Goal: Task Accomplishment & Management: Manage account settings

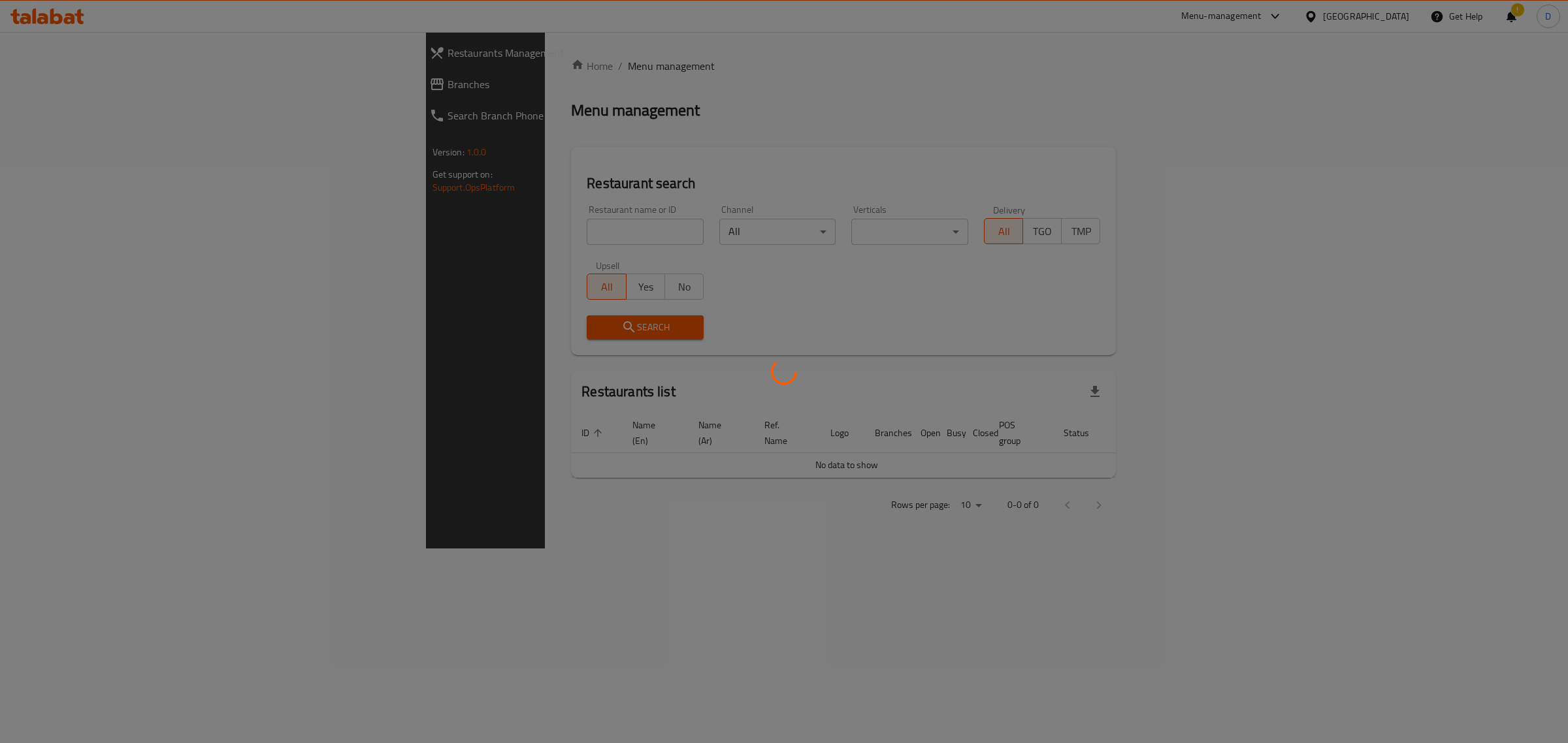
click at [527, 238] on div at bounding box center [784, 371] width 1568 height 743
click at [488, 223] on div at bounding box center [784, 371] width 1568 height 743
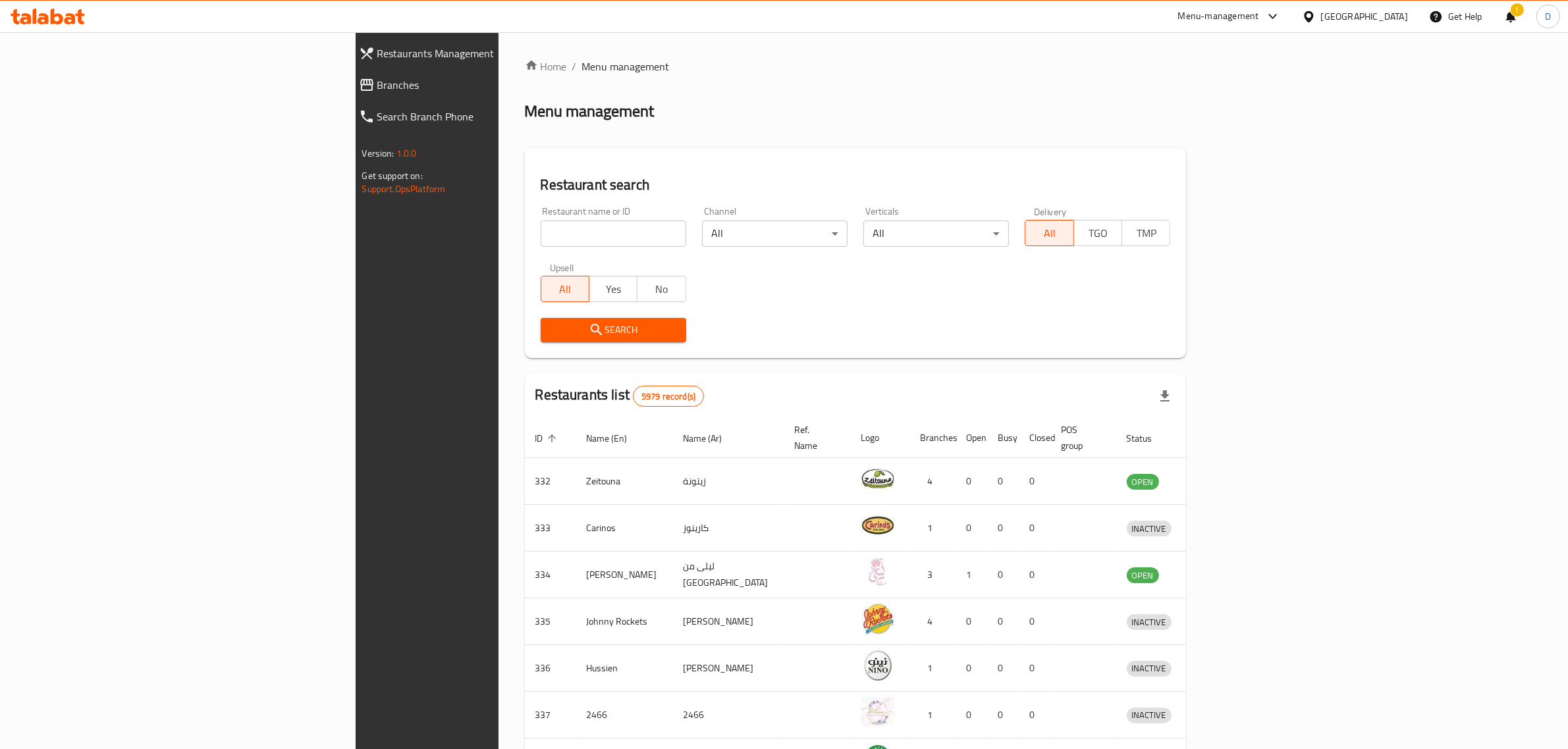
click at [540, 225] on input "search" at bounding box center [613, 233] width 146 height 26
type input "alreef"
click button "Search" at bounding box center [613, 330] width 146 height 25
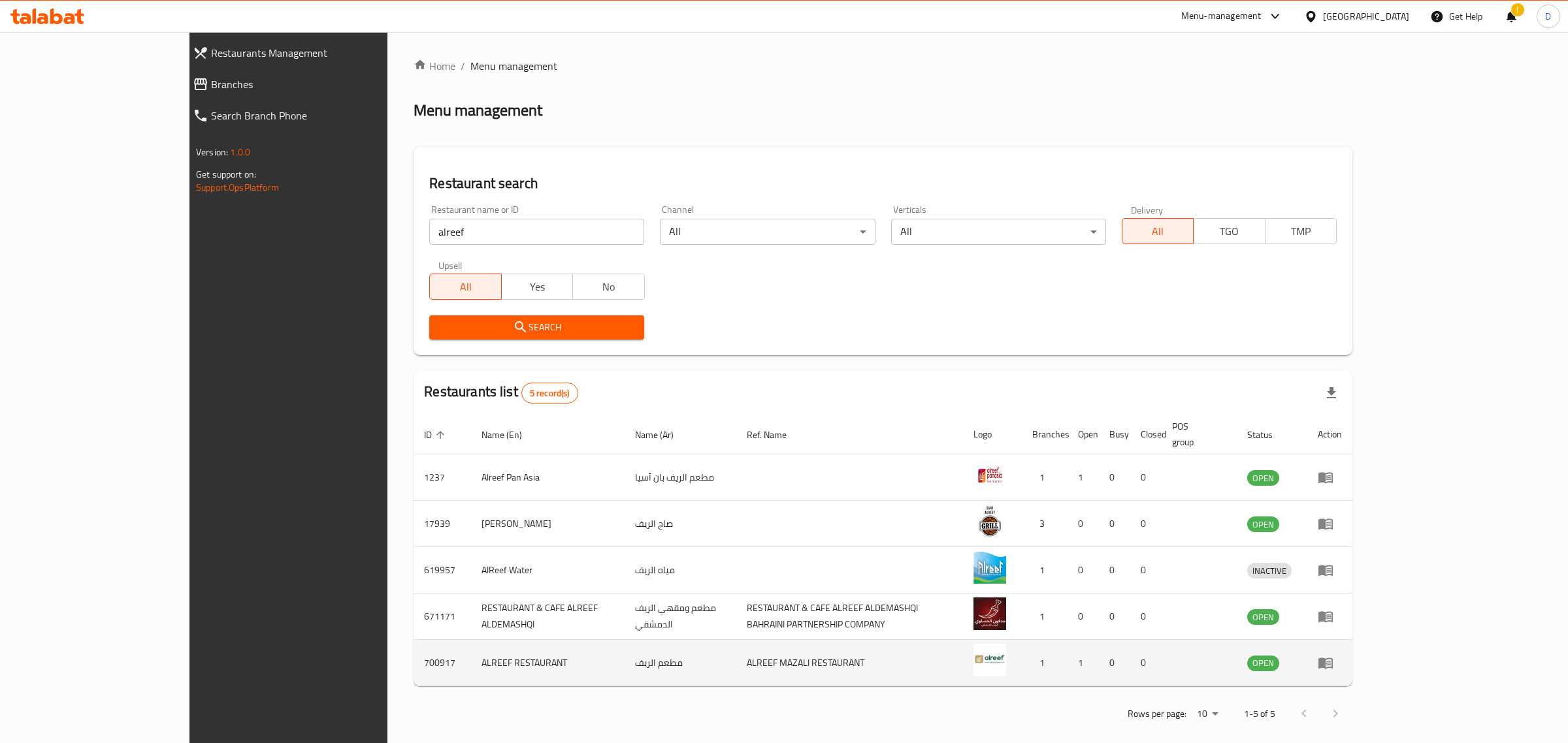
click at [1333, 655] on icon "enhanced table" at bounding box center [1325, 663] width 16 height 16
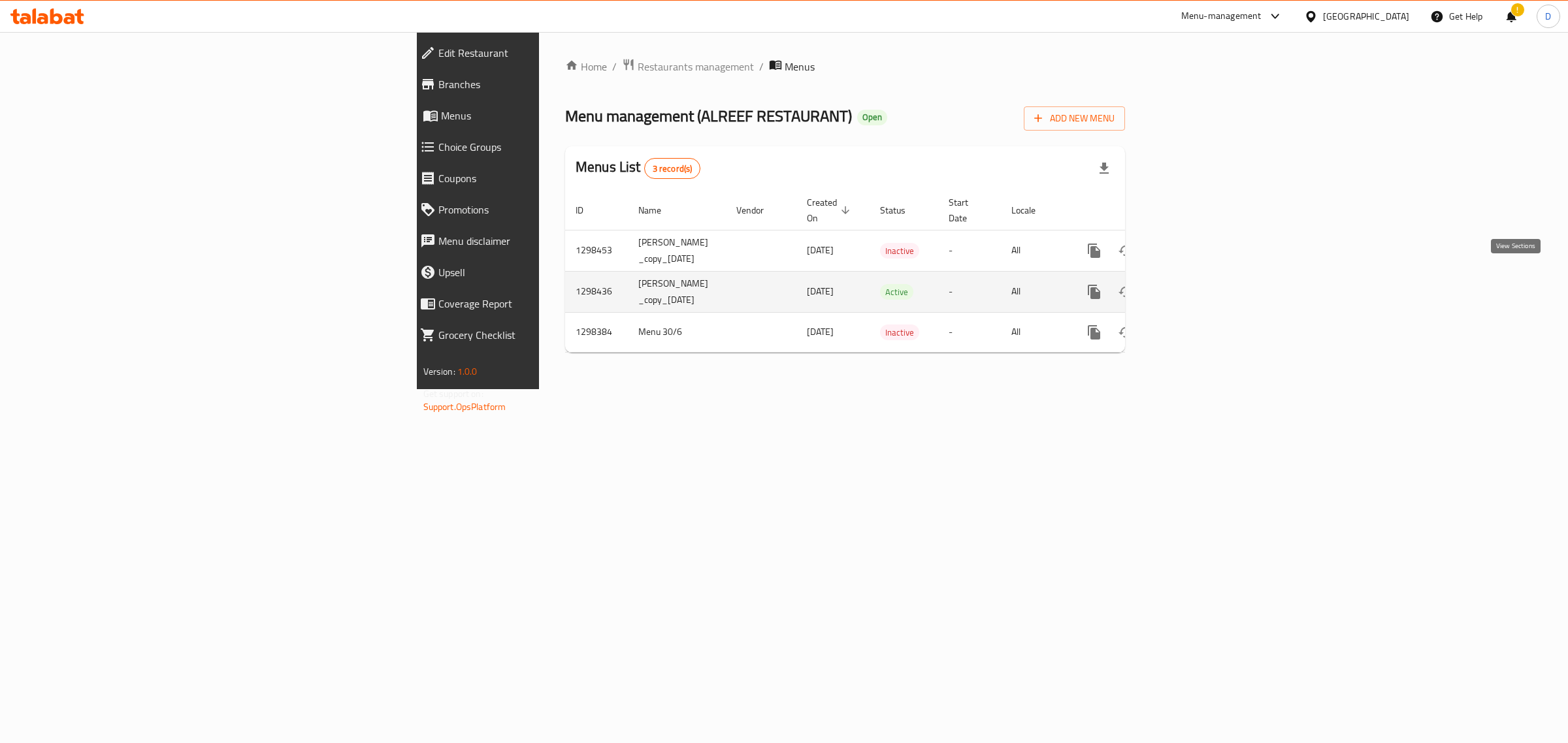
click at [1195, 286] on icon "enhanced table" at bounding box center [1188, 292] width 12 height 12
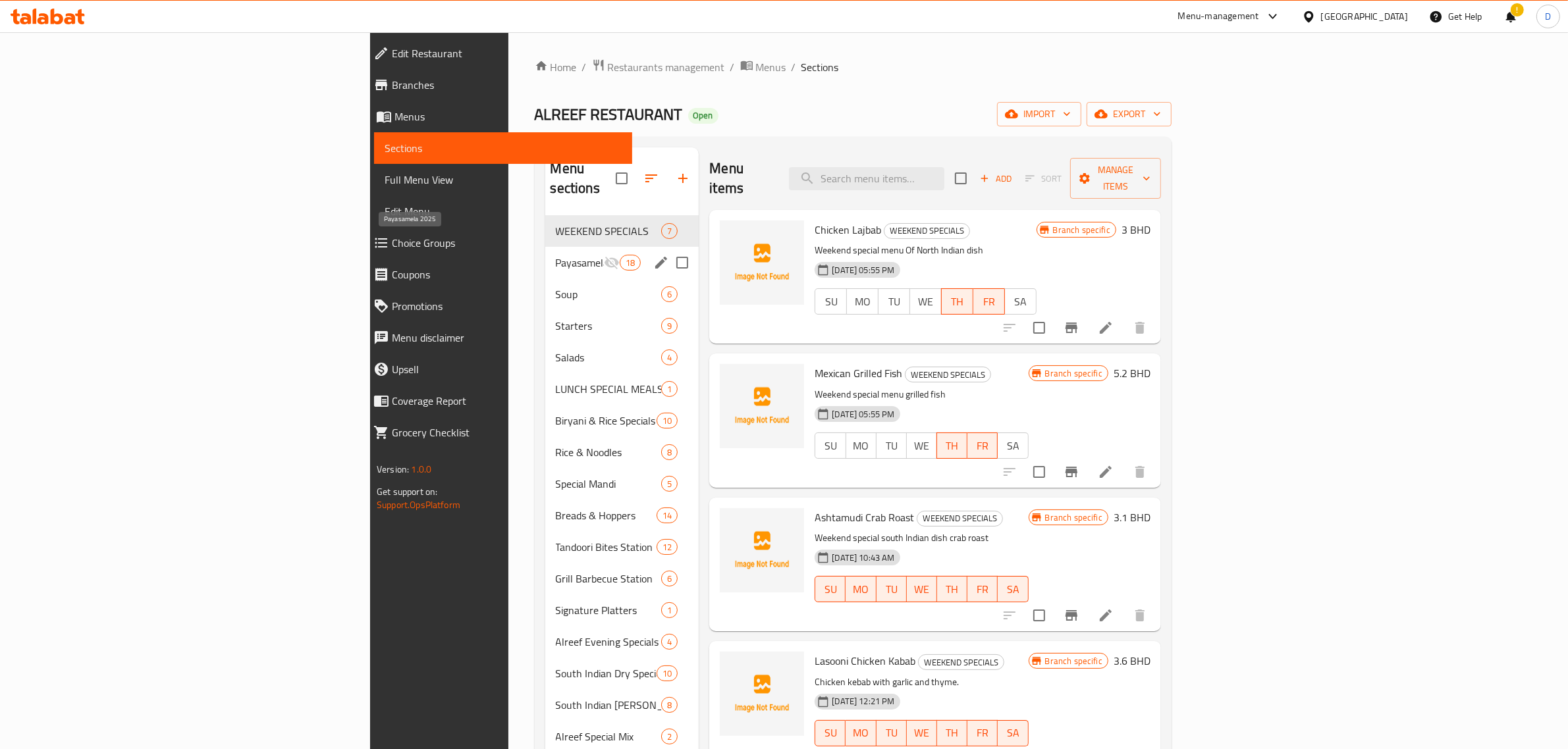
click at [556, 255] on span "Payasamela 2025" at bounding box center [579, 262] width 49 height 16
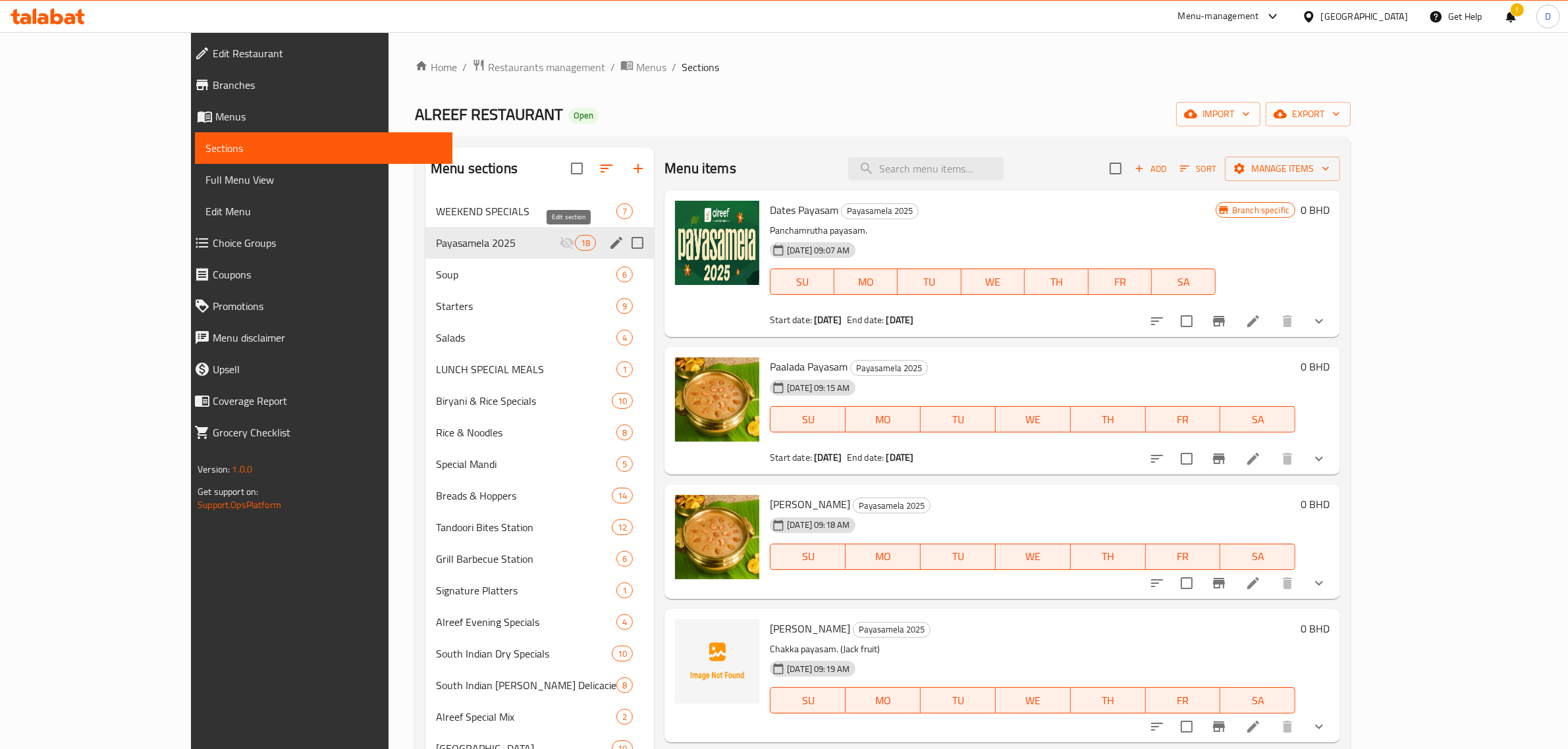
click at [608, 241] on icon "edit" at bounding box center [616, 243] width 16 height 16
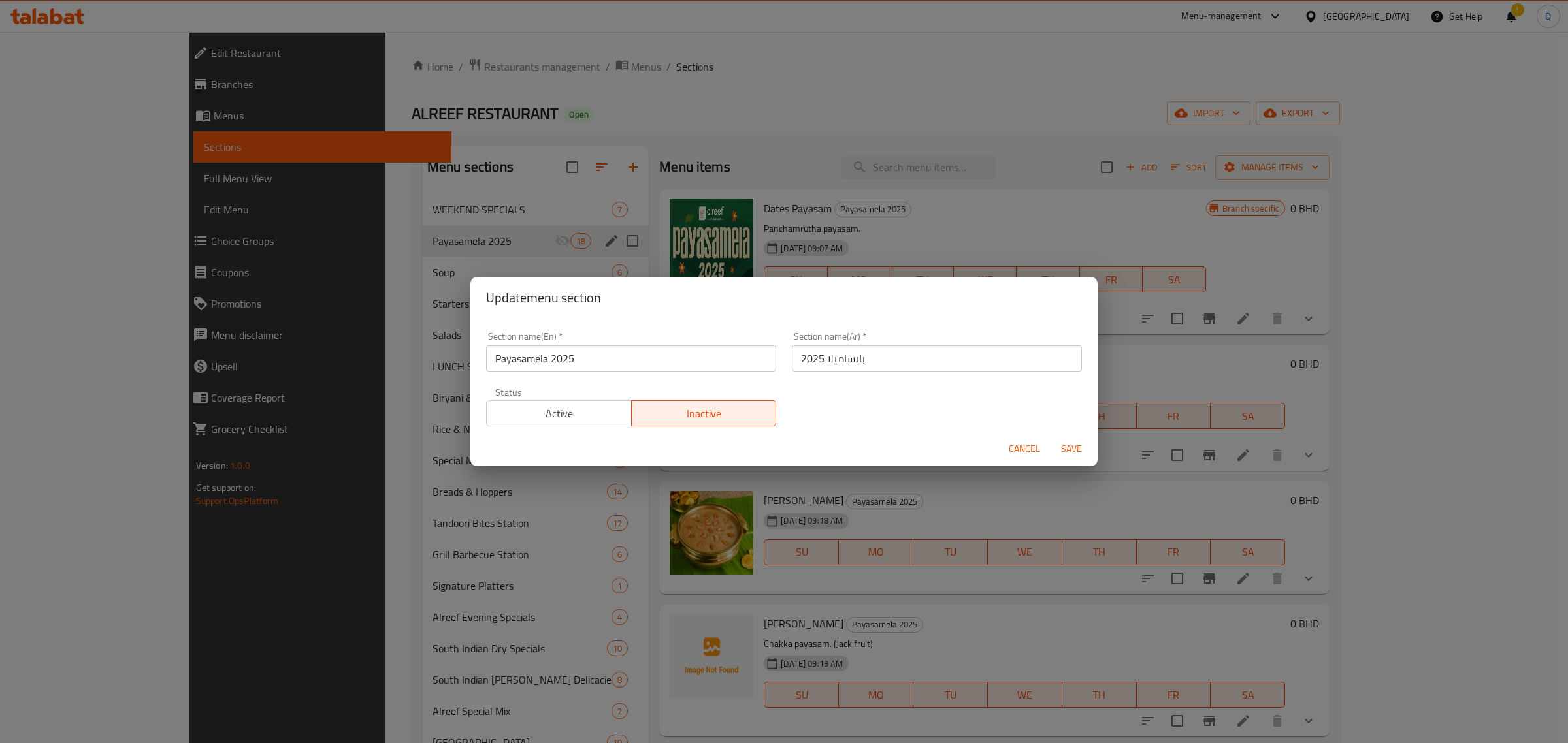
click at [582, 408] on span "Active" at bounding box center [559, 414] width 135 height 19
click at [1074, 444] on span "Save" at bounding box center [1071, 449] width 32 height 17
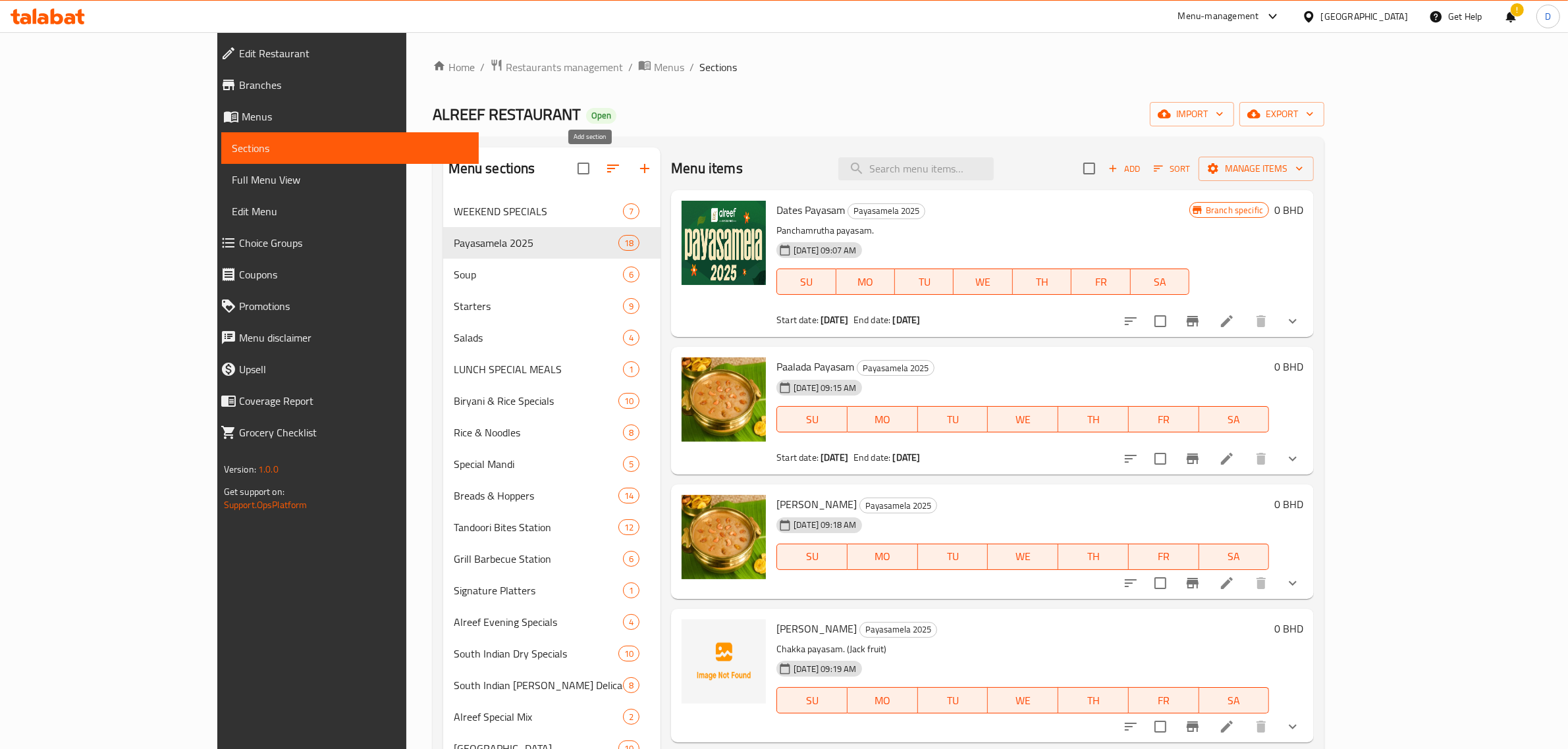
click at [640, 171] on icon "button" at bounding box center [644, 168] width 9 height 9
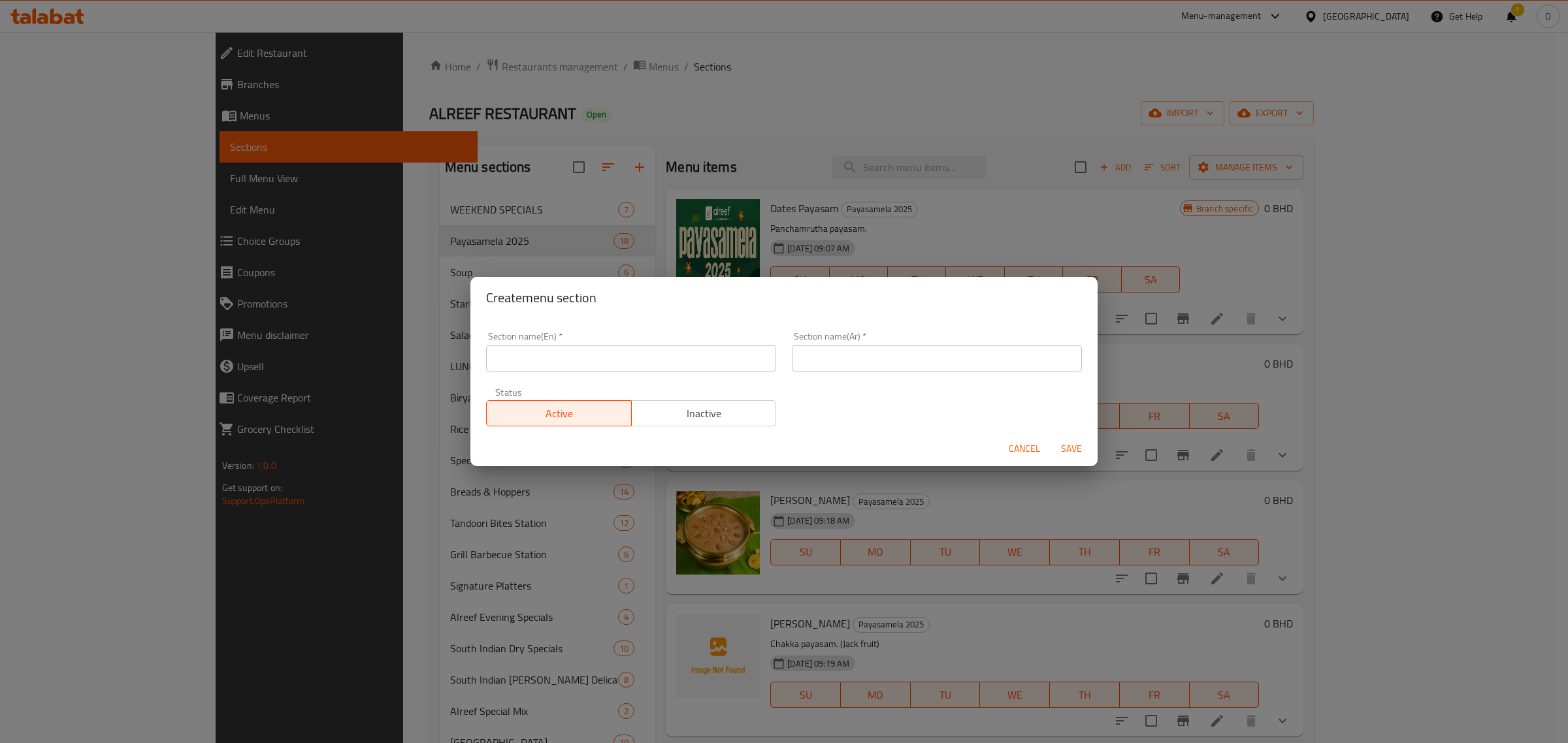
click at [592, 357] on input "text" at bounding box center [630, 358] width 290 height 26
drag, startPoint x: 602, startPoint y: 356, endPoint x: 406, endPoint y: 364, distance: 196.2
click at [407, 365] on div "Create menu section Section name(En)   * [DATE][PERSON_NAME] Section name(En) *…" at bounding box center [784, 371] width 1568 height 743
click at [611, 357] on input "[DATE][PERSON_NAME]" at bounding box center [630, 358] width 290 height 26
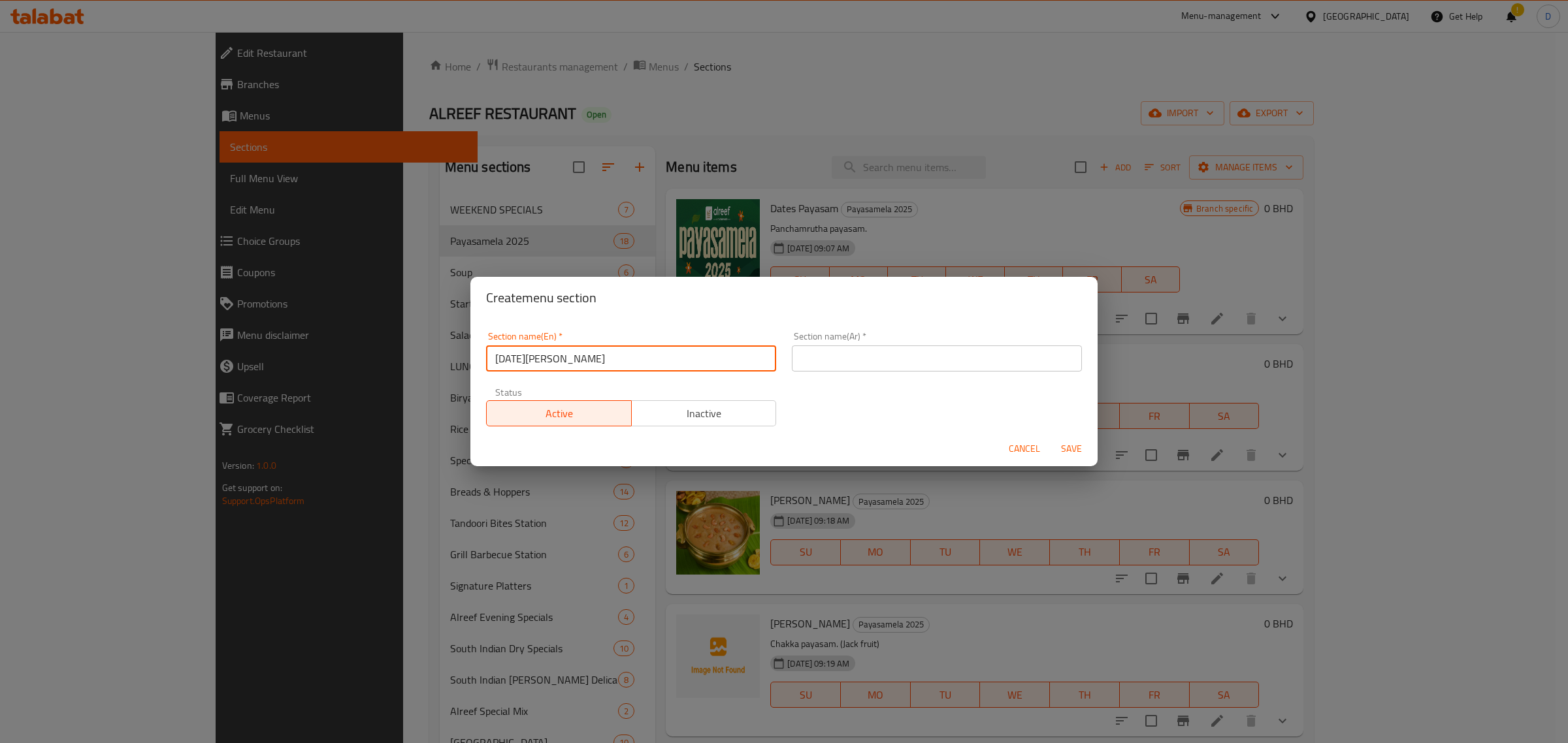
click at [611, 357] on input "[DATE][PERSON_NAME]" at bounding box center [630, 358] width 290 height 26
type input "[DATE][PERSON_NAME]"
click at [612, 357] on input "[DATE][PERSON_NAME]" at bounding box center [630, 358] width 290 height 26
click at [612, 357] on input "[DATE][PERSON_NAME]" at bounding box center [630, 358] width 290 height 26
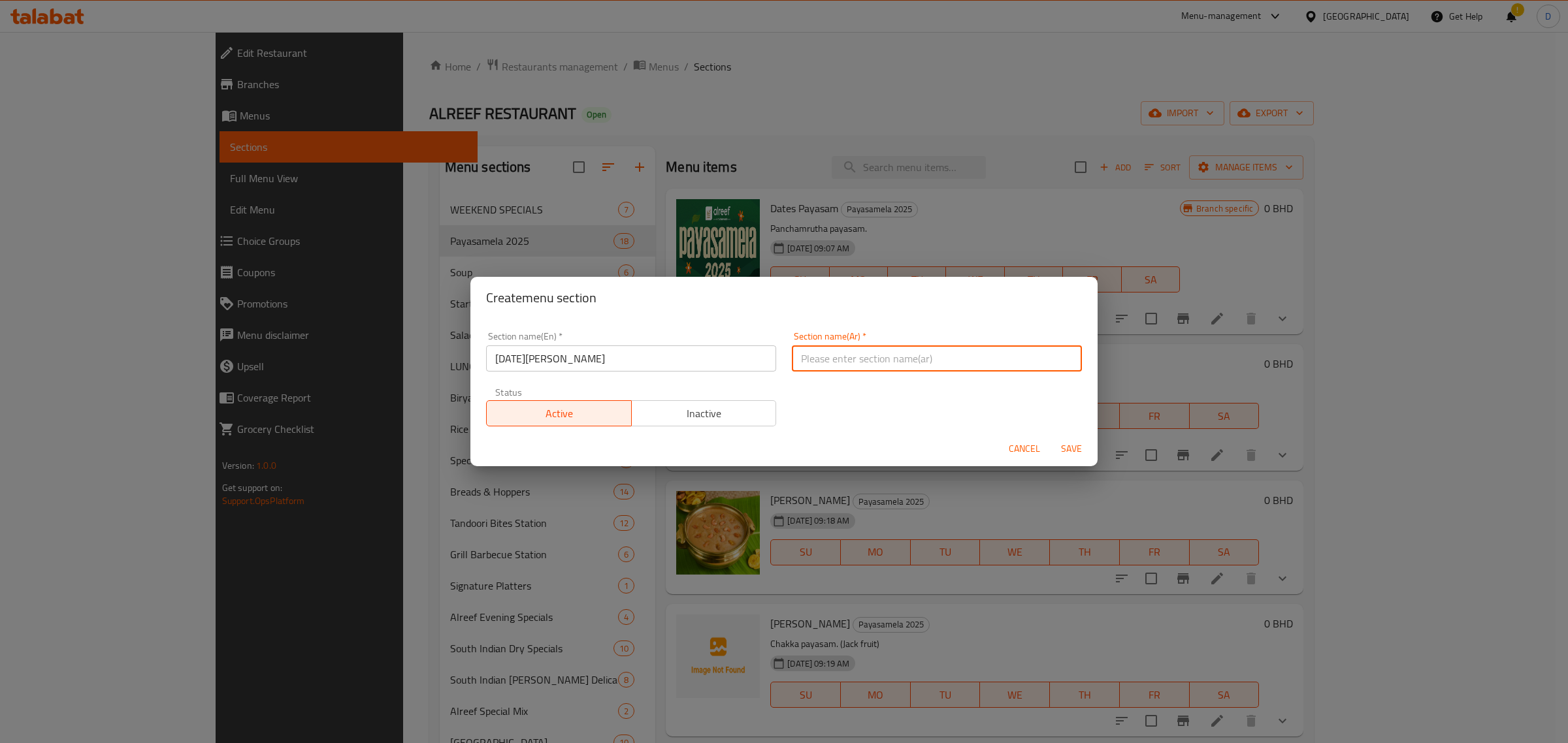
click at [987, 365] on input "text" at bounding box center [936, 358] width 290 height 26
paste input "[DATE][PERSON_NAME]"
type input "[DATE][PERSON_NAME]"
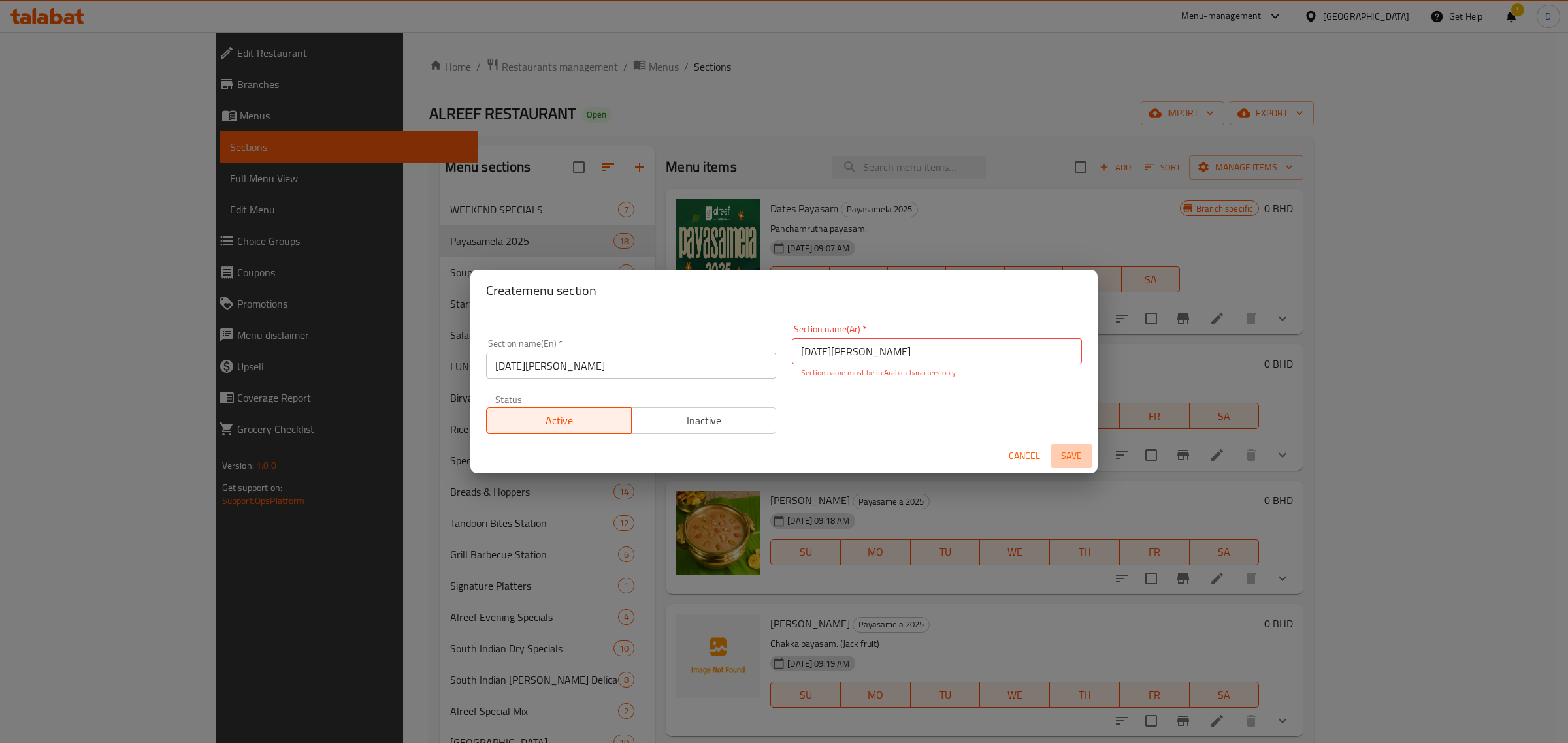
click at [1083, 446] on button "Save" at bounding box center [1071, 456] width 42 height 24
drag, startPoint x: 789, startPoint y: 353, endPoint x: 748, endPoint y: 348, distance: 41.3
click at [748, 348] on div "Section name(En)   * [DATE][PERSON_NAME] Section name(En) * Section name(Ar)   …" at bounding box center [784, 378] width 612 height 124
drag, startPoint x: 1003, startPoint y: 333, endPoint x: 993, endPoint y: 341, distance: 12.8
click at [1000, 334] on div "Section name(Ar)   * Section name(Ar) * Section name is required" at bounding box center [936, 351] width 290 height 54
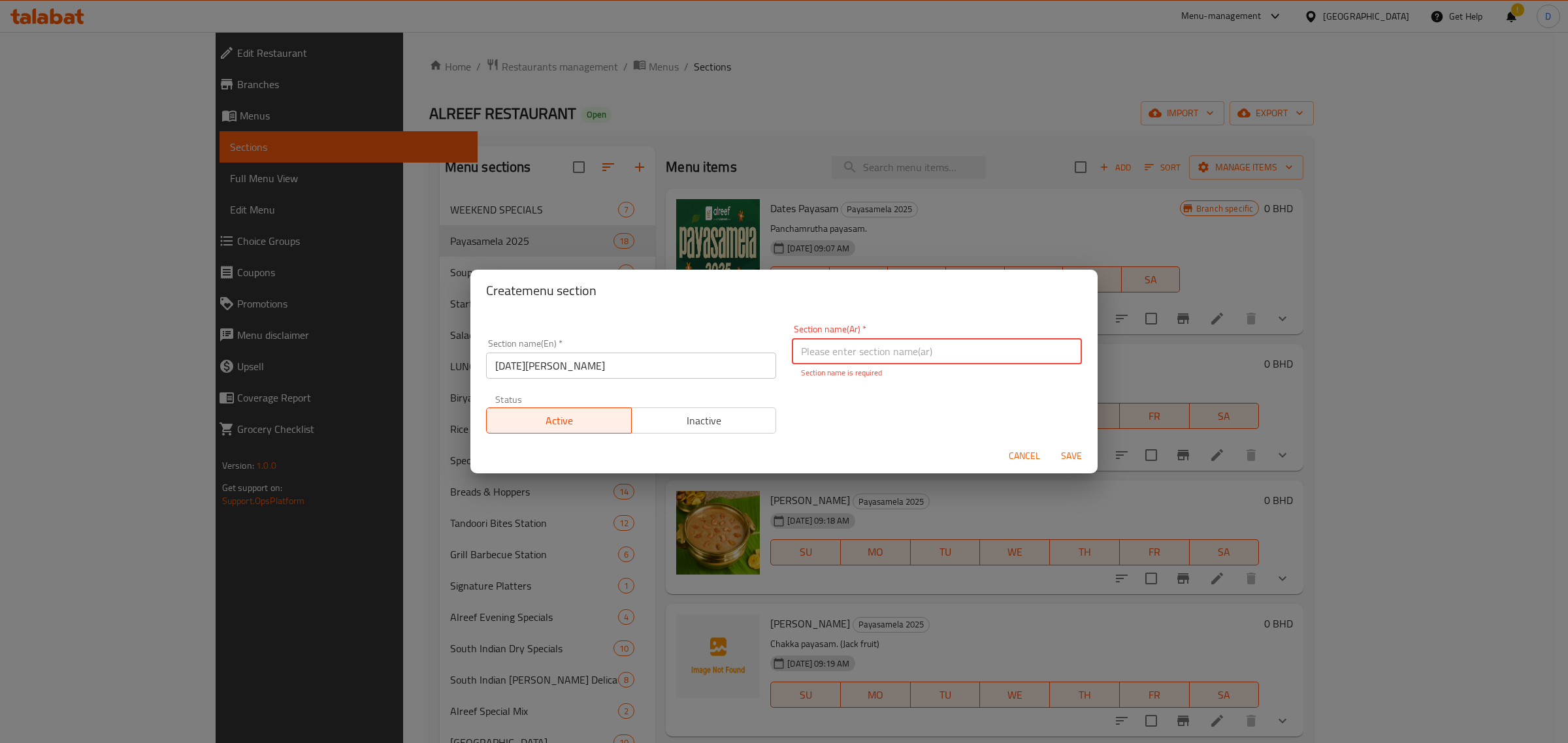
click at [987, 345] on input "text" at bounding box center [936, 351] width 290 height 26
paste input "أونام ساديا"
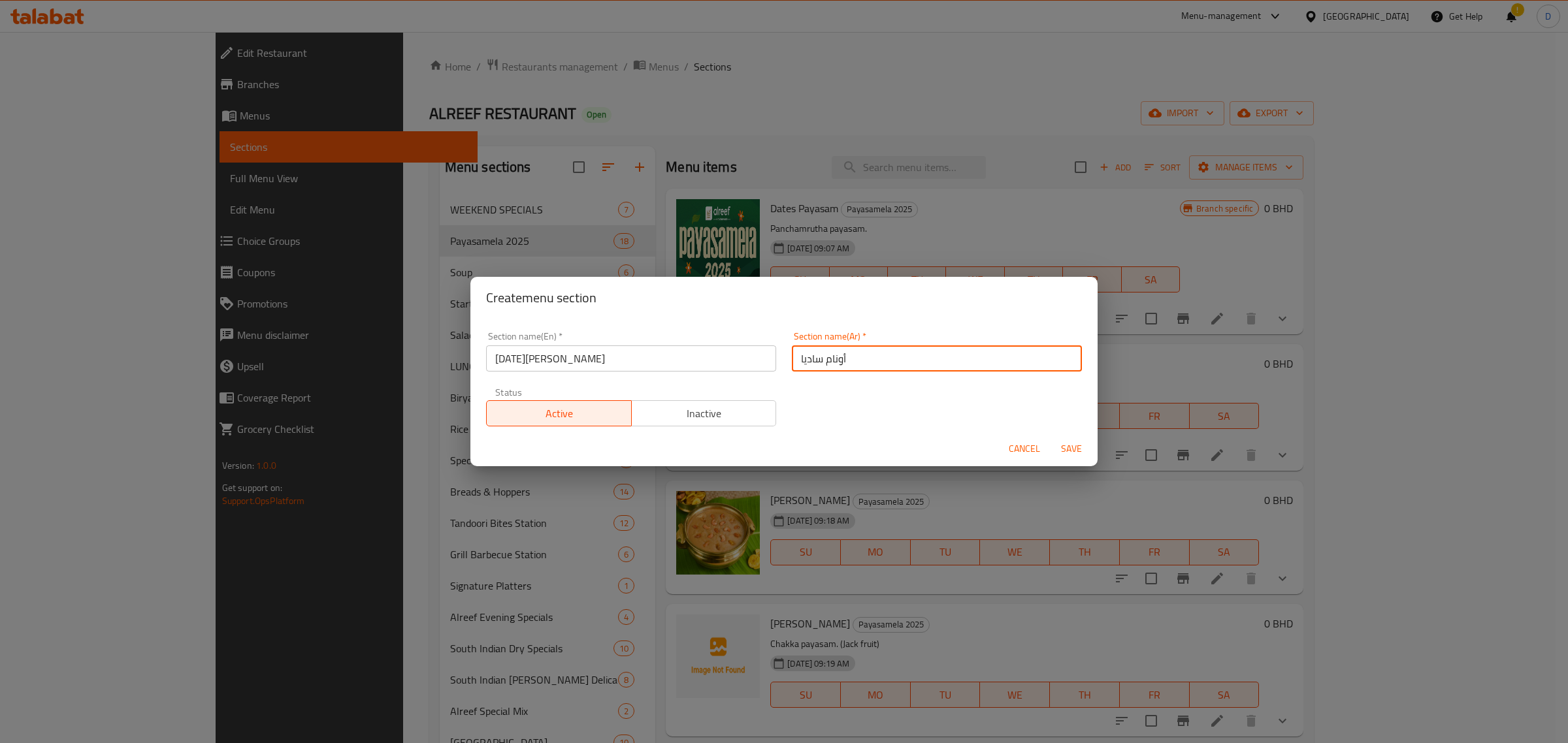
type input "أونام ساديا"
click at [1081, 444] on span "Save" at bounding box center [1071, 449] width 32 height 17
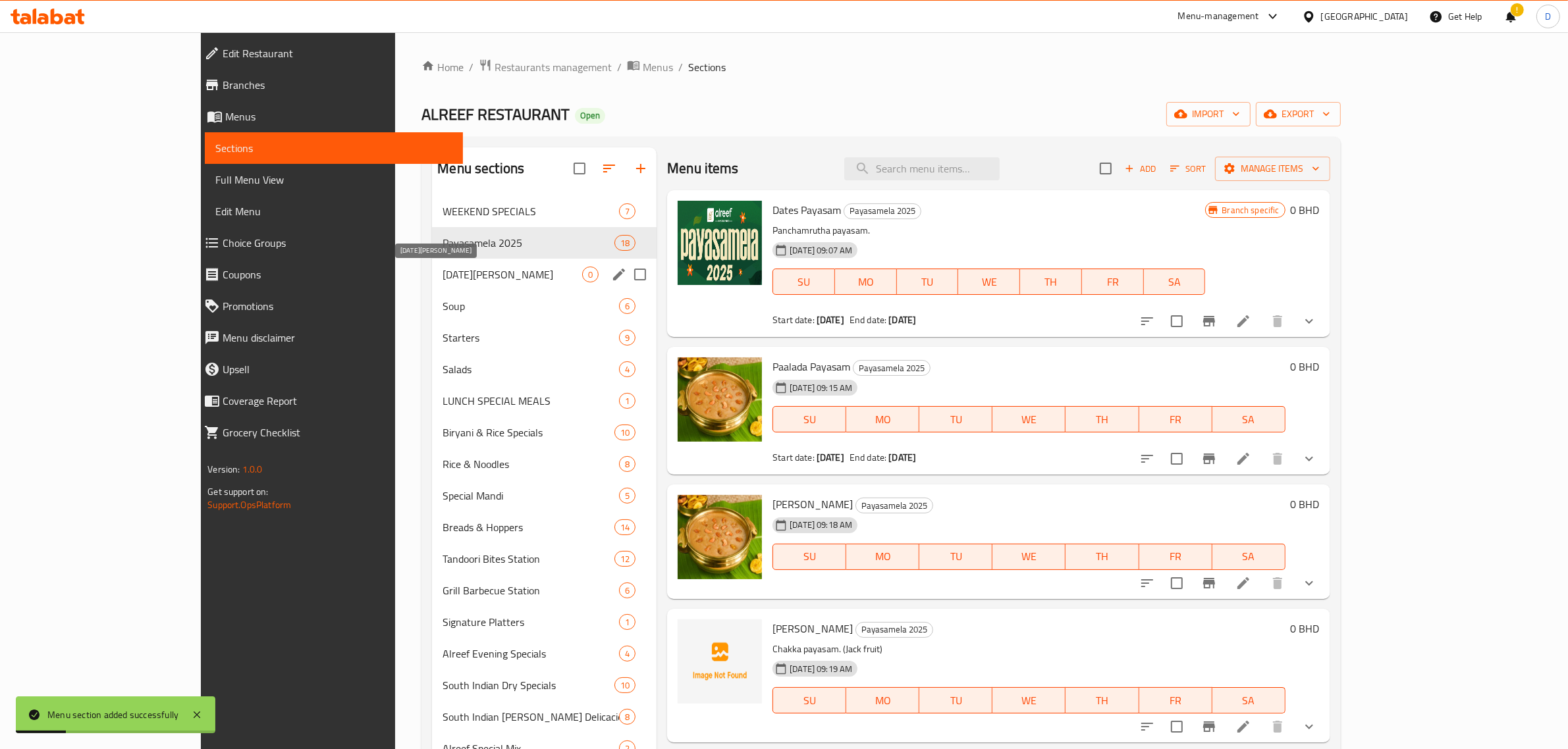
click at [451, 270] on span "[DATE][PERSON_NAME]" at bounding box center [512, 275] width 139 height 16
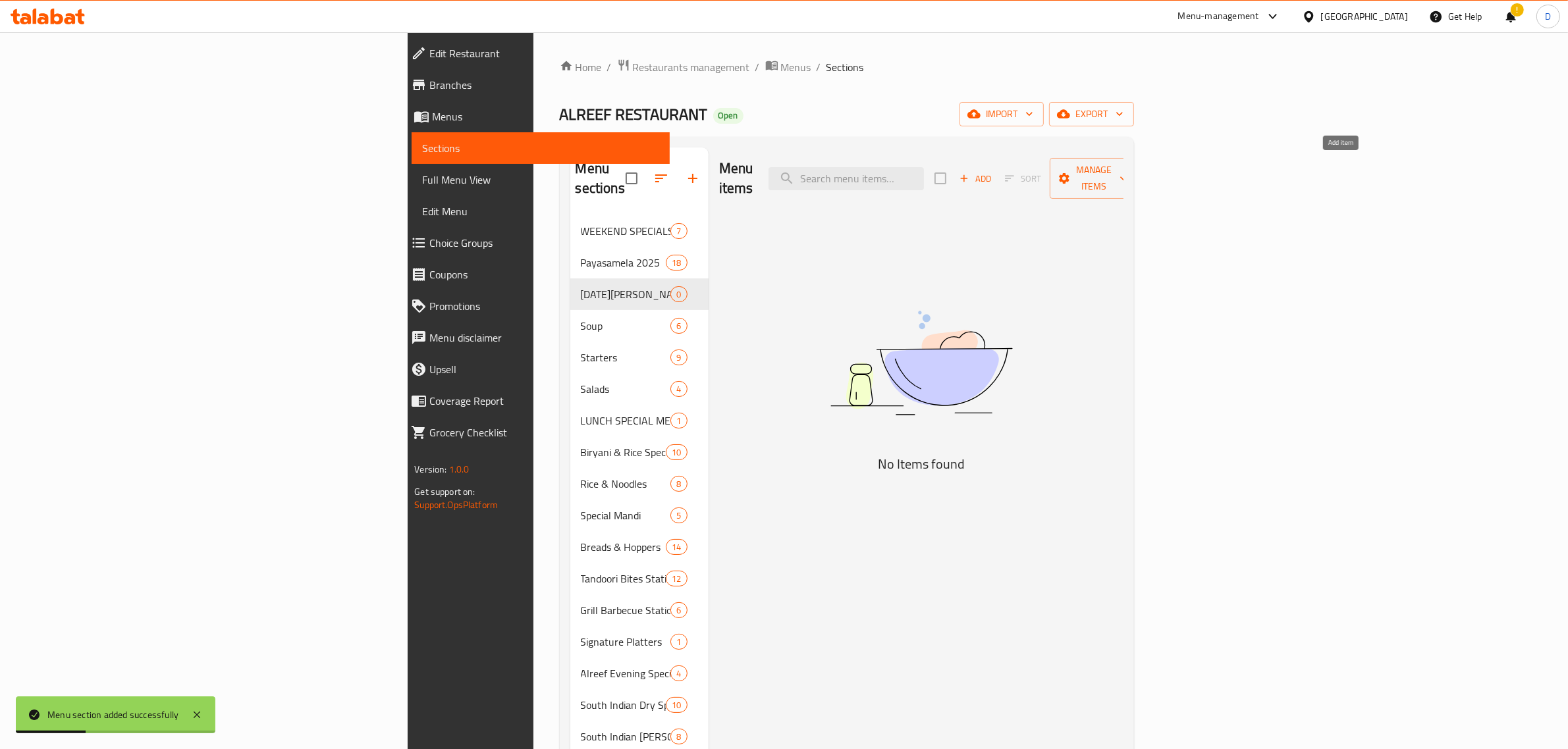
click at [970, 175] on icon "button" at bounding box center [964, 178] width 12 height 12
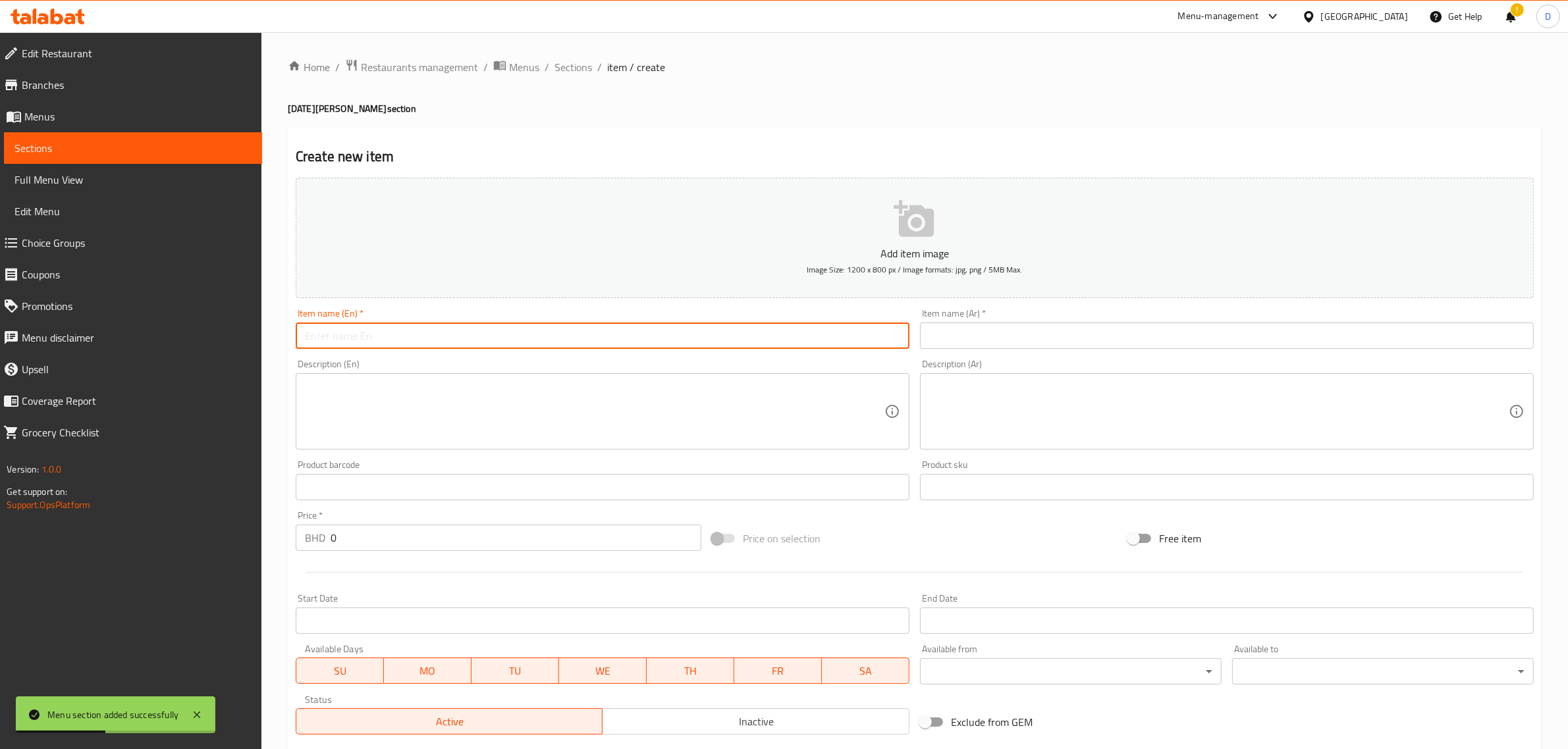
drag, startPoint x: 590, startPoint y: 326, endPoint x: 587, endPoint y: 337, distance: 11.4
click at [590, 326] on input "text" at bounding box center [603, 336] width 614 height 26
click at [409, 324] on input "text" at bounding box center [603, 336] width 614 height 26
click at [411, 333] on input "text" at bounding box center [603, 336] width 614 height 26
type input "Mini Ona"
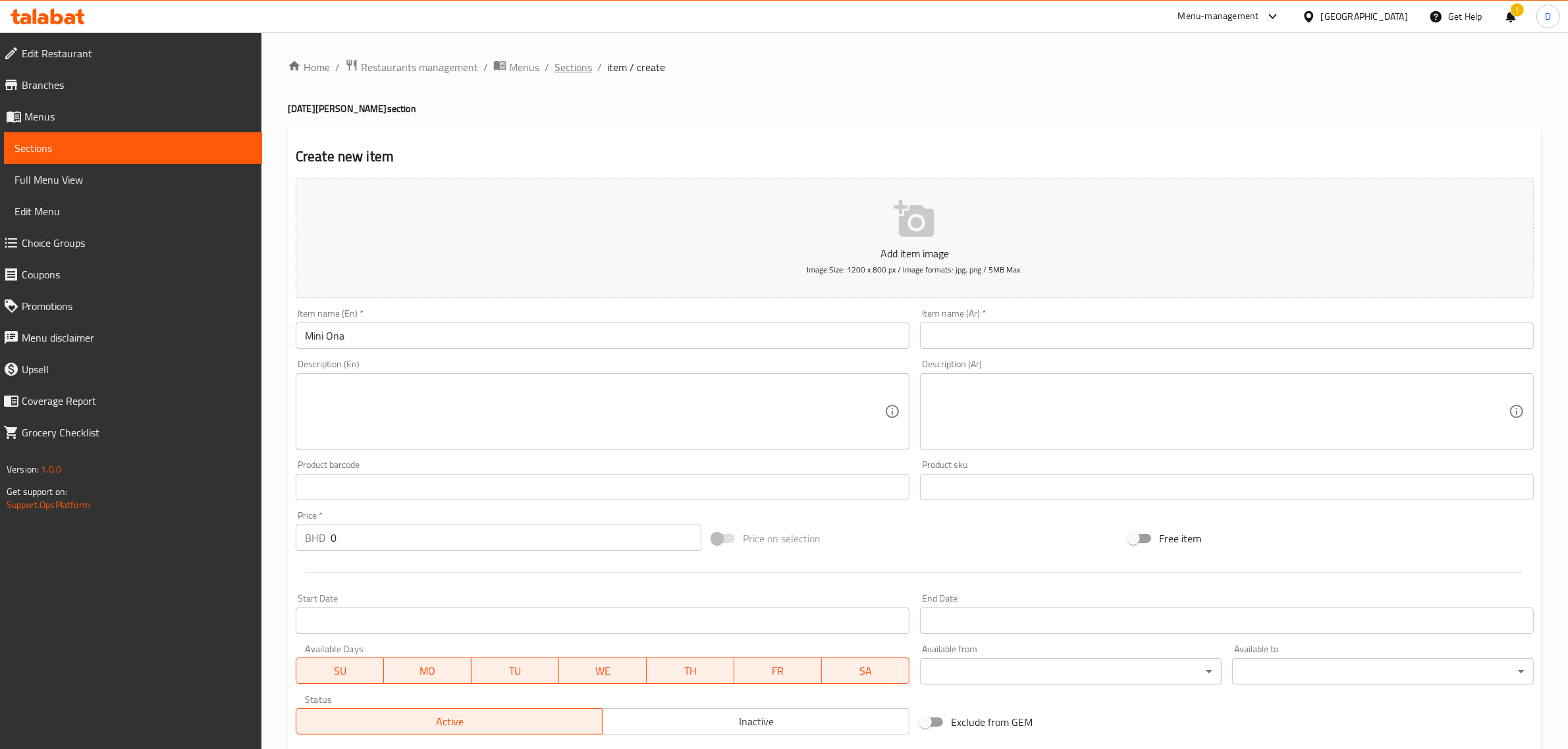
click at [561, 66] on span "Sections" at bounding box center [573, 67] width 38 height 16
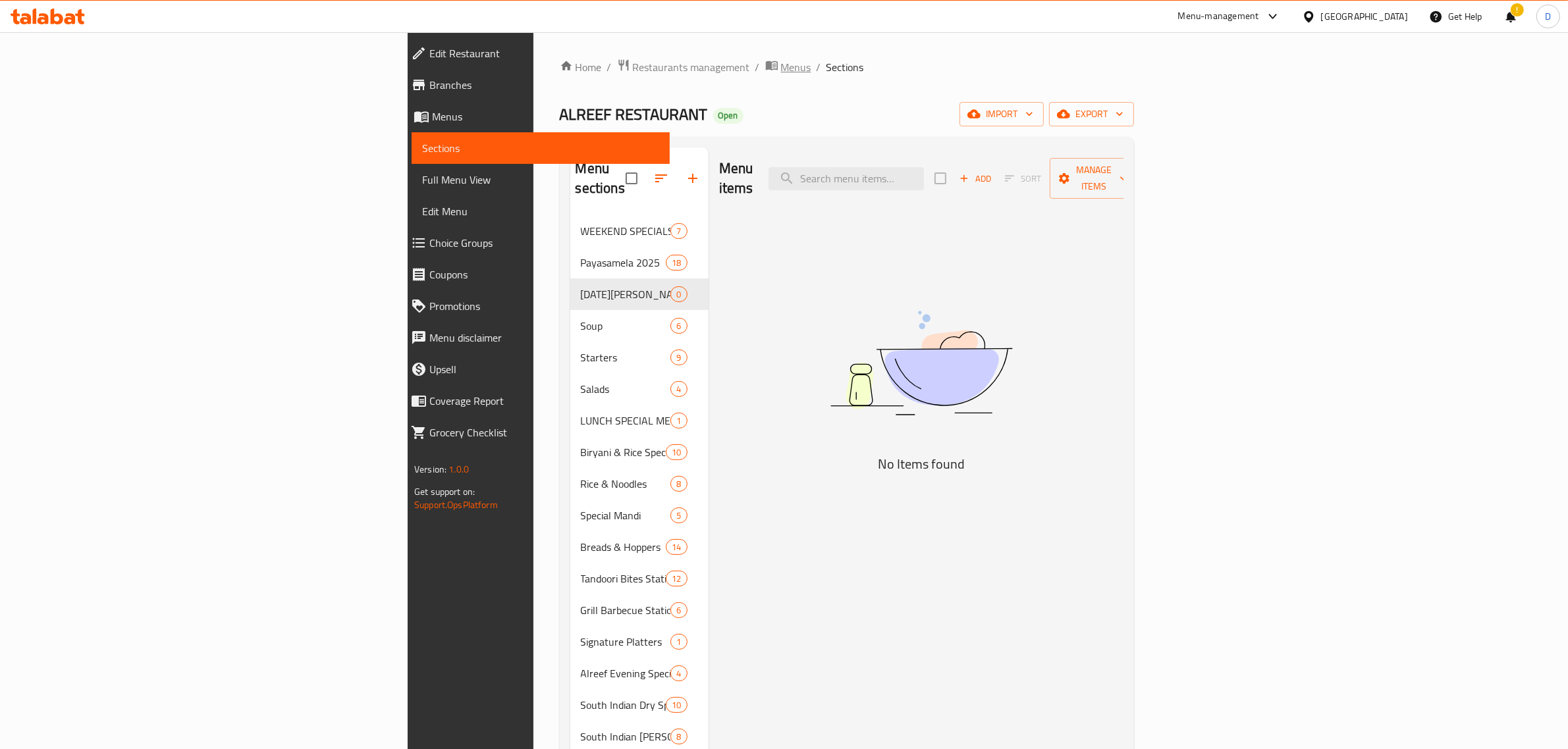
click at [781, 66] on span "Menus" at bounding box center [796, 67] width 30 height 16
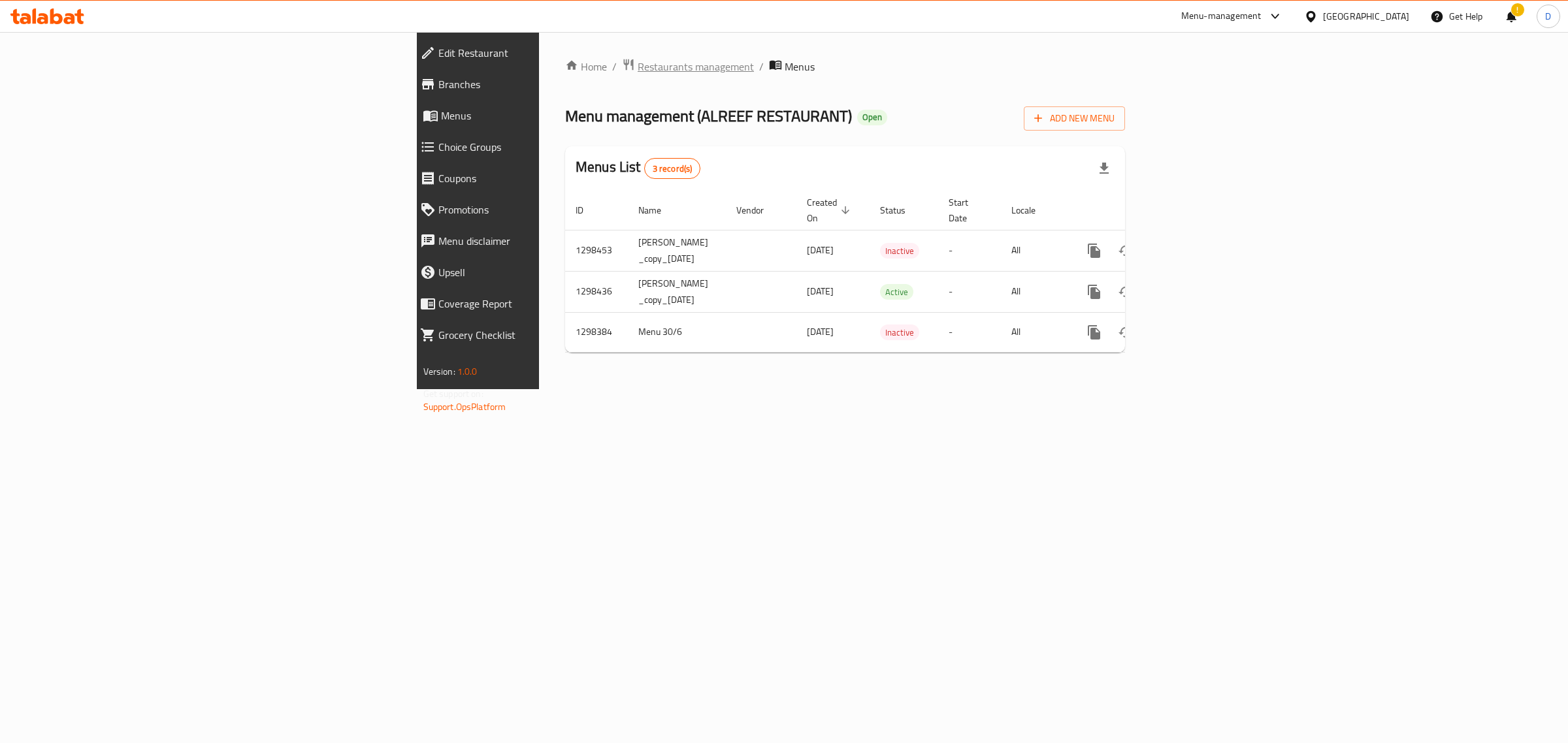
click at [638, 67] on span "Restaurants management" at bounding box center [696, 67] width 117 height 16
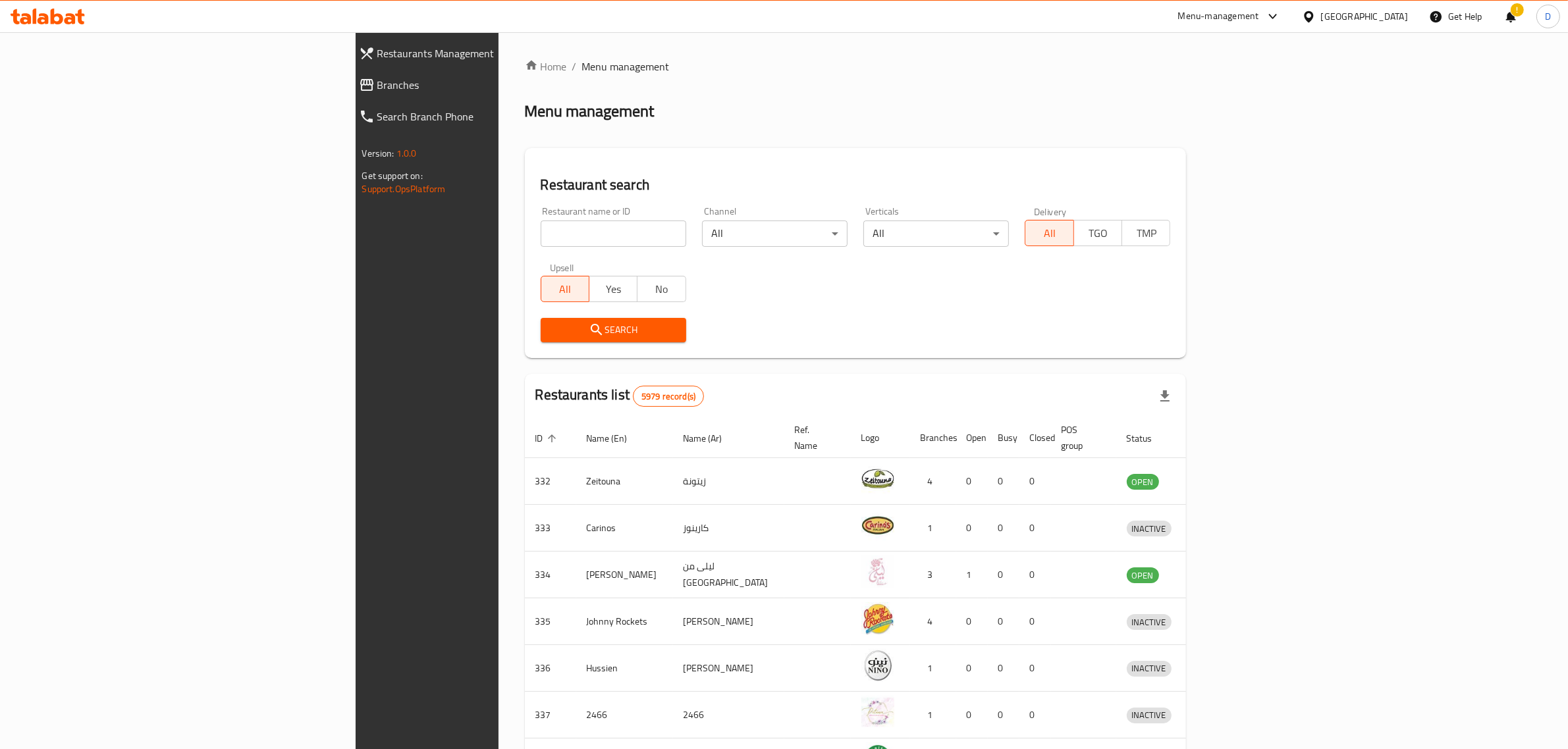
click at [532, 203] on div "Restaurant name or ID Restaurant name or ID" at bounding box center [613, 226] width 161 height 56
click at [540, 232] on input "search" at bounding box center [613, 233] width 146 height 26
type input "alreef"
click at [551, 322] on span "Search" at bounding box center [614, 330] width 125 height 17
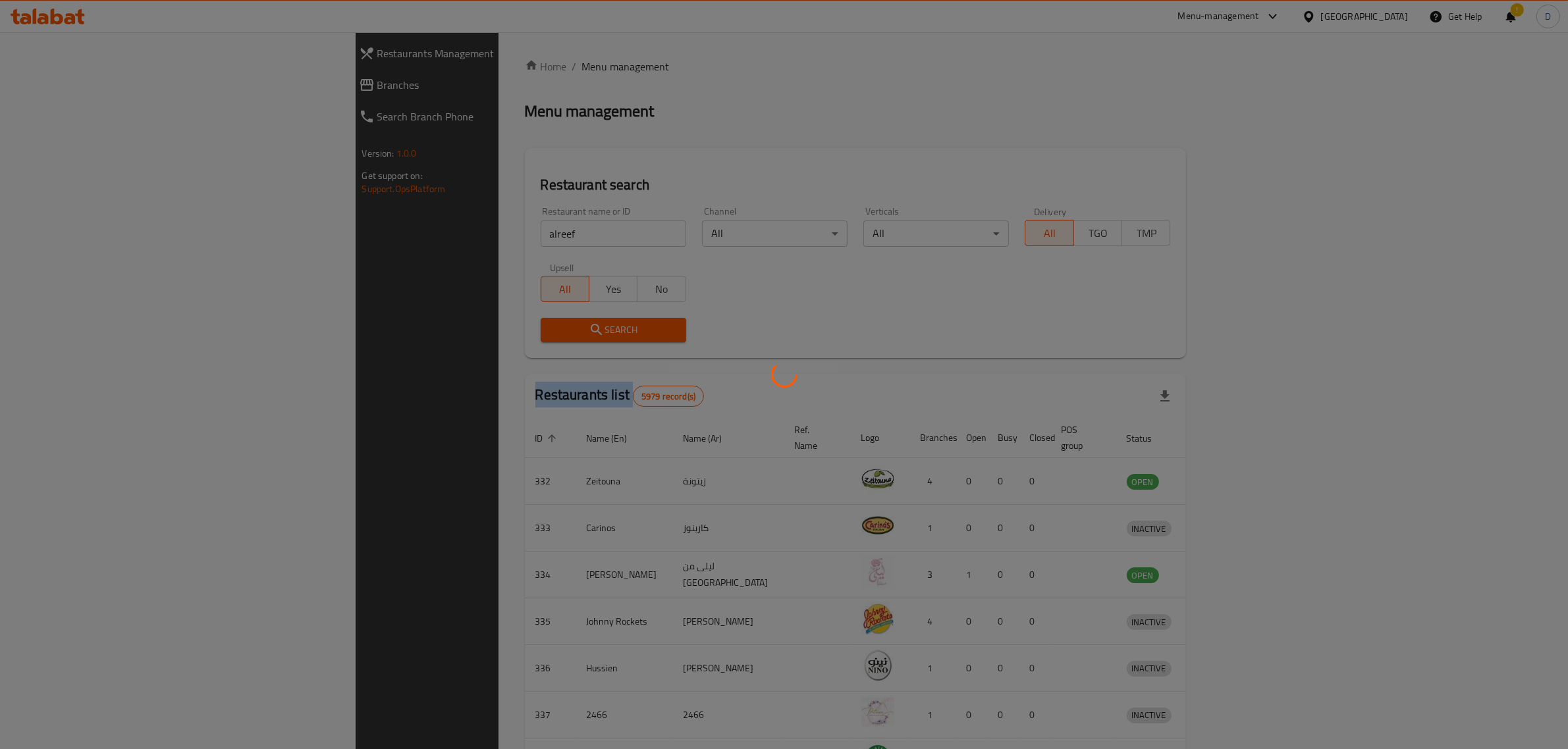
click at [445, 320] on div at bounding box center [784, 374] width 1568 height 749
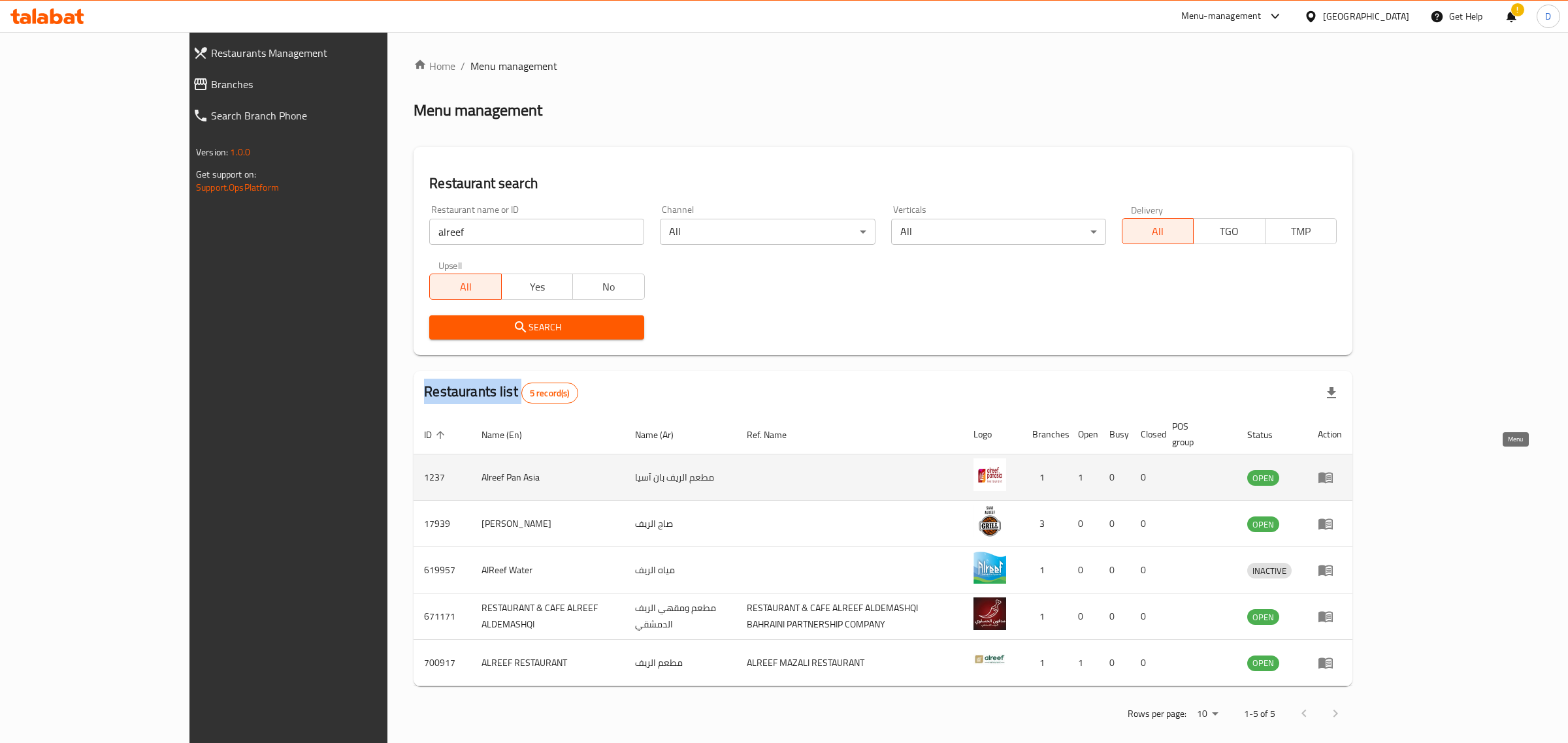
click at [1333, 470] on icon "enhanced table" at bounding box center [1325, 478] width 16 height 16
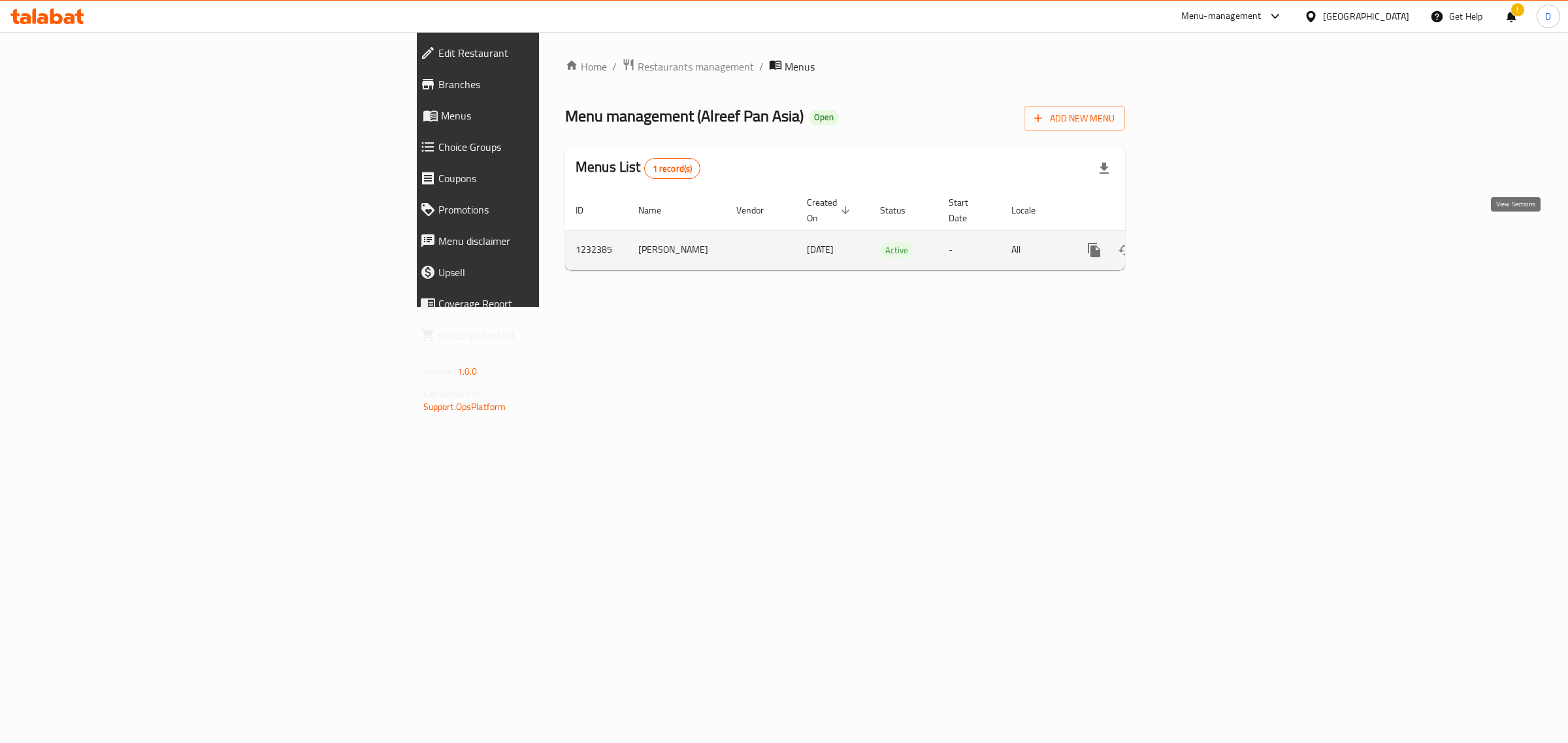
click at [1204, 238] on link "enhanced table" at bounding box center [1189, 250] width 32 height 32
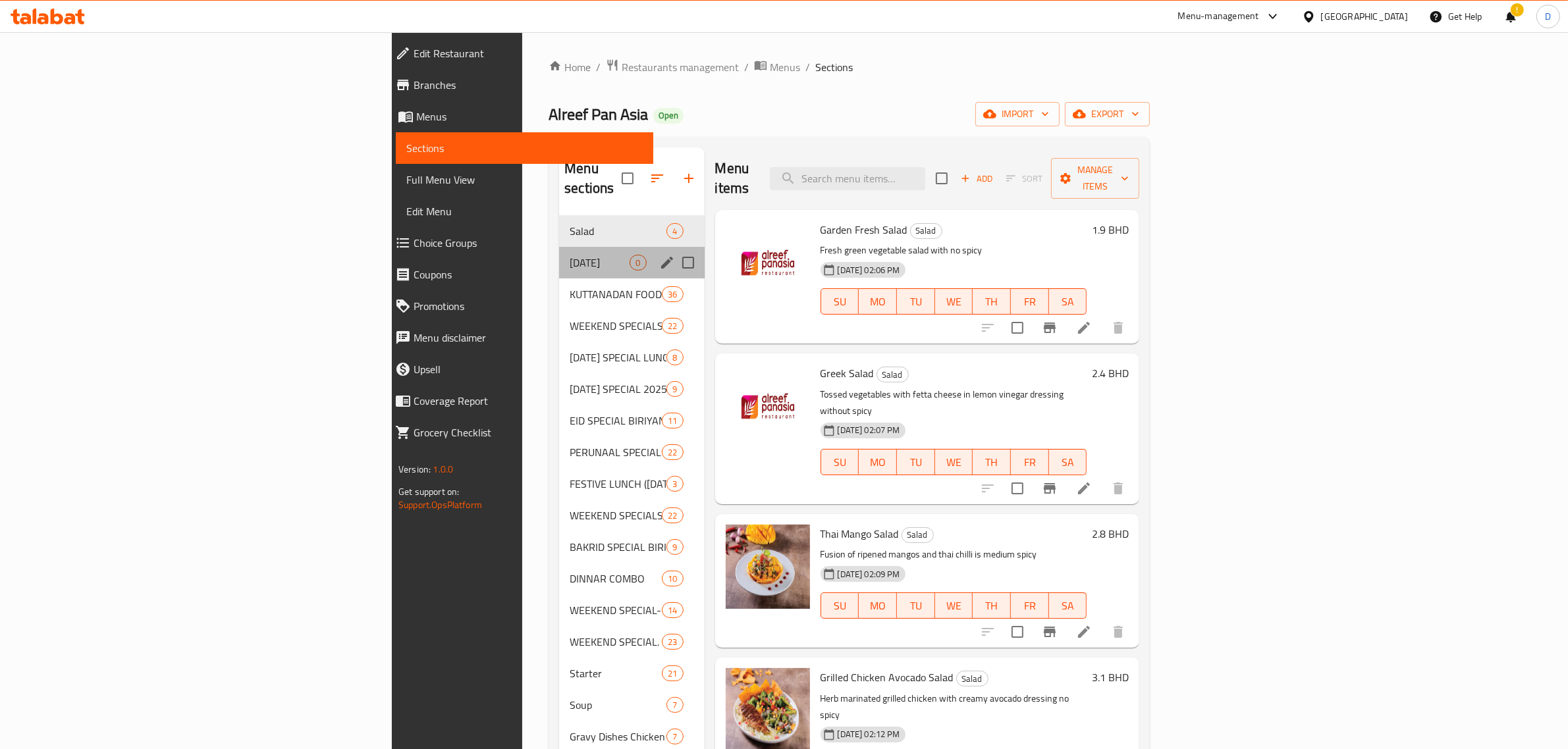
click at [559, 247] on div "[DATE] 0" at bounding box center [632, 262] width 145 height 32
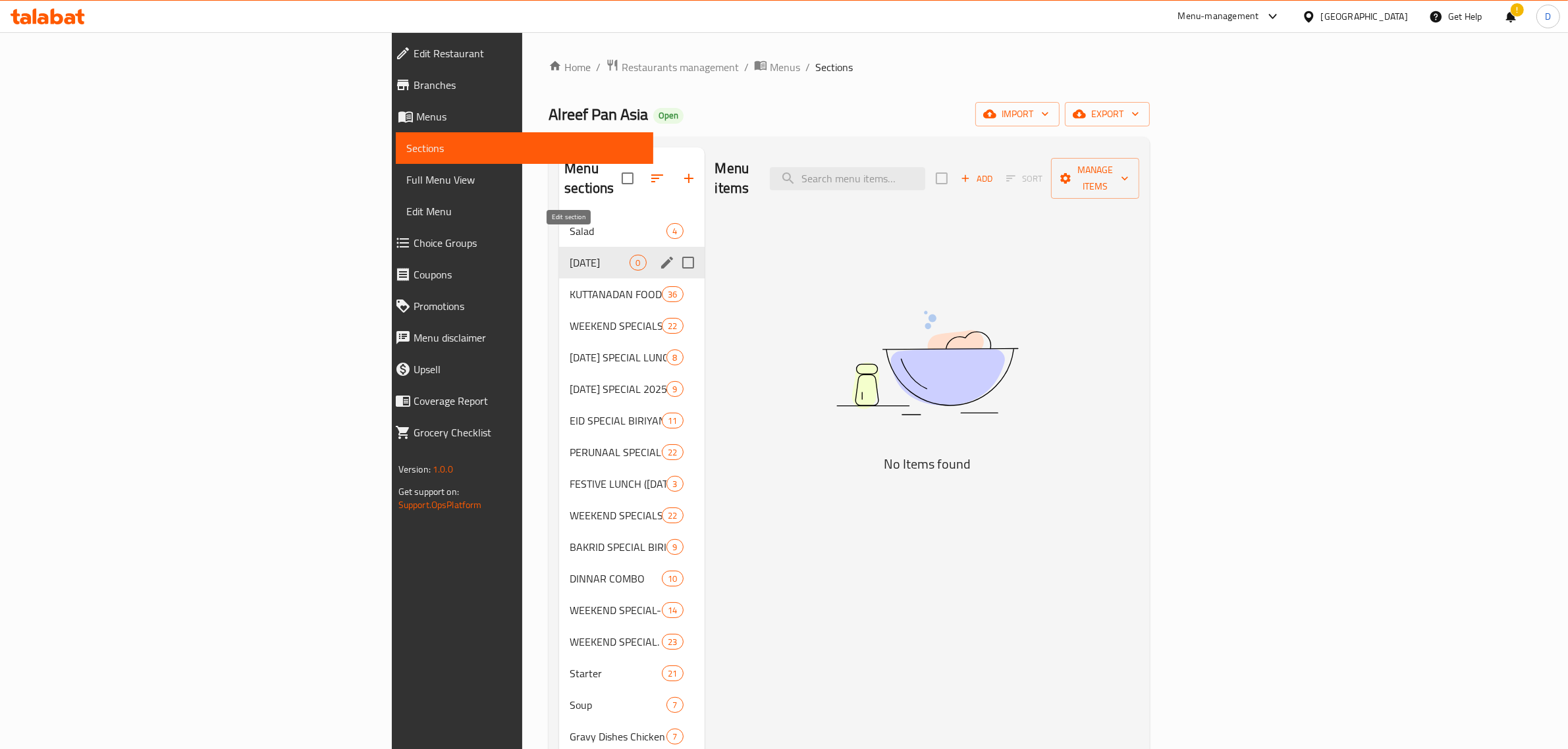
click at [661, 257] on icon "edit" at bounding box center [667, 262] width 12 height 12
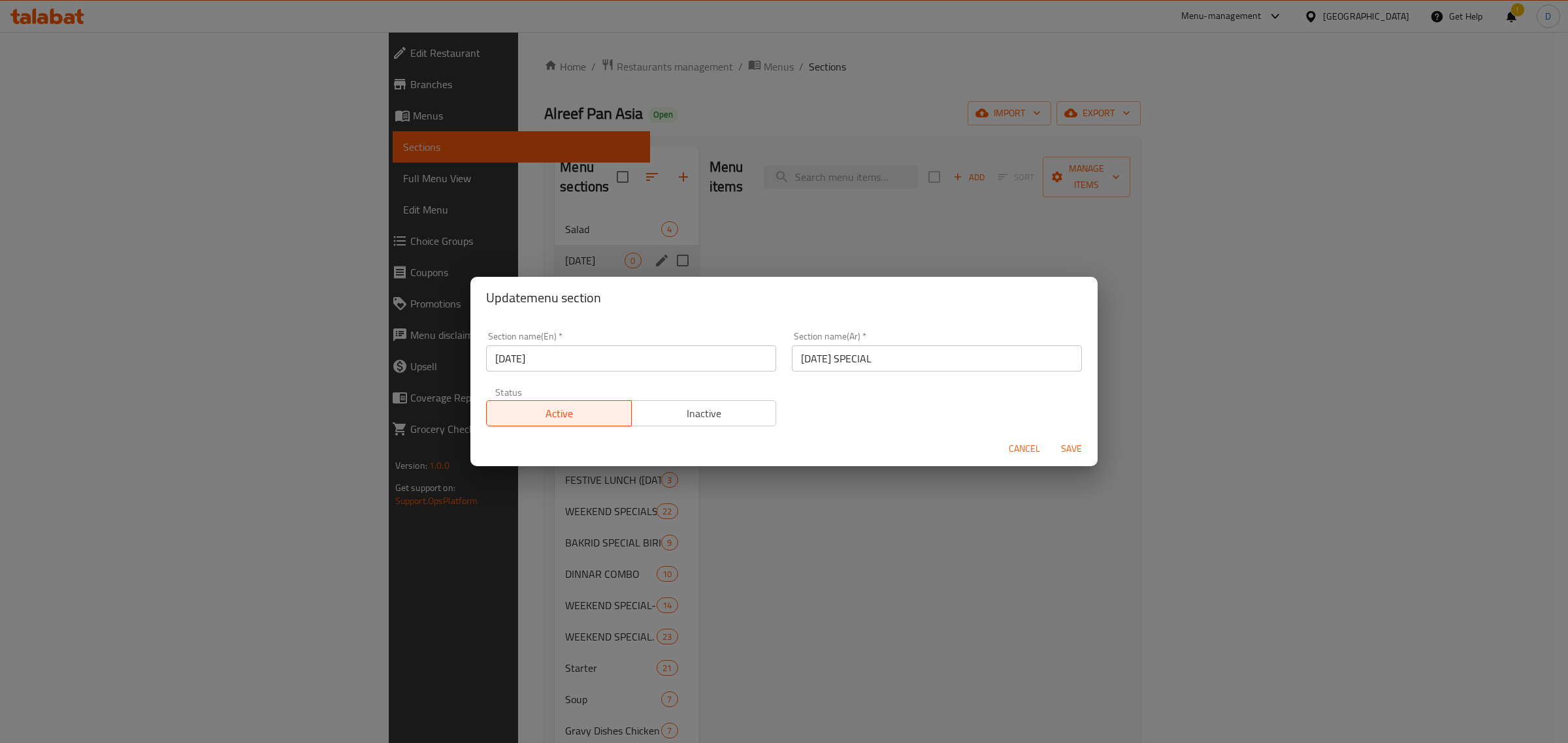
click at [547, 357] on input "[DATE]" at bounding box center [630, 358] width 290 height 26
click at [556, 356] on input "[DATE]" at bounding box center [630, 358] width 290 height 26
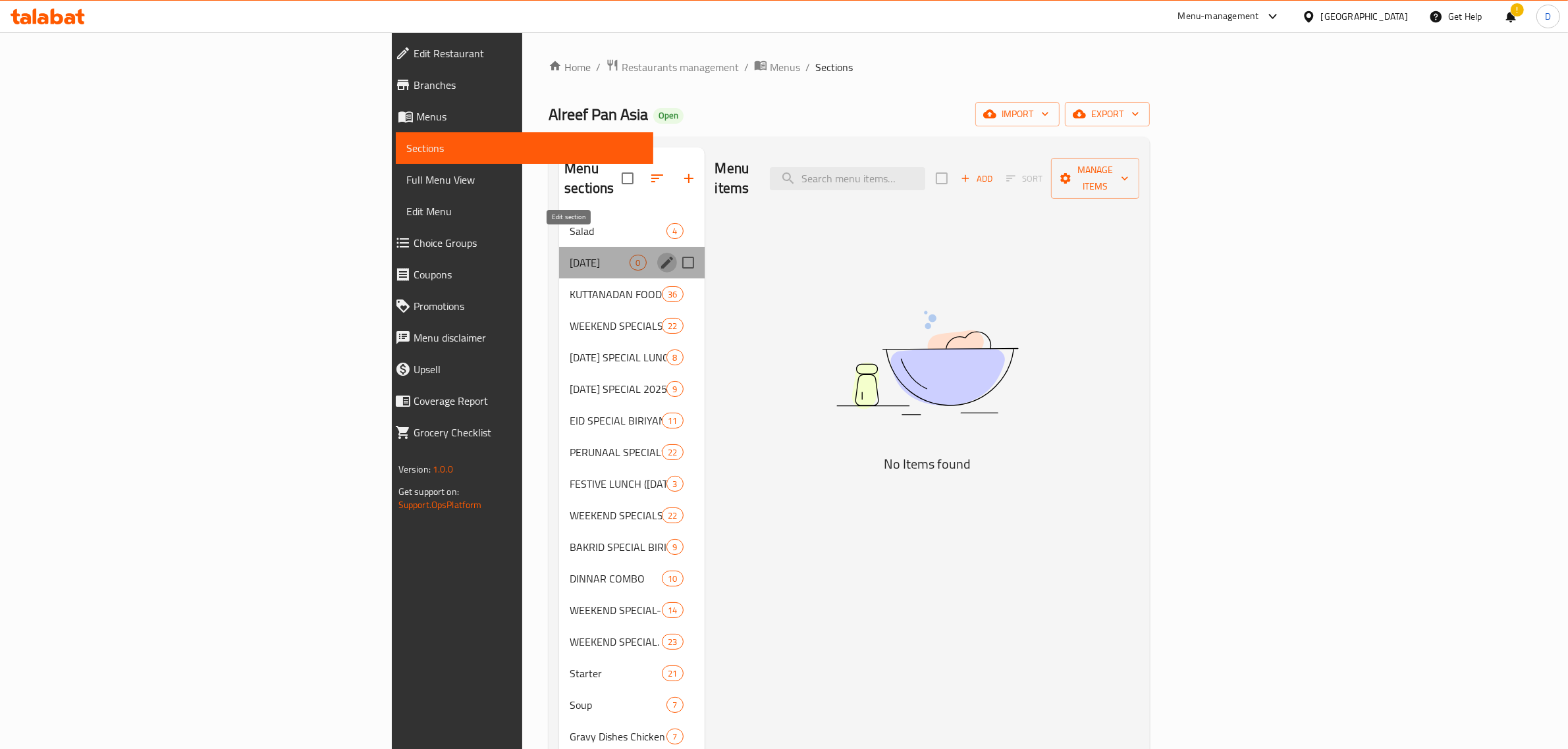
click at [659, 255] on icon "edit" at bounding box center [667, 262] width 16 height 16
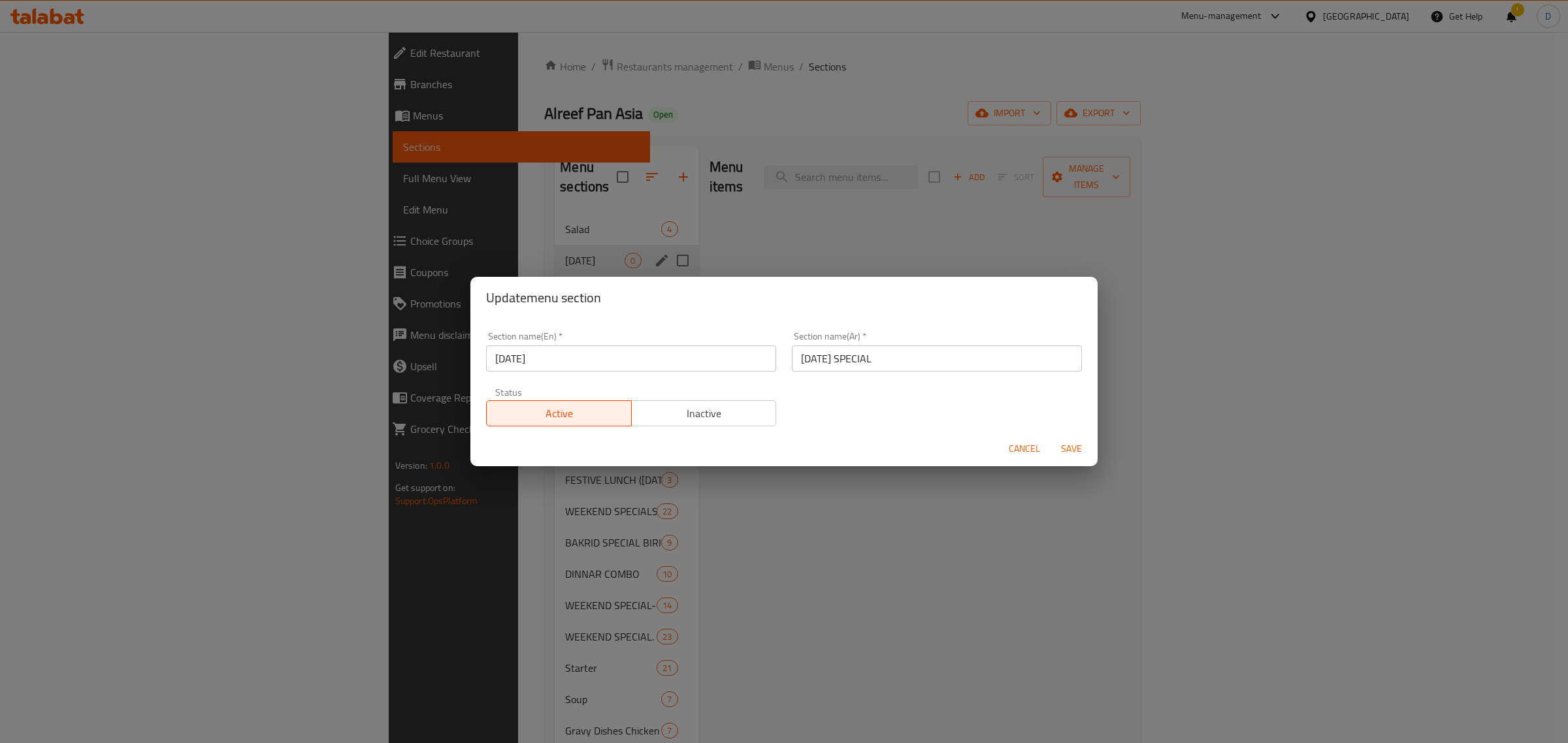
click at [609, 347] on input "[DATE]" at bounding box center [630, 358] width 290 height 26
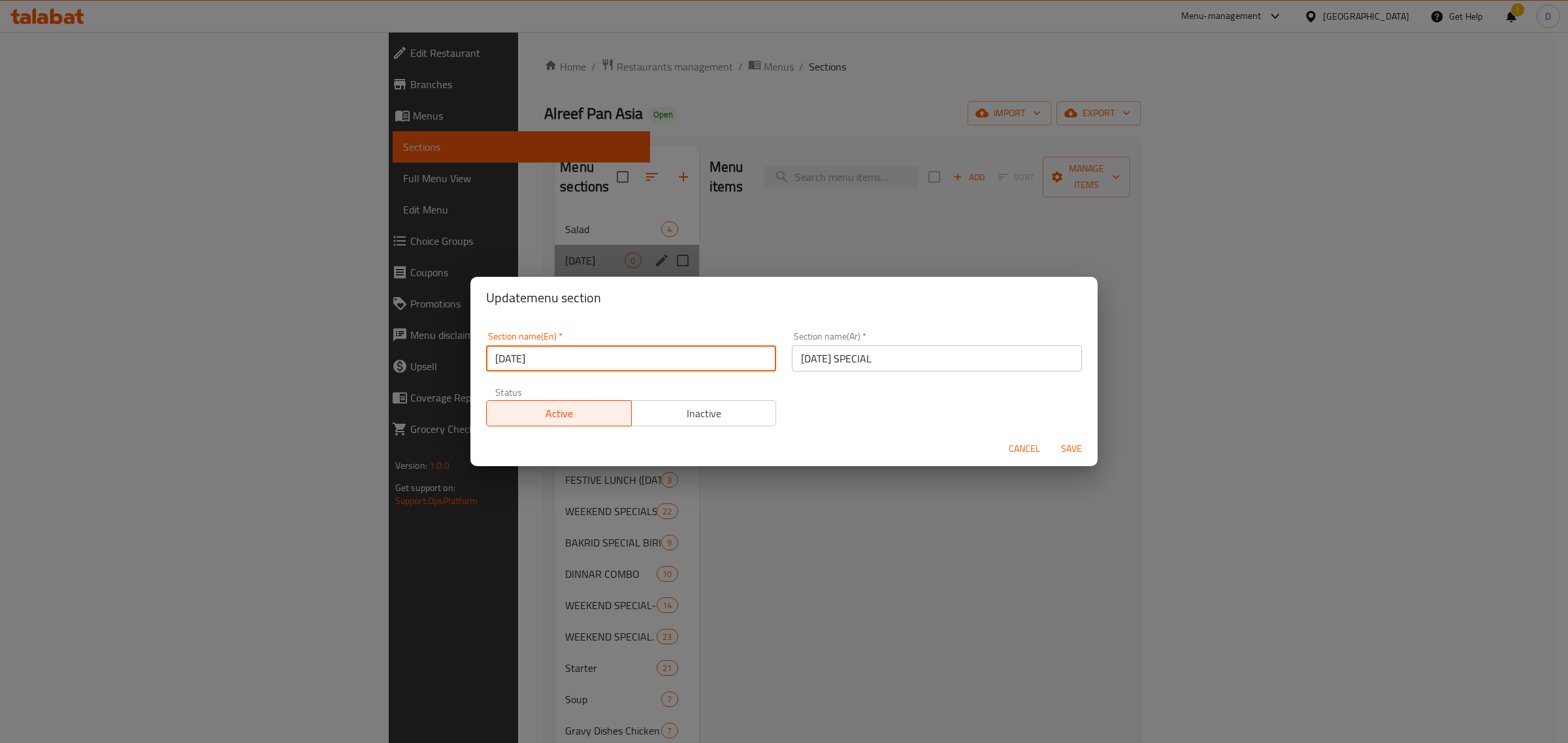
click at [607, 360] on input "[DATE]" at bounding box center [630, 358] width 290 height 26
drag, startPoint x: 577, startPoint y: 360, endPoint x: 569, endPoint y: 360, distance: 8.0
click at [576, 360] on input "[DATE]" at bounding box center [630, 358] width 290 height 26
click at [556, 357] on input "[DATE]" at bounding box center [630, 358] width 290 height 26
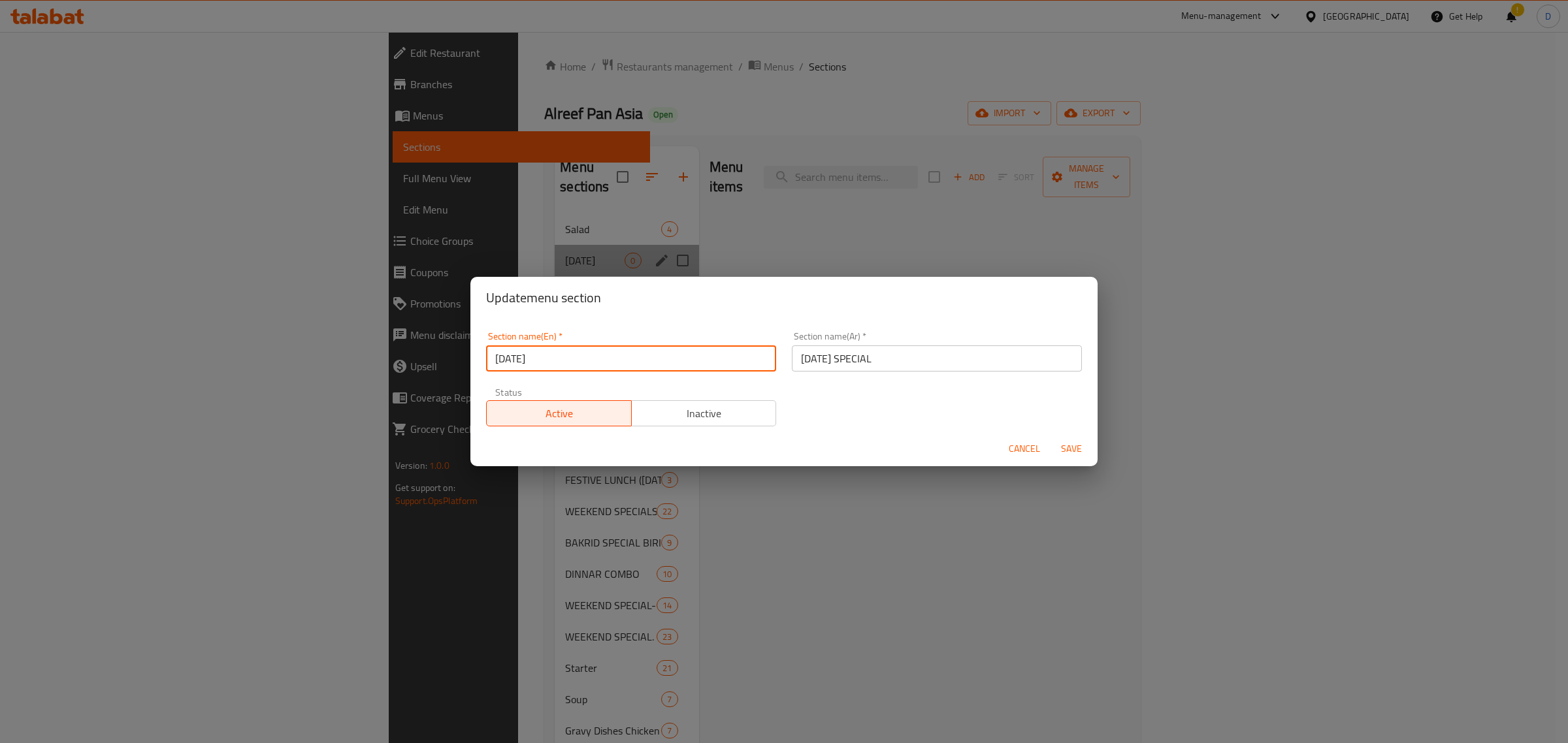
type input "[DATE]"
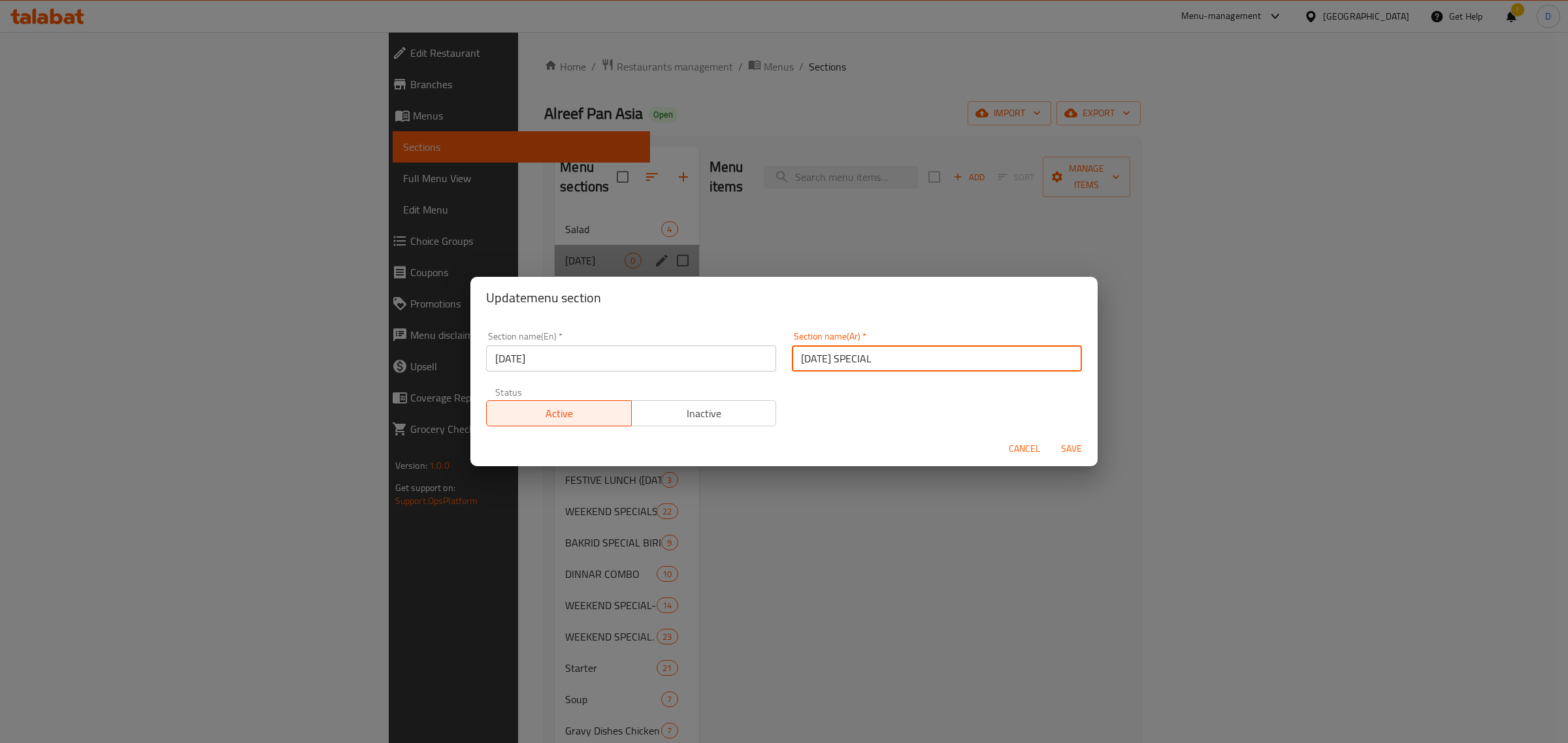
drag, startPoint x: 869, startPoint y: 363, endPoint x: 750, endPoint y: 360, distance: 119.0
click at [752, 360] on div "Section name(En)   * [DATE] Section name(En) * Section name(Ar)   * [DATE] SPEC…" at bounding box center [784, 378] width 612 height 110
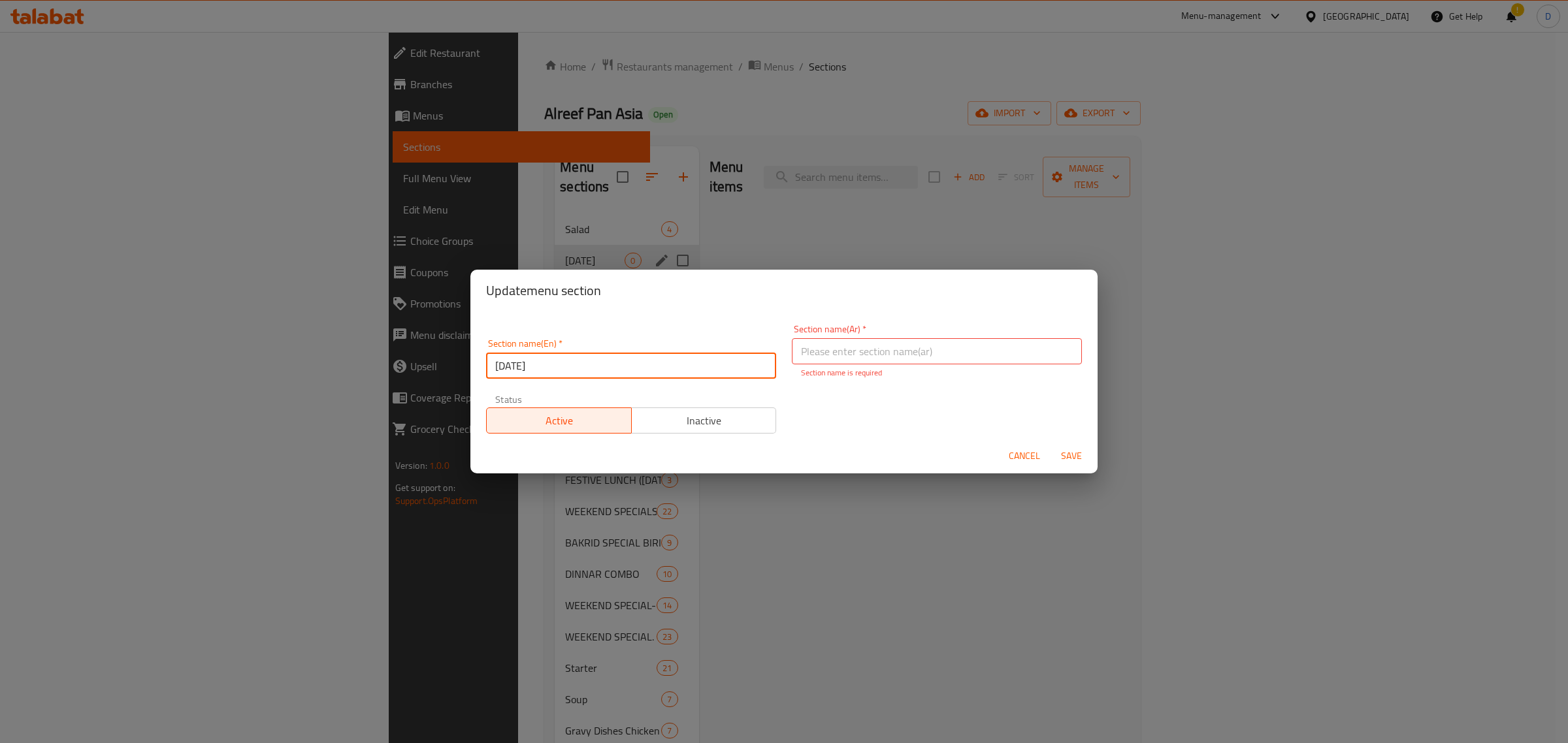
drag, startPoint x: 553, startPoint y: 361, endPoint x: 533, endPoint y: 370, distance: 21.9
click at [527, 370] on input "[DATE]" at bounding box center [630, 365] width 290 height 26
click at [553, 369] on input "[DATE]" at bounding box center [630, 365] width 290 height 26
drag, startPoint x: 558, startPoint y: 369, endPoint x: 528, endPoint y: 363, distance: 30.6
click at [528, 363] on input "[DATE]" at bounding box center [630, 365] width 290 height 26
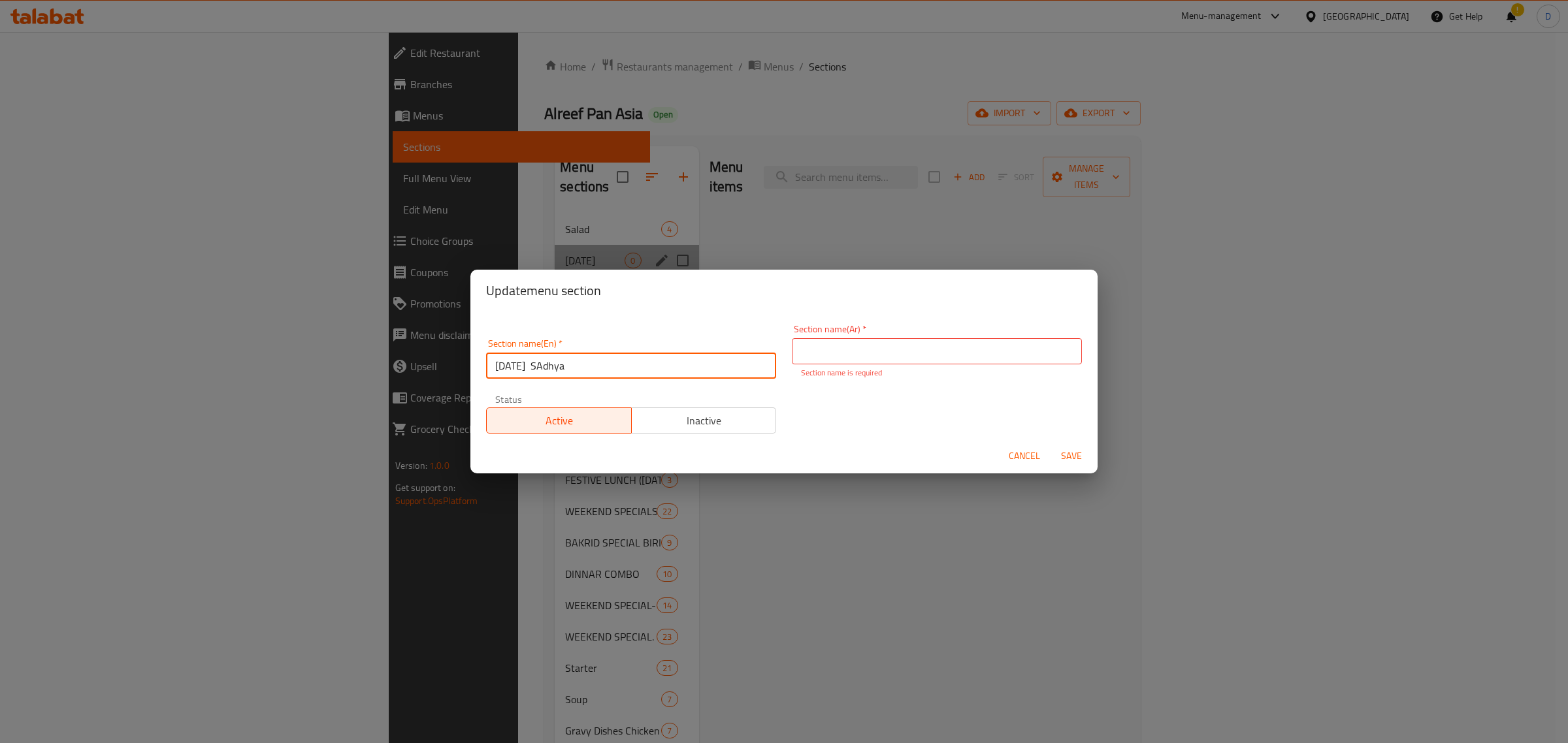
drag, startPoint x: 681, startPoint y: 370, endPoint x: 674, endPoint y: 370, distance: 7.0
click at [680, 370] on input "[DATE] SAdhya" at bounding box center [630, 365] width 290 height 26
click at [674, 370] on input "[DATE] SAdhya" at bounding box center [630, 365] width 290 height 26
click at [667, 370] on input "[DATE] SAdhya" at bounding box center [630, 365] width 290 height 26
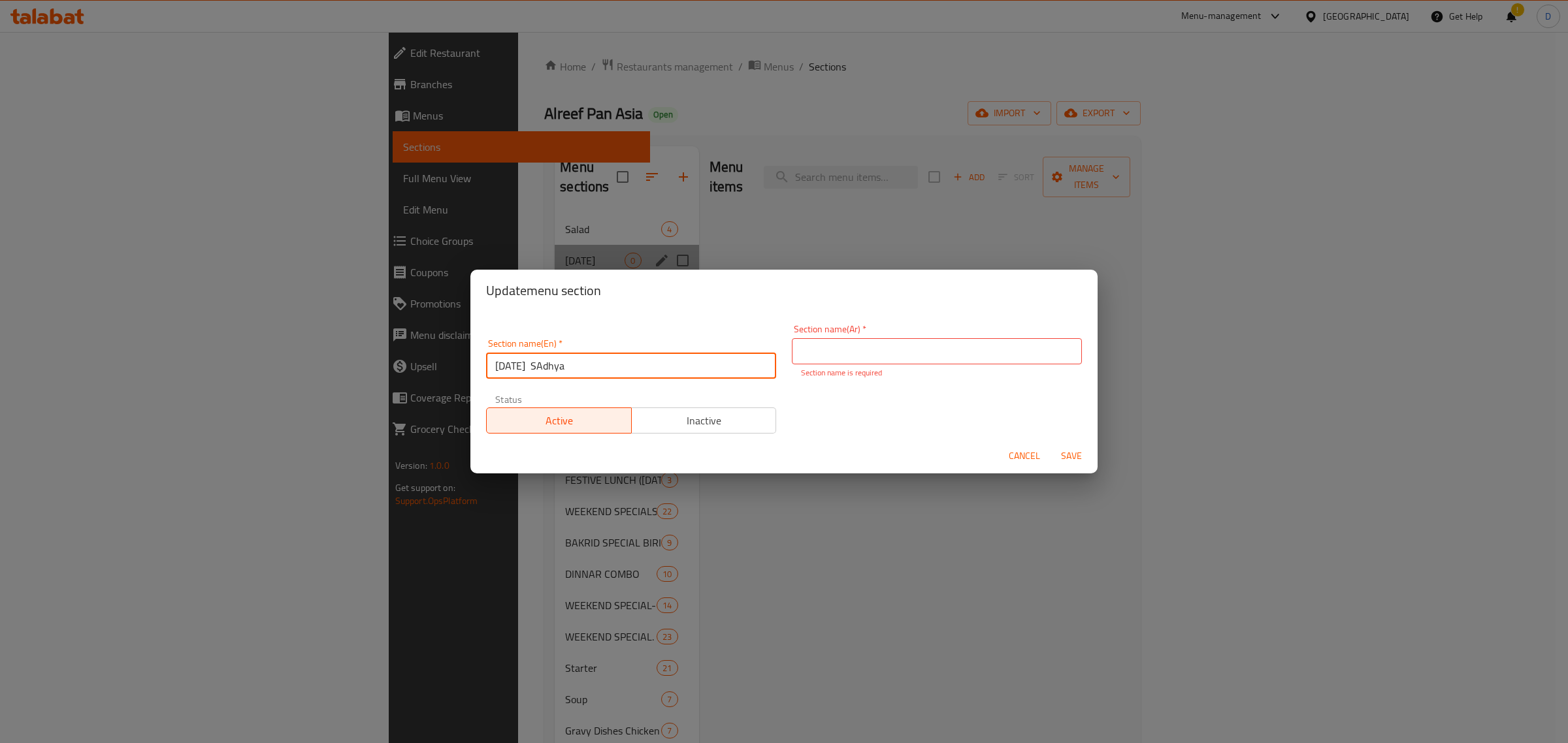
click at [667, 370] on input "[DATE] SAdhya" at bounding box center [630, 365] width 290 height 26
type input "[DATE][PERSON_NAME]"
drag, startPoint x: 667, startPoint y: 370, endPoint x: 366, endPoint y: 360, distance: 301.2
click at [366, 360] on div "Update menu section Section name(En)   * [DATE][PERSON_NAME] Section name(En) *…" at bounding box center [784, 371] width 1568 height 743
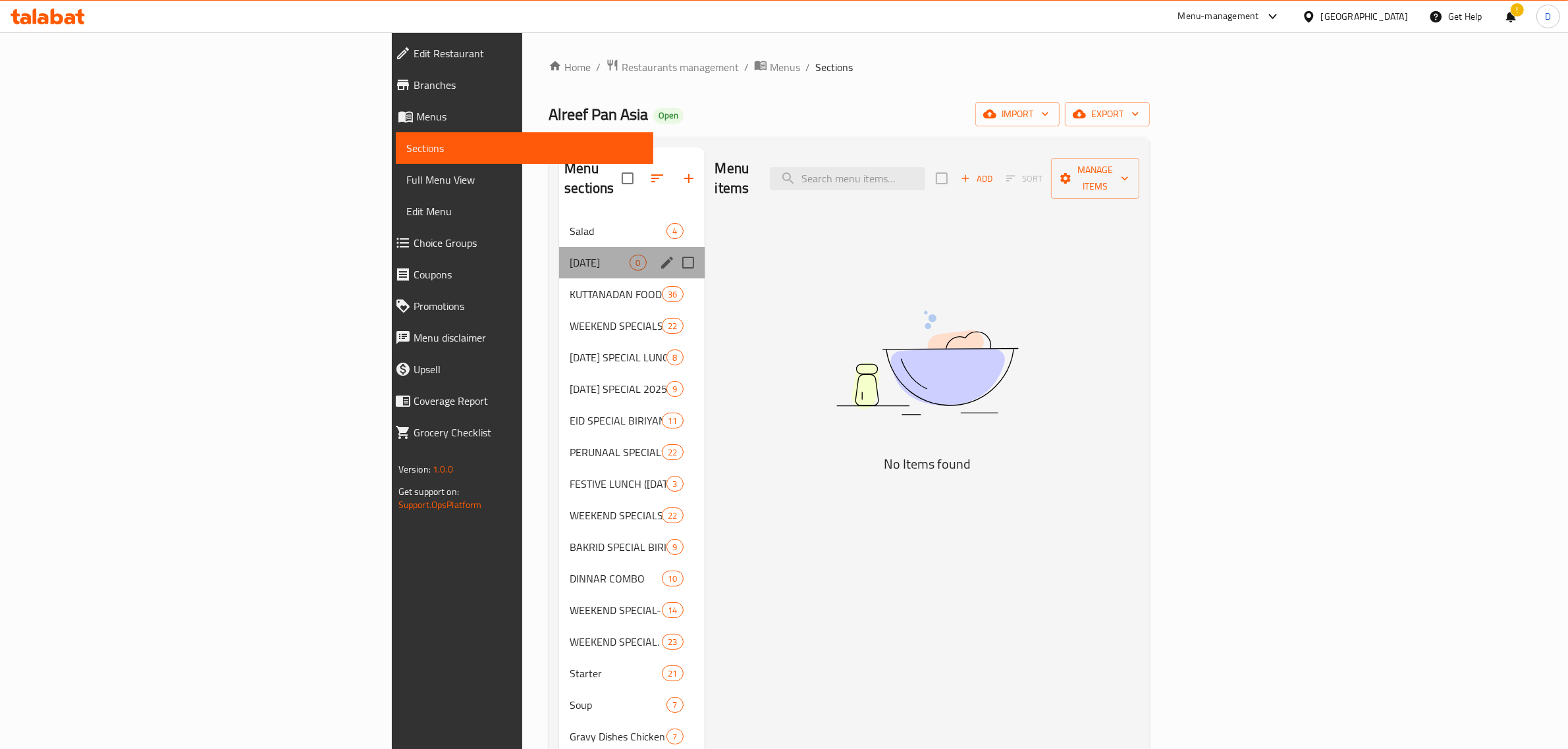
click at [559, 247] on div "[DATE] 0" at bounding box center [632, 262] width 145 height 32
click at [659, 255] on icon "edit" at bounding box center [667, 262] width 16 height 16
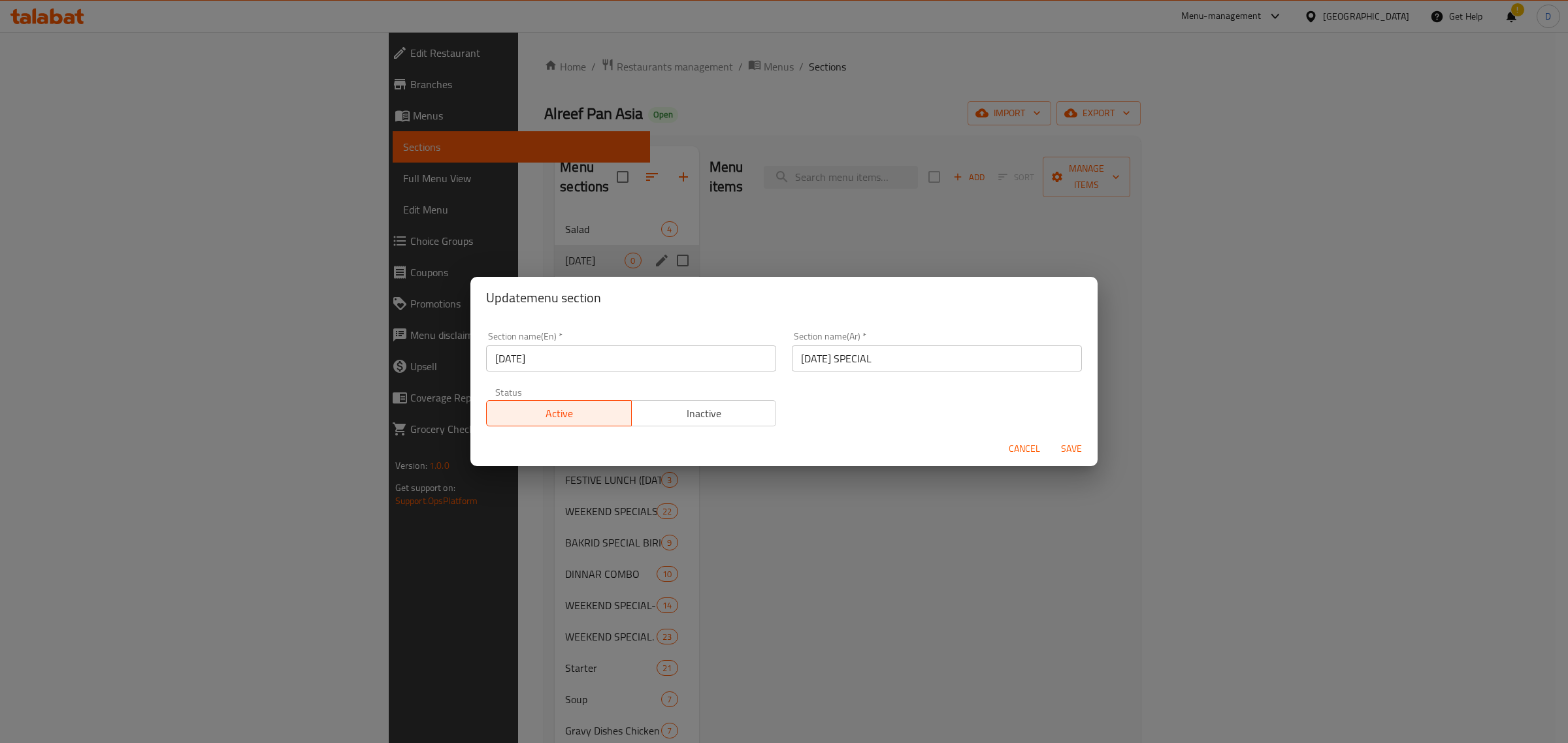
click at [877, 371] on input "[DATE] SPECIAL" at bounding box center [936, 358] width 290 height 26
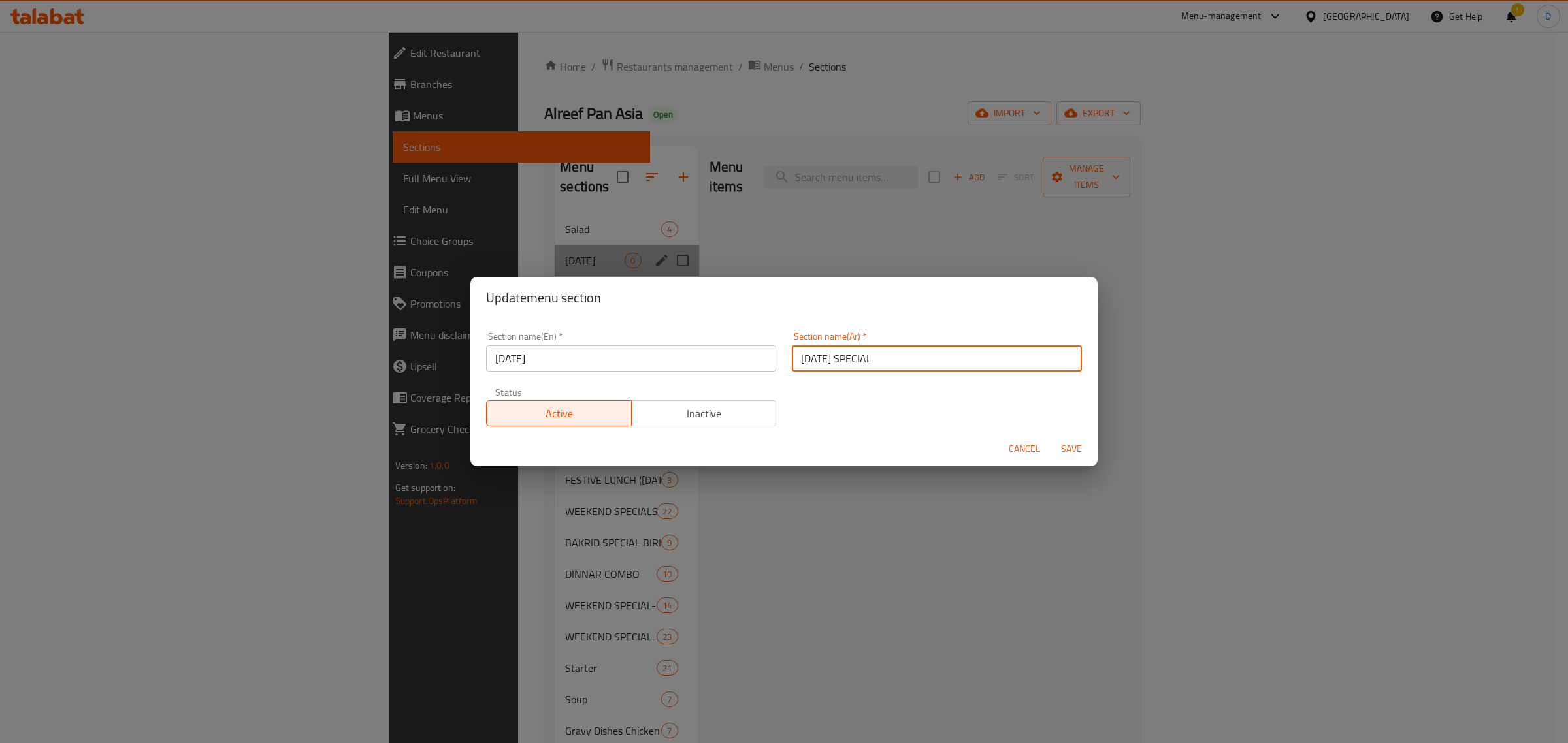
drag, startPoint x: 864, startPoint y: 363, endPoint x: 728, endPoint y: 341, distance: 137.8
click at [730, 342] on div "Section name(En)   * [DATE] Section name(En) * Section name(Ar)   * [DATE] SPEC…" at bounding box center [784, 378] width 612 height 110
paste input "أونام ساديا"
type input "أونام ساديا"
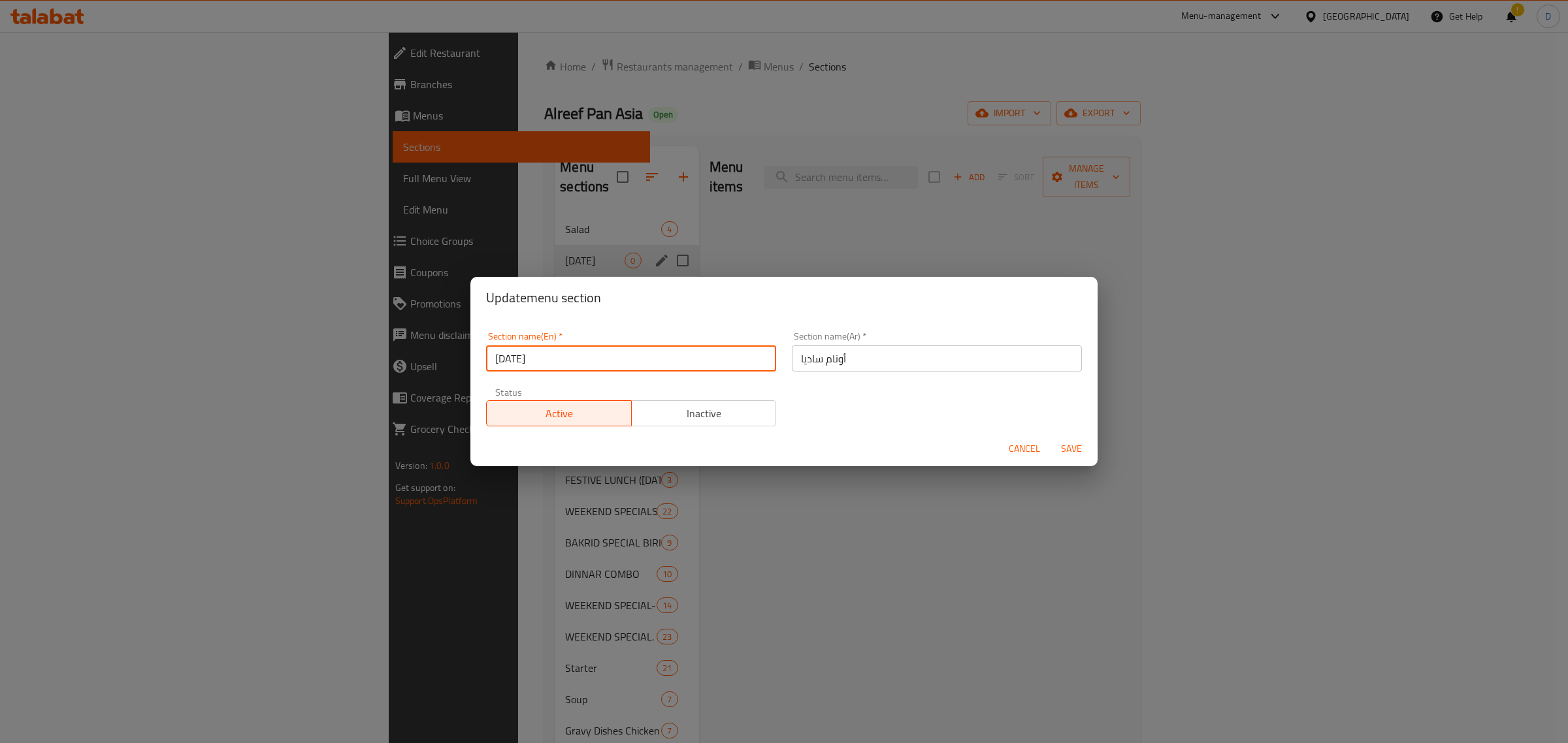
drag, startPoint x: 599, startPoint y: 368, endPoint x: 526, endPoint y: 363, distance: 73.2
click at [526, 363] on input "[DATE]" at bounding box center [630, 358] width 290 height 26
type input "[DATE][PERSON_NAME]"
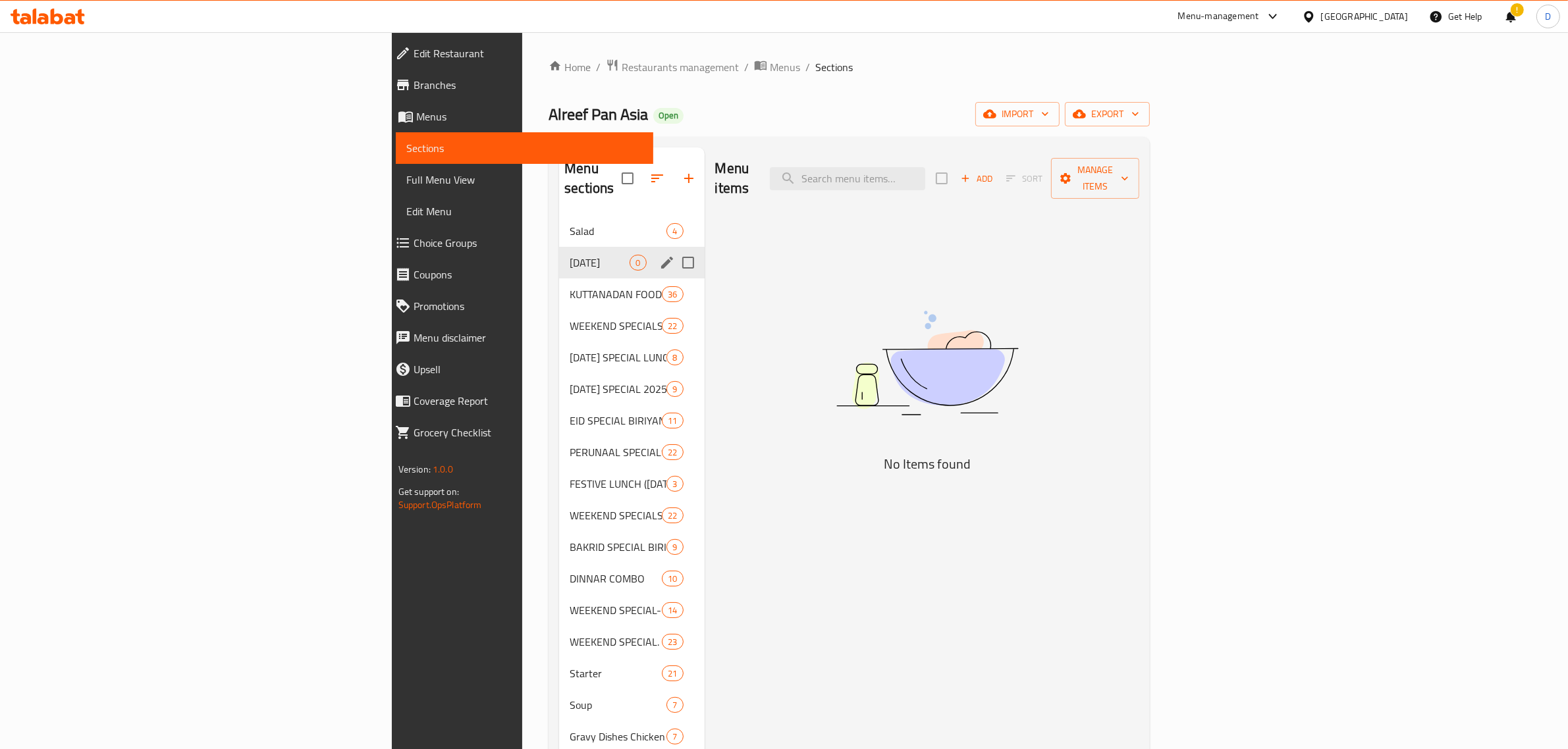
click at [659, 255] on icon "edit" at bounding box center [667, 262] width 16 height 16
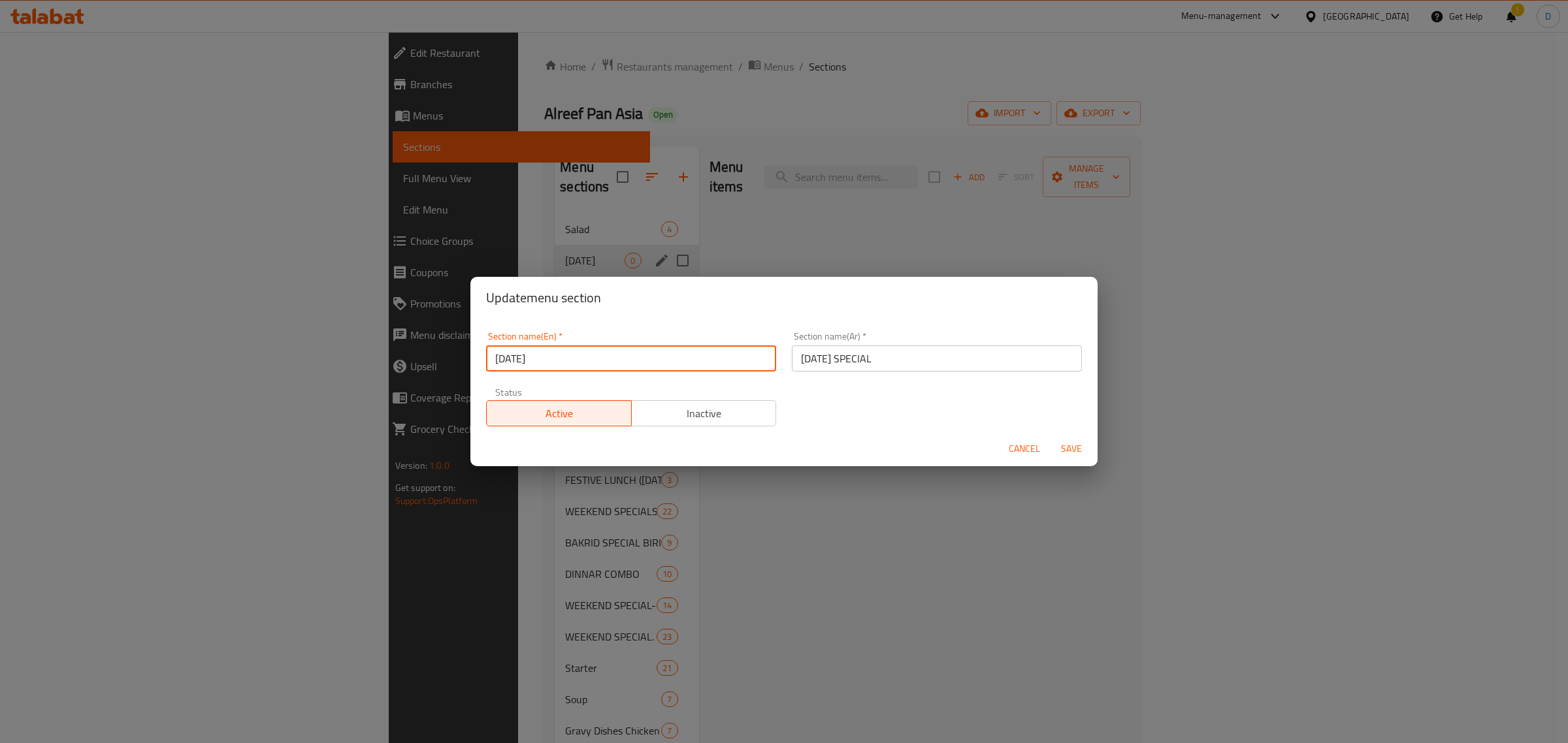
drag, startPoint x: 573, startPoint y: 367, endPoint x: 527, endPoint y: 357, distance: 47.1
click at [527, 357] on input "[DATE]" at bounding box center [630, 358] width 290 height 26
type input "[DATE] Sa"
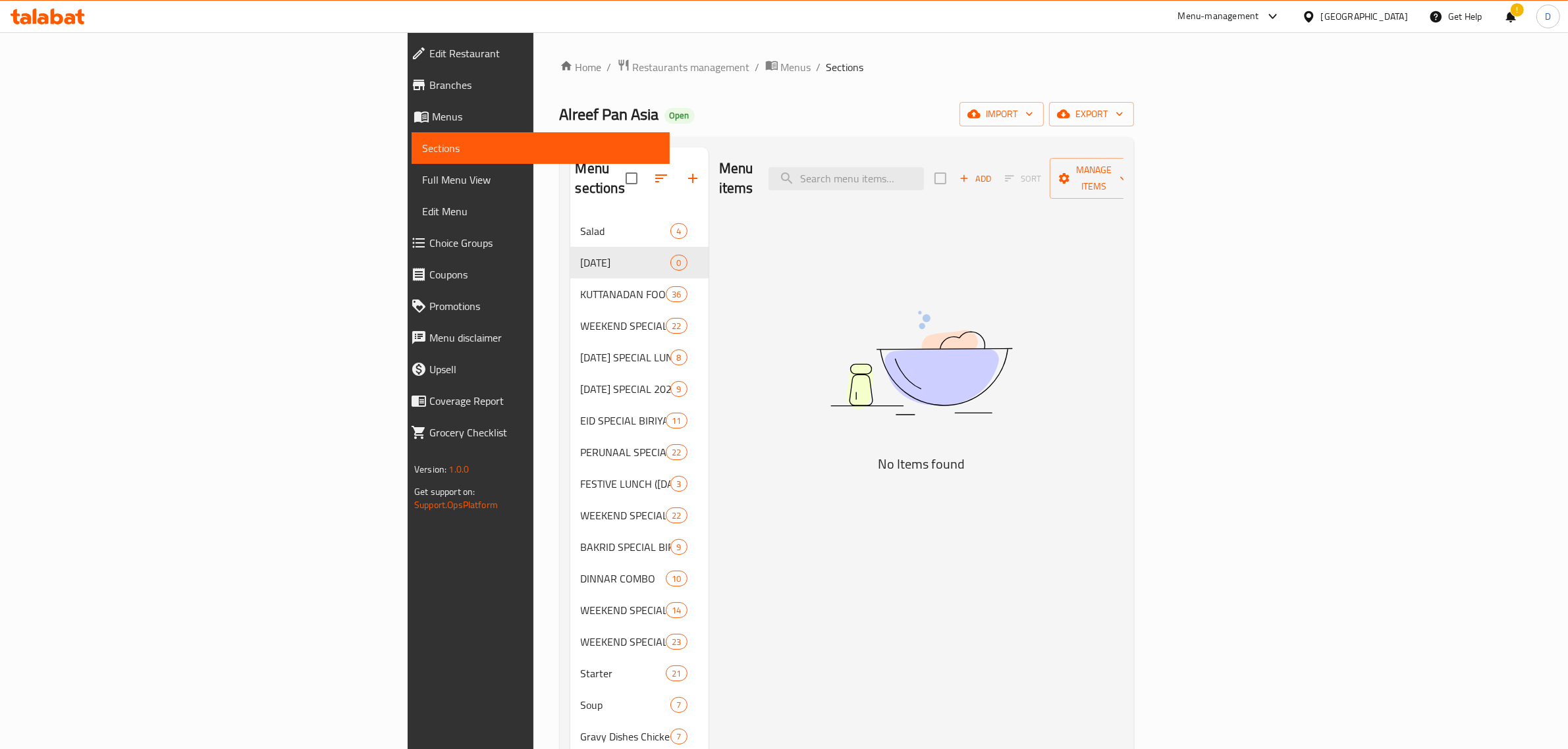
click at [579, 383] on div "[DATE] SPECIAL 2025 9" at bounding box center [639, 389] width 139 height 32
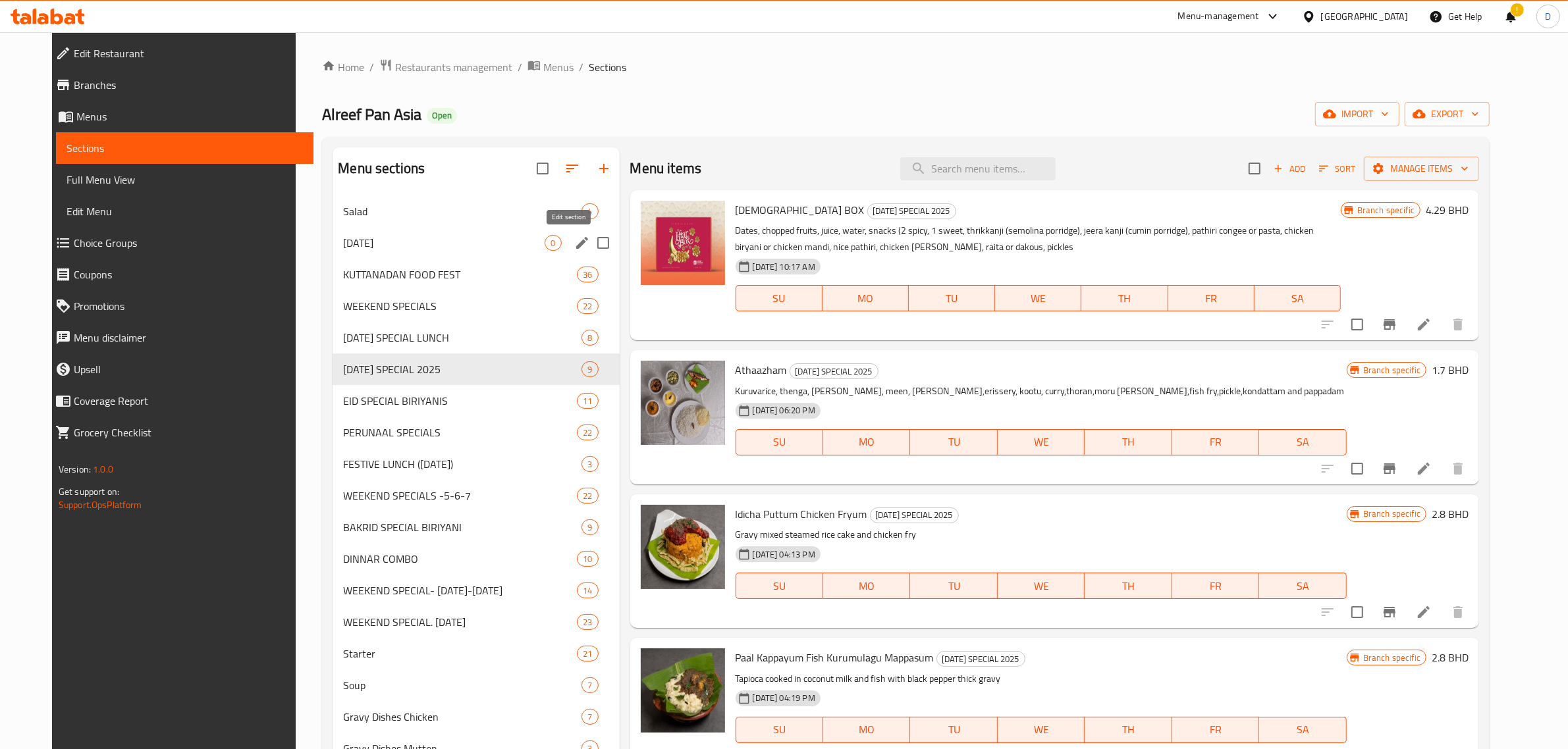
click at [574, 239] on icon "edit" at bounding box center [582, 243] width 16 height 16
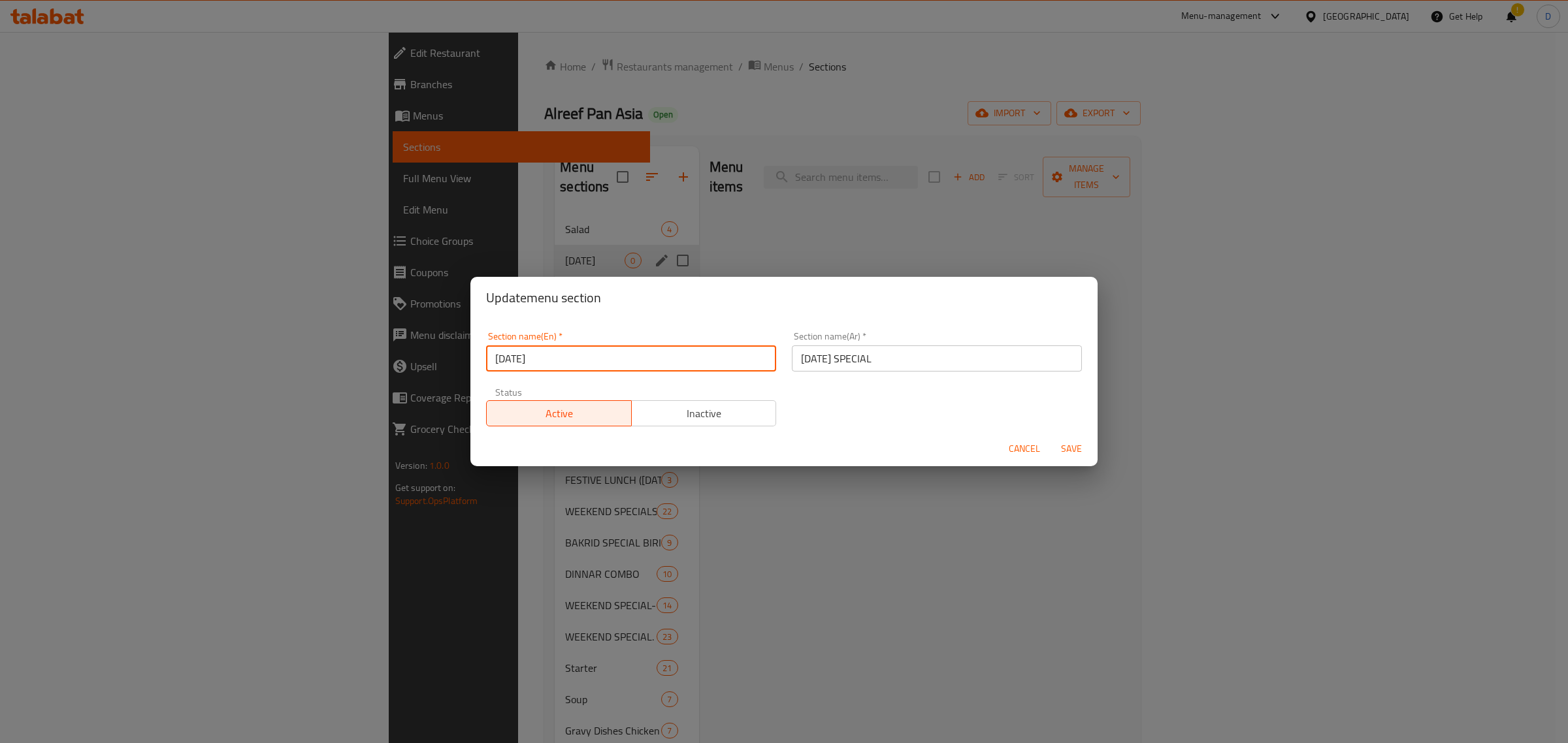
drag, startPoint x: 588, startPoint y: 355, endPoint x: 526, endPoint y: 366, distance: 63.0
click at [526, 366] on input "[DATE]" at bounding box center [630, 358] width 290 height 26
type input "[DATE][PERSON_NAME]"
click at [844, 369] on input "[DATE] SPECIAL" at bounding box center [936, 358] width 290 height 26
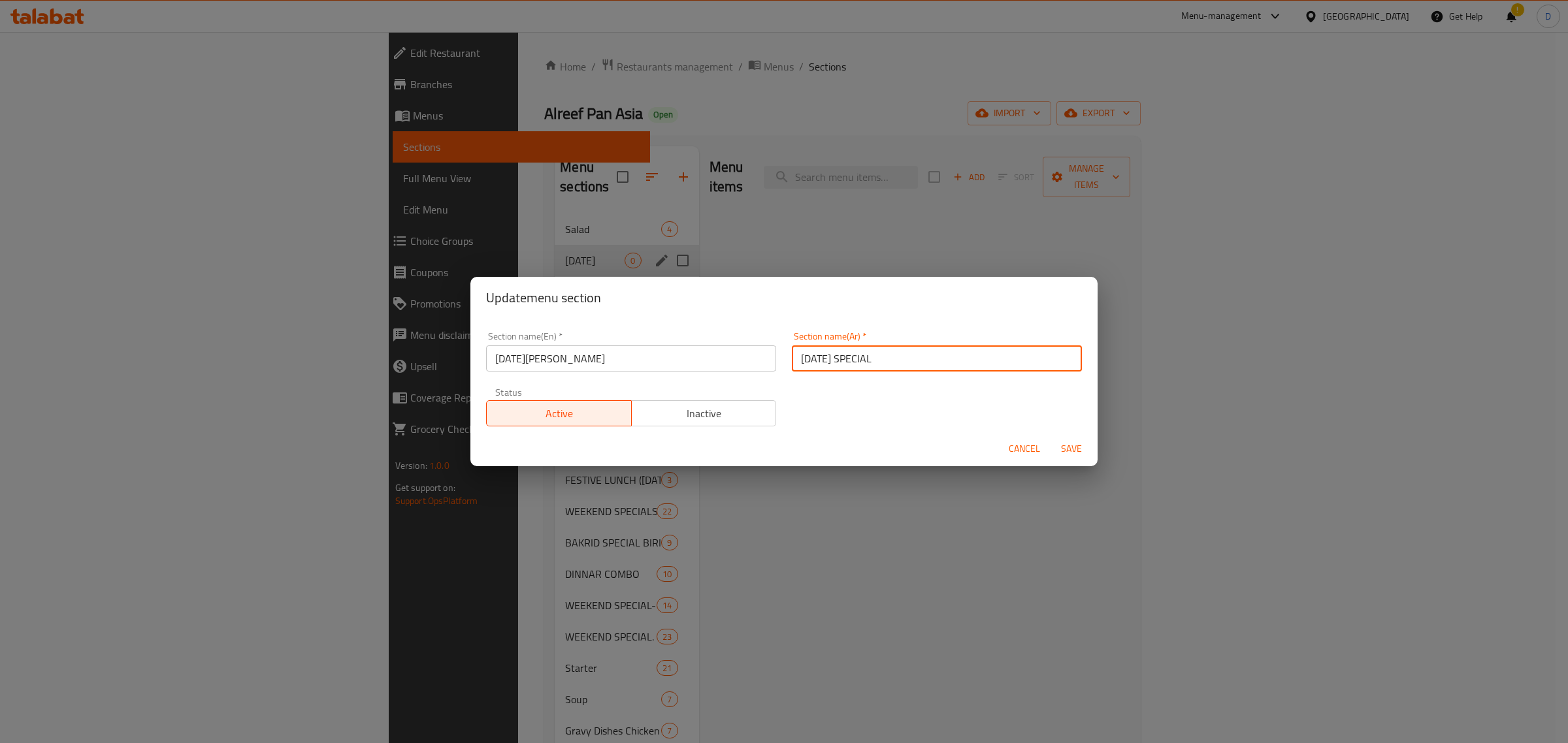
click at [844, 366] on input "[DATE] SPECIAL" at bounding box center [936, 358] width 290 height 26
paste input "أونام ساديا"
type input "أونام ساديا"
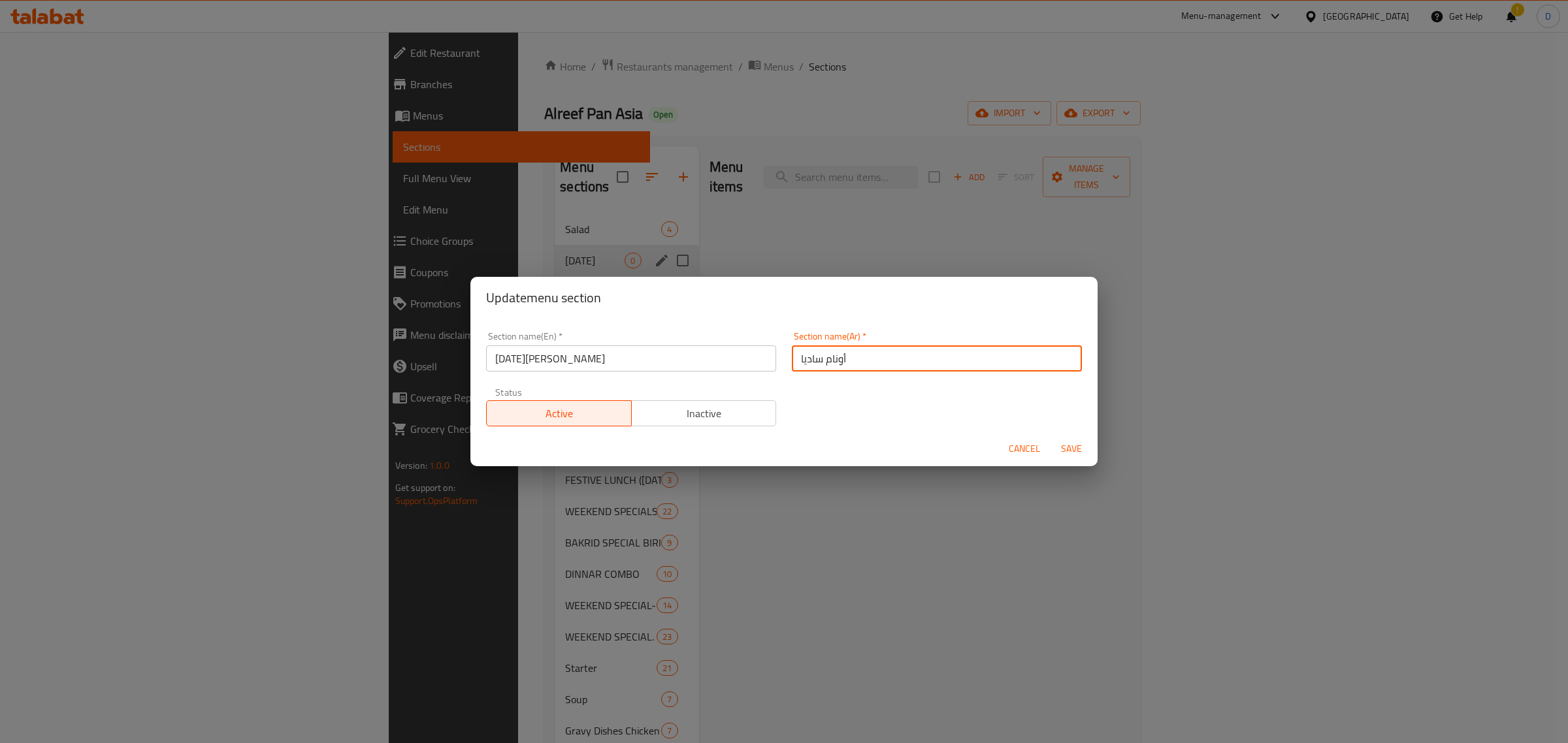
click at [1064, 446] on span "Save" at bounding box center [1071, 449] width 32 height 17
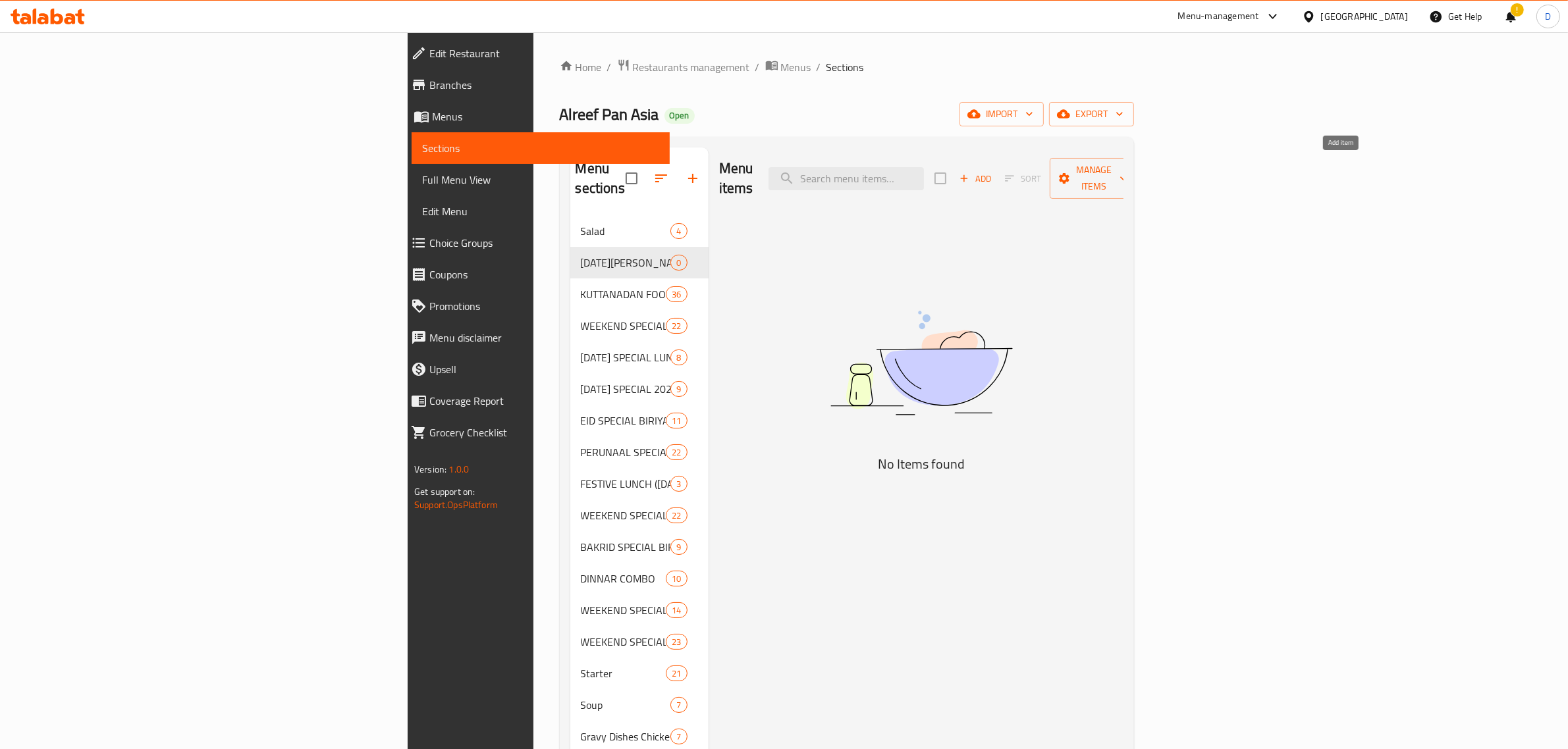
click at [993, 171] on span "Add" at bounding box center [975, 178] width 36 height 15
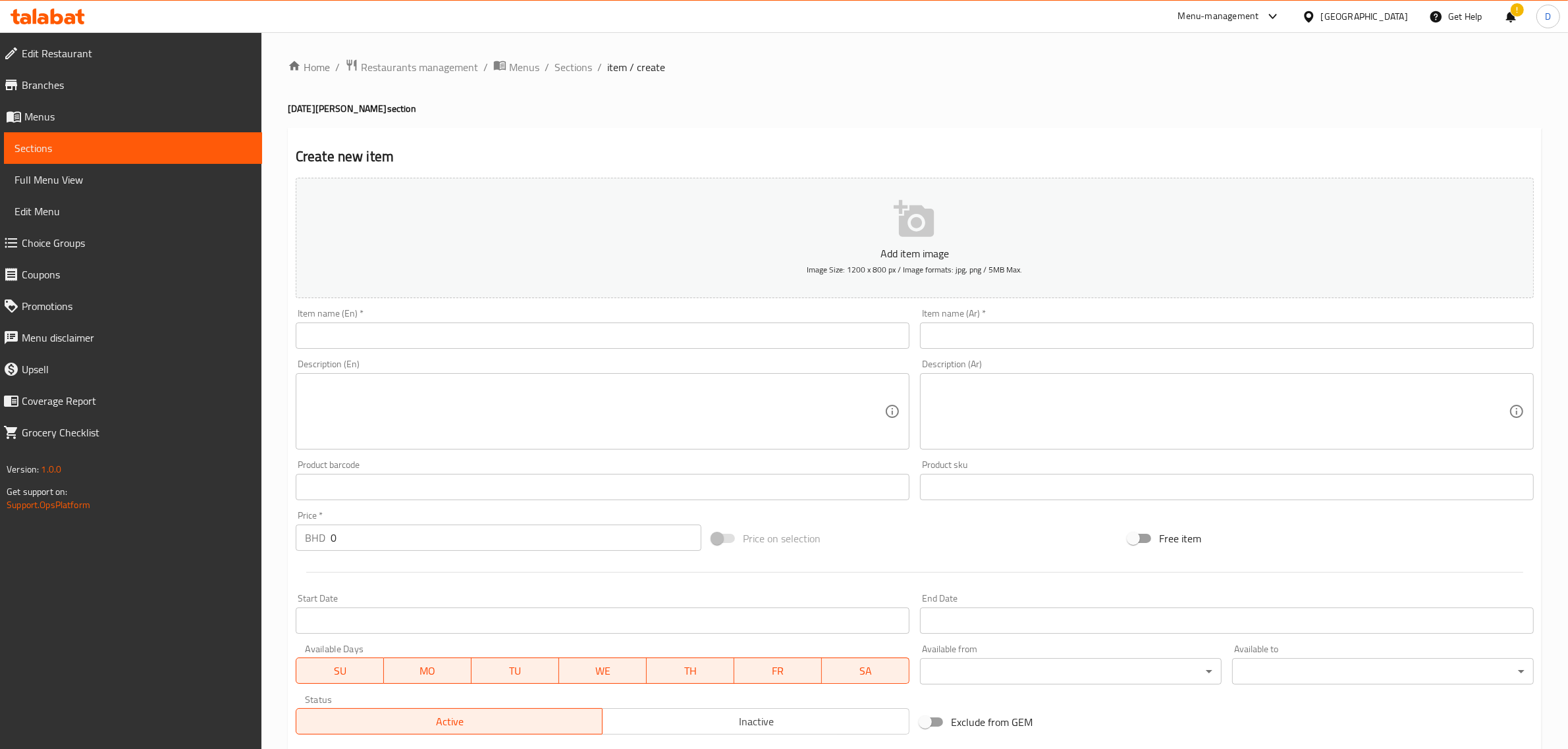
click at [576, 339] on input "text" at bounding box center [603, 336] width 614 height 26
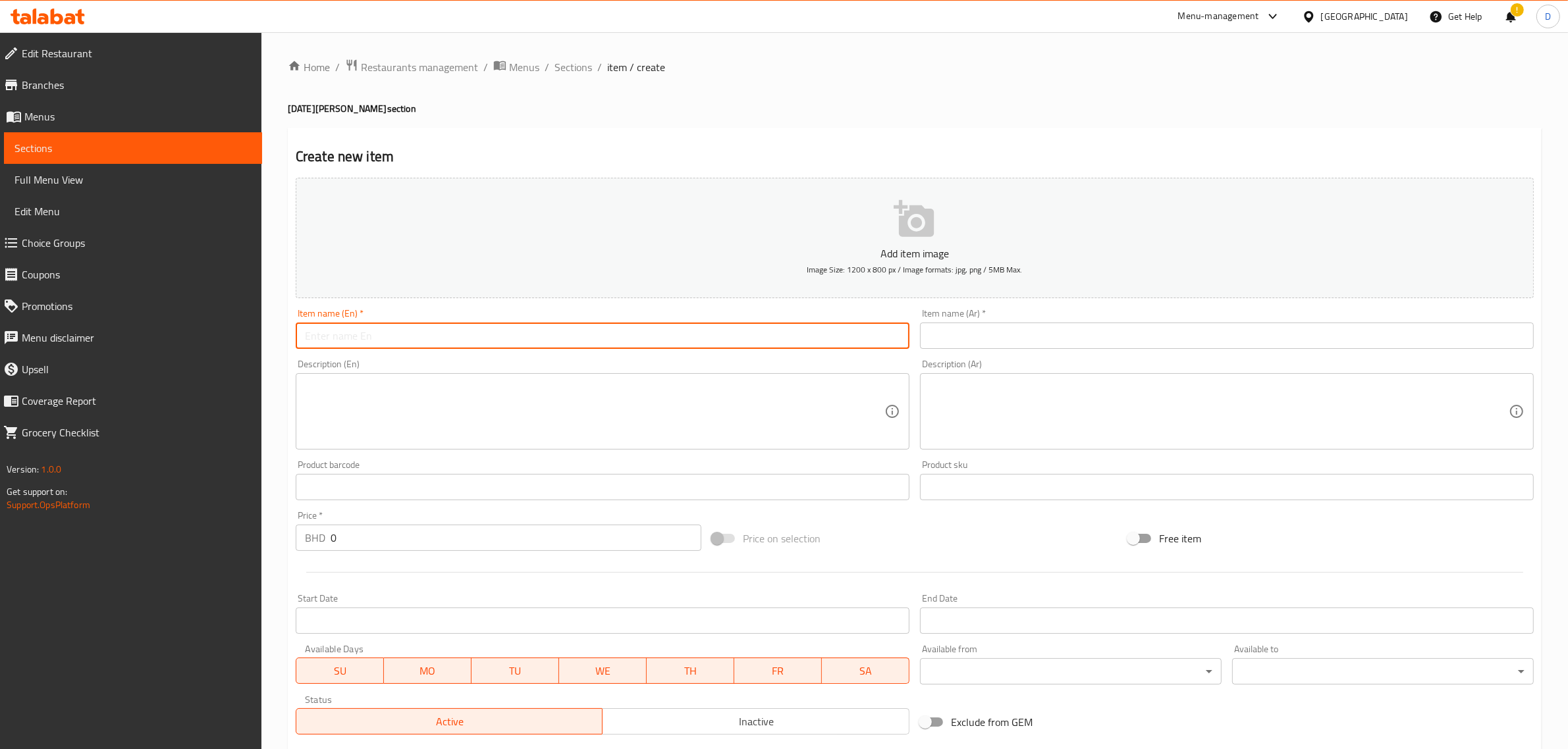
paste input "[PERSON_NAME][DATE] 34 Items"
click at [377, 334] on input "[PERSON_NAME][DATE] 34 Items" at bounding box center [603, 336] width 614 height 26
drag, startPoint x: 520, startPoint y: 342, endPoint x: 466, endPoint y: 342, distance: 54.0
click at [466, 342] on input "Alreef Panasia - Mini [DATE] Sadhya 34 Items" at bounding box center [603, 336] width 614 height 26
click at [463, 339] on input "Alreef Panasia - Mini [DATE] Sadhya 34 Items" at bounding box center [603, 336] width 614 height 26
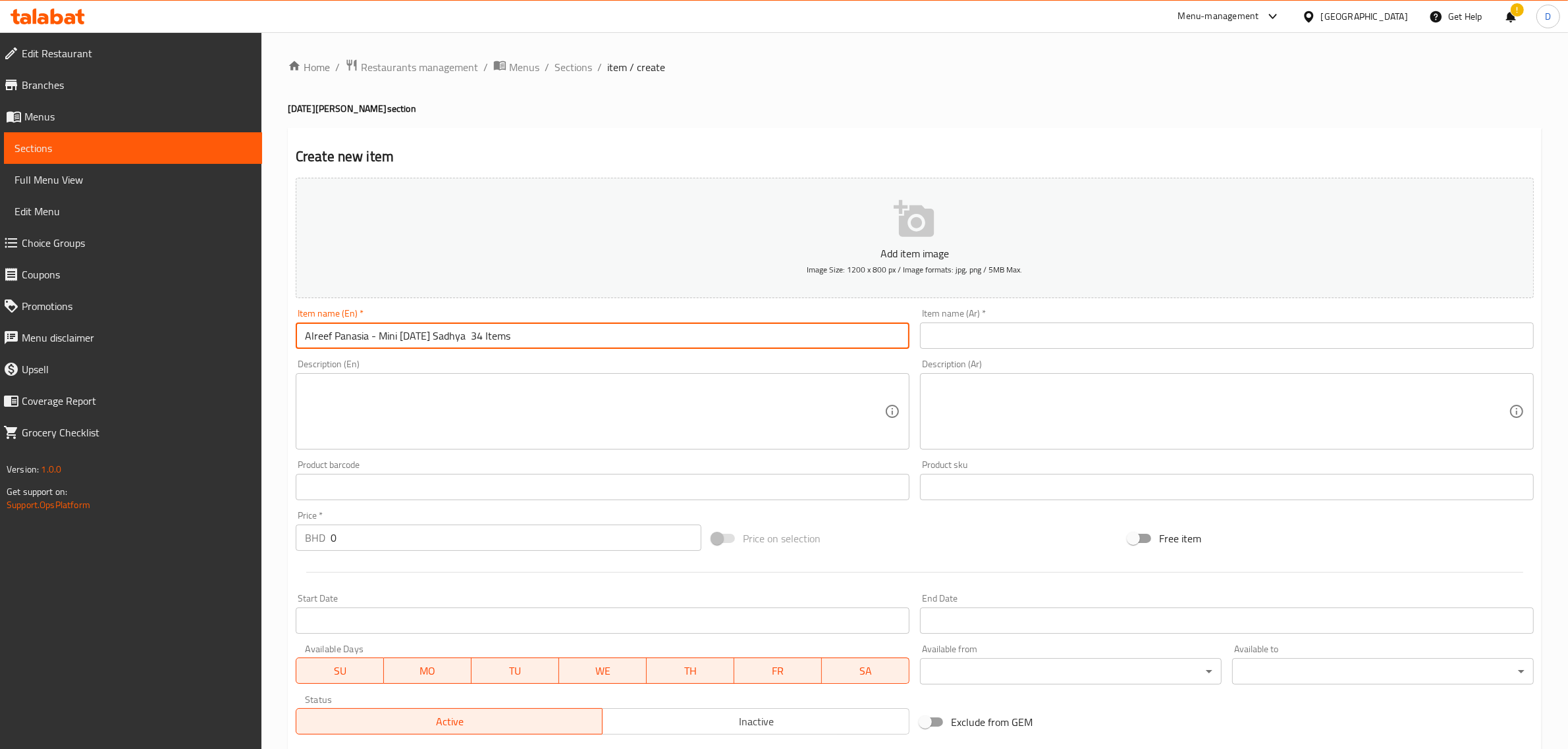
click at [466, 339] on input "Alreef Panasia - Mini [DATE] Sadhya 34 Items" at bounding box center [603, 336] width 614 height 26
type input "Alreef Panasia - Mini [DATE][PERSON_NAME] -34 Items"
click at [494, 402] on textarea at bounding box center [594, 412] width 579 height 62
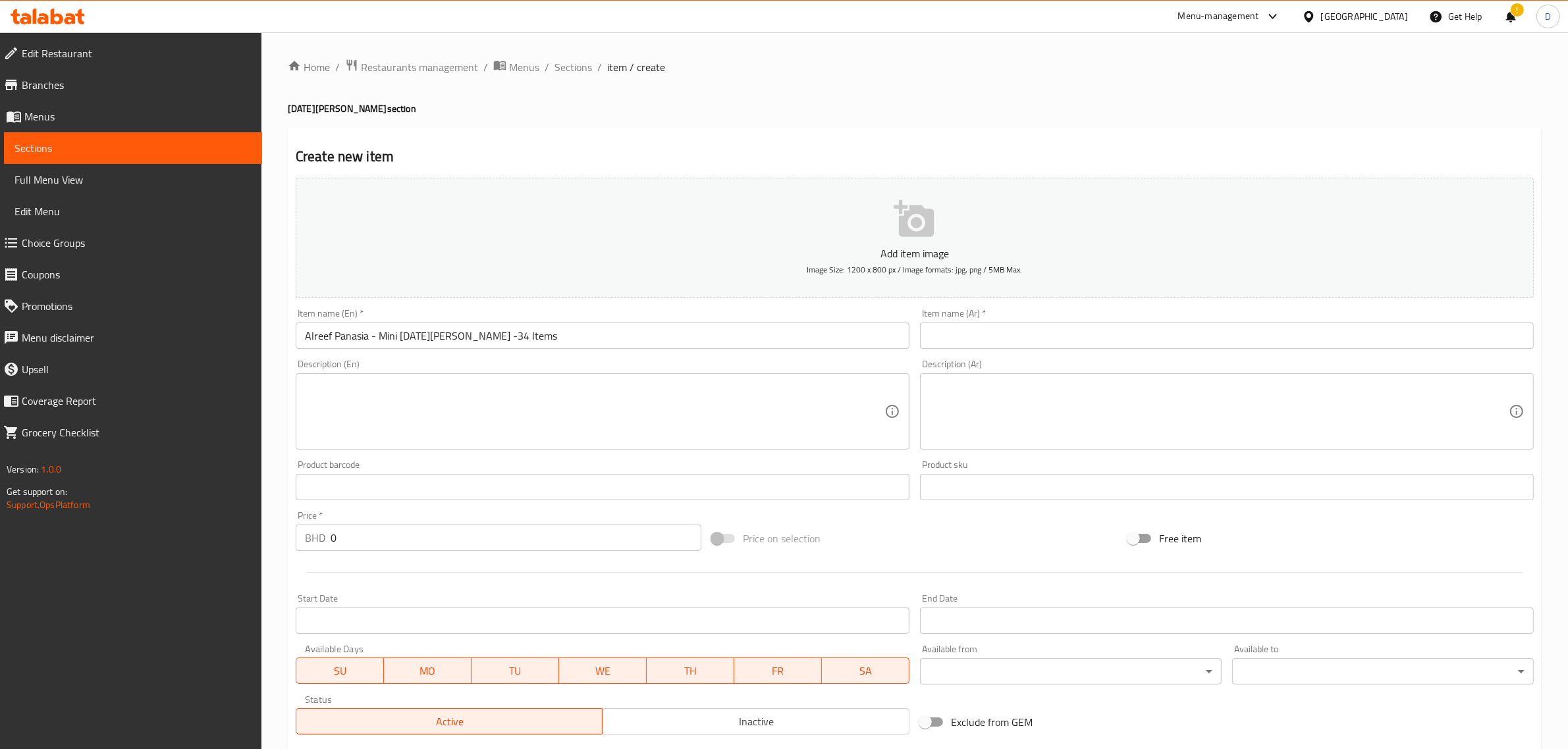
click at [390, 405] on textarea at bounding box center [594, 412] width 579 height 62
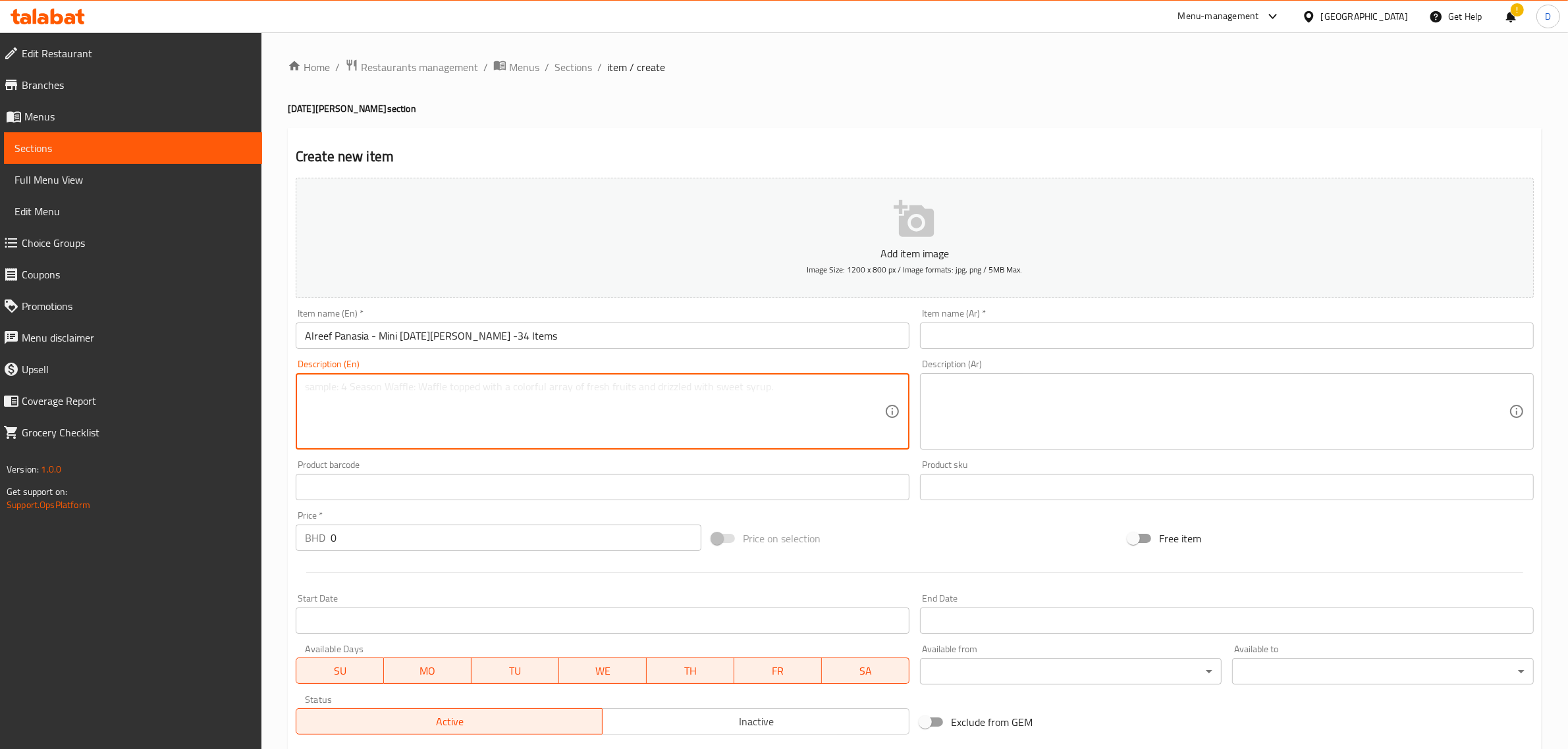
paste textarea "Vazhaila Uppu Upperi Sharkkara Varatti Naranga Achar Manga Achar Munthiri Achar…"
click at [374, 389] on textarea "Vazhaila Uppu Upperi Sharkkara Varatti Naranga Achar Manga Achar Munthiri Achar…" at bounding box center [594, 412] width 579 height 62
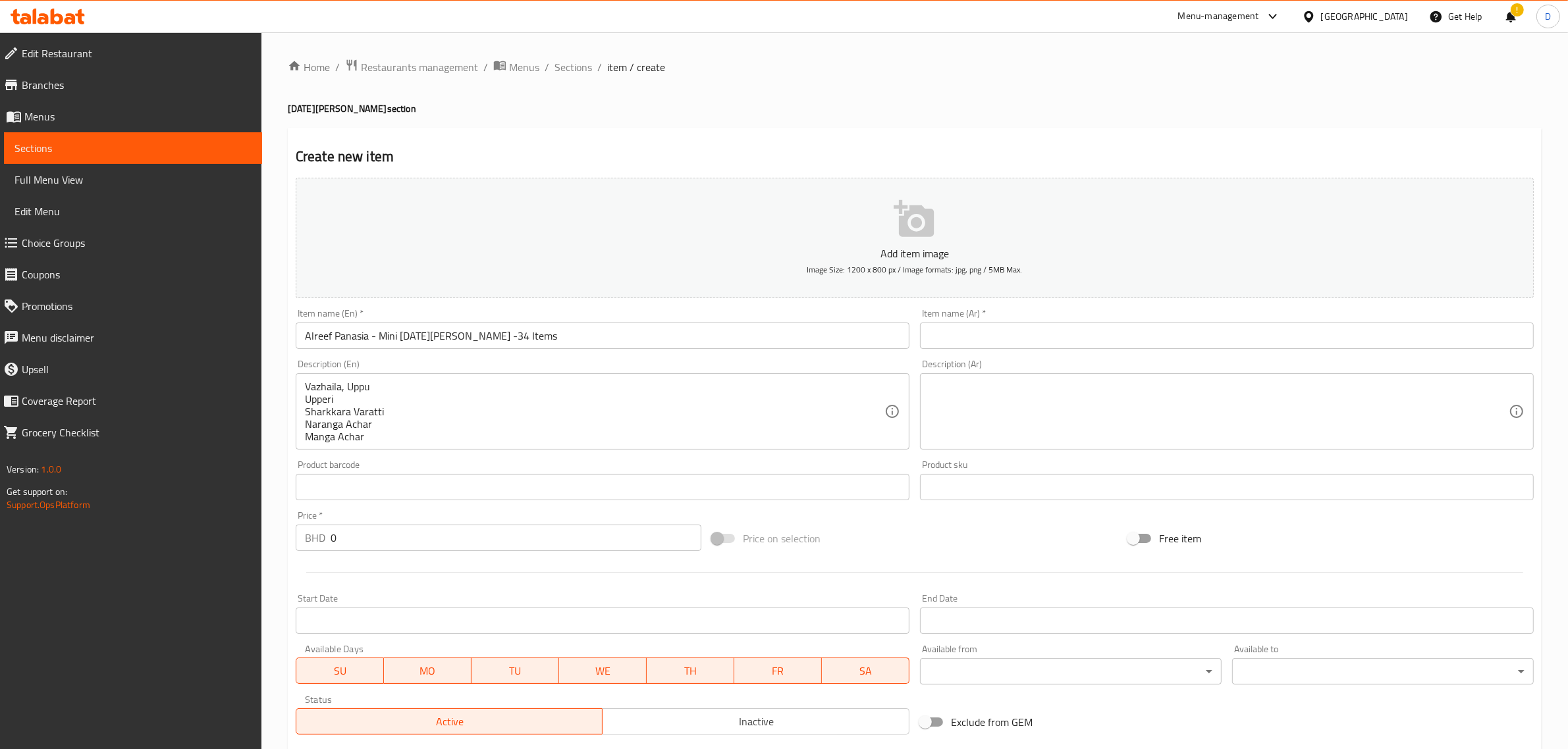
click at [304, 400] on div "Vazhaila, Uppu Upperi Sharkkara Varatti Naranga Achar Manga Achar Munthiri Acha…" at bounding box center [603, 411] width 614 height 76
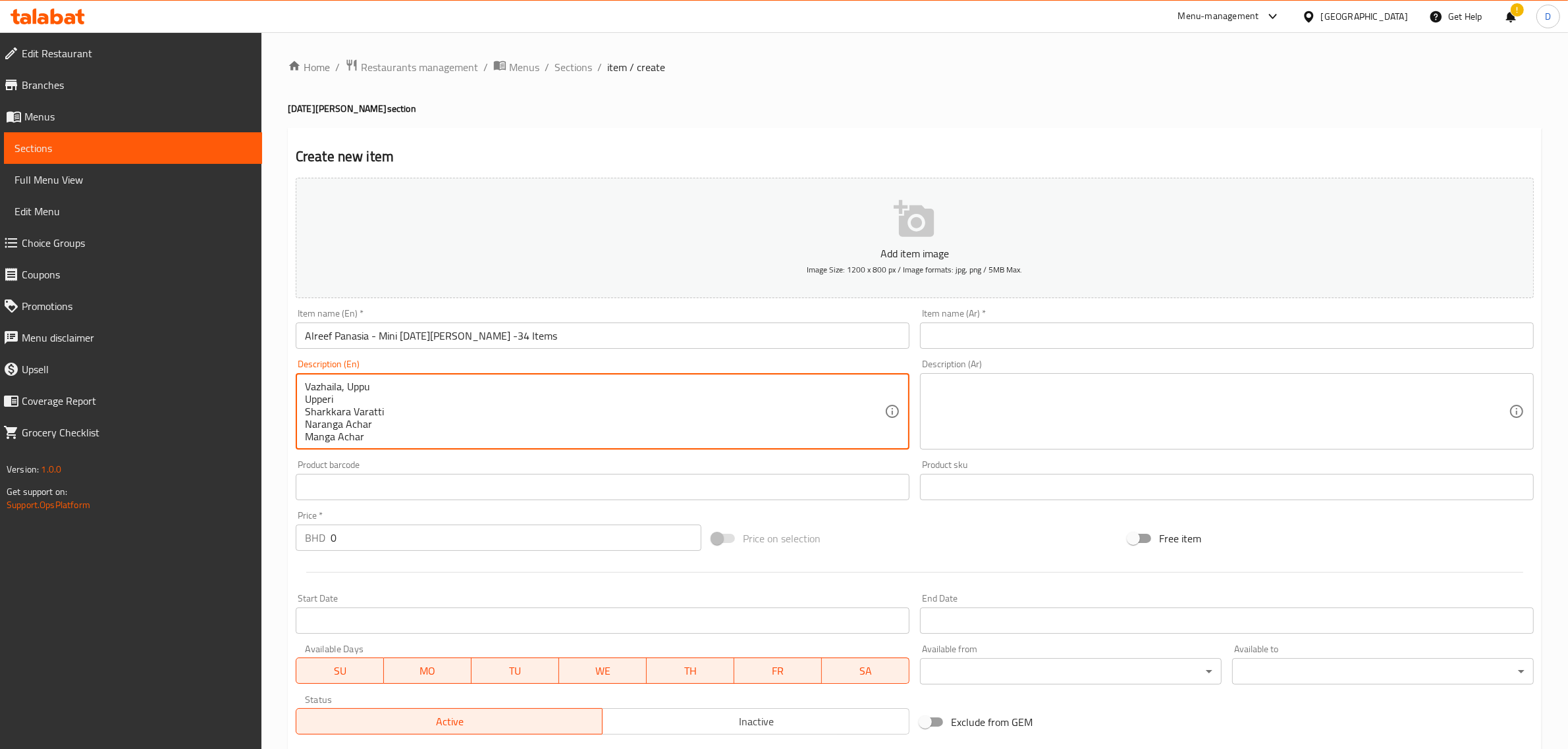
click at [307, 402] on textarea "Vazhaila, Uppu Upperi Sharkkara Varatti Naranga Achar Manga Achar Munthiri Acha…" at bounding box center [594, 412] width 579 height 62
click at [305, 399] on textarea "Vazhaila, Uppu Upperi Sharkkara Varatti Naranga Achar Manga Achar Munthiri Acha…" at bounding box center [594, 412] width 579 height 62
click at [303, 397] on div "Vazhaila, Uppu, Upperi Sharkkara Varatti Naranga Achar Manga Achar Munthiri Ach…" at bounding box center [603, 411] width 614 height 76
click at [306, 397] on textarea "Vazhaila, Uppu, Upperi Sharkkara Varatti Naranga Achar Manga Achar Munthiri Ach…" at bounding box center [594, 412] width 579 height 62
click at [305, 397] on textarea "Vazhaila, Uppu, Upperi, Sharkkara Varatti Naranga Achar Manga Achar Munthiri Ac…" at bounding box center [594, 412] width 579 height 62
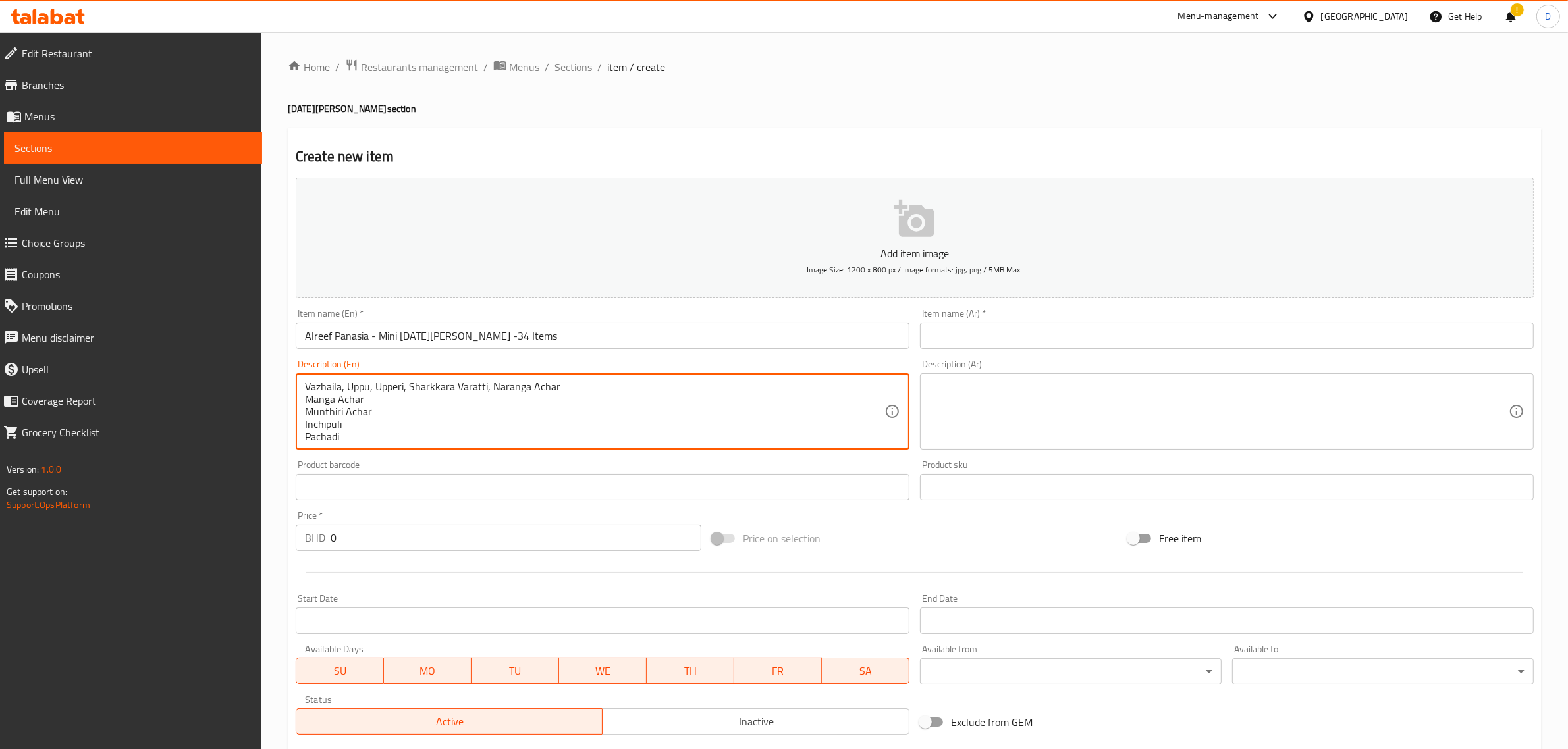
click at [304, 397] on div "Vazhaila, Uppu, Upperi, Sharkkara Varatti, Naranga Achar Manga Achar Munthiri A…" at bounding box center [603, 411] width 614 height 76
click at [307, 398] on textarea "Vazhaila, Uppu, Upperi, Sharkkara Varatti, Naranga Achar Manga Achar Munthiri A…" at bounding box center [594, 412] width 579 height 62
click at [306, 402] on textarea "Vazhaila, Uppu, Upperi, Sharkkara Varatti, Naranga Achar, Manga Achar Munthiri …" at bounding box center [594, 412] width 579 height 62
click at [306, 398] on textarea "Vazhaila, Uppu, Upperi, Sharkkara Varatti, Naranga Achar, Manga Achar Munthiri …" at bounding box center [594, 412] width 579 height 62
click at [305, 402] on textarea "Vazhaila, Uppu, Upperi, Sharkkara Varatti, Naranga Achar, Manga Achar, Munthiri…" at bounding box center [594, 412] width 579 height 62
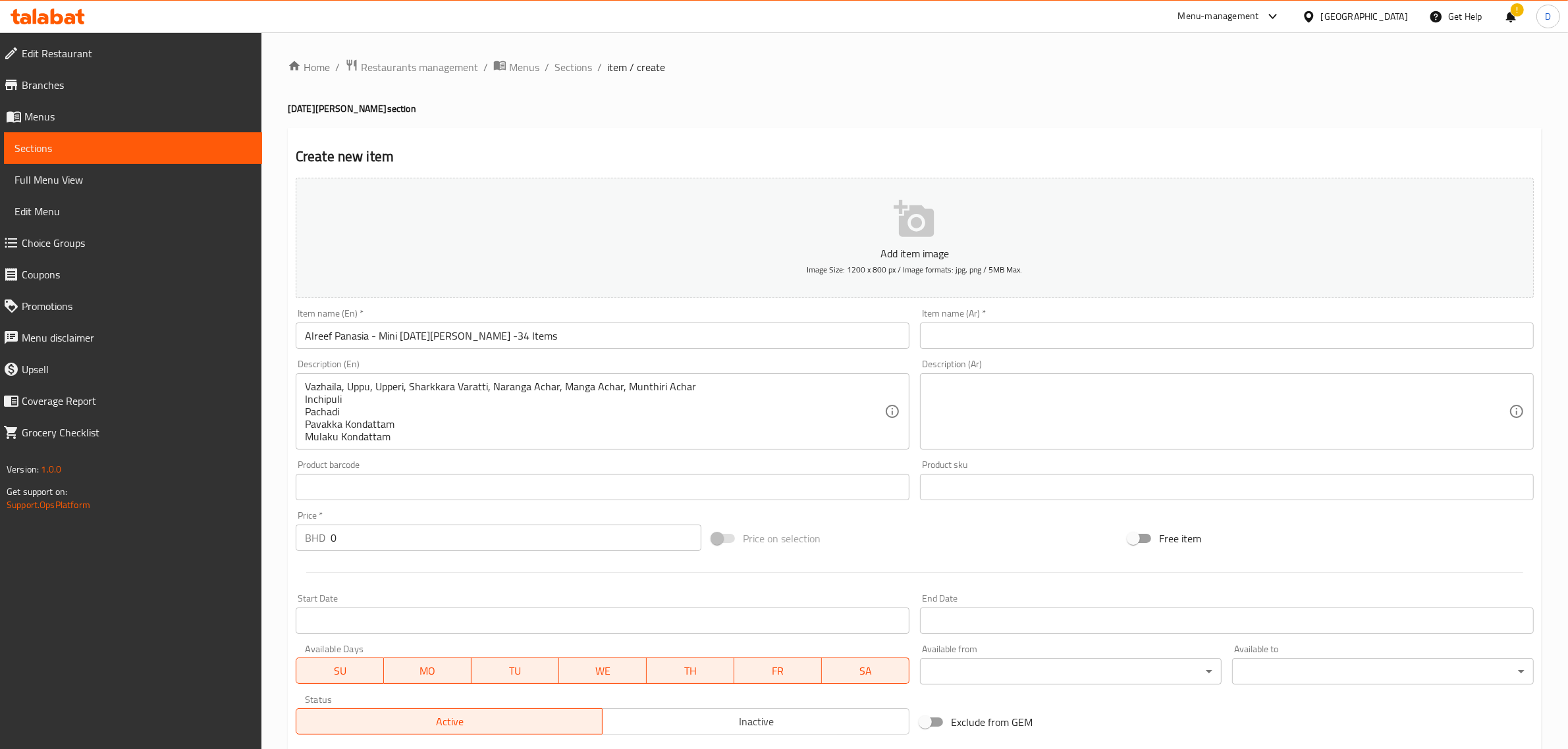
click at [304, 398] on div "Vazhaila, Uppu, Upperi, Sharkkara Varatti, Naranga Achar, Manga Achar, Munthiri…" at bounding box center [603, 411] width 614 height 76
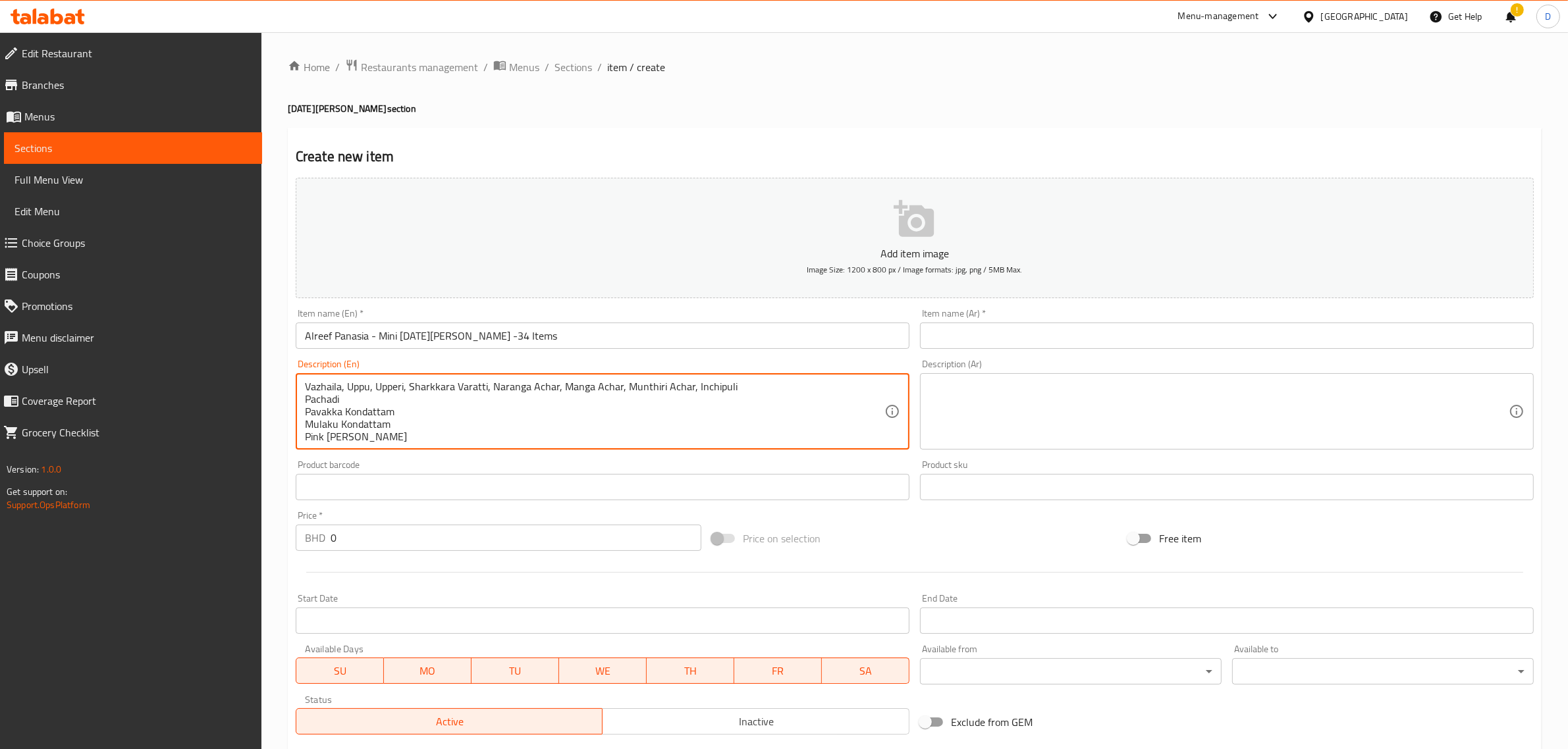
click at [305, 399] on textarea "Vazhaila, Uppu, Upperi, Sharkkara Varatti, Naranga Achar, Manga Achar, Munthiri…" at bounding box center [594, 412] width 579 height 62
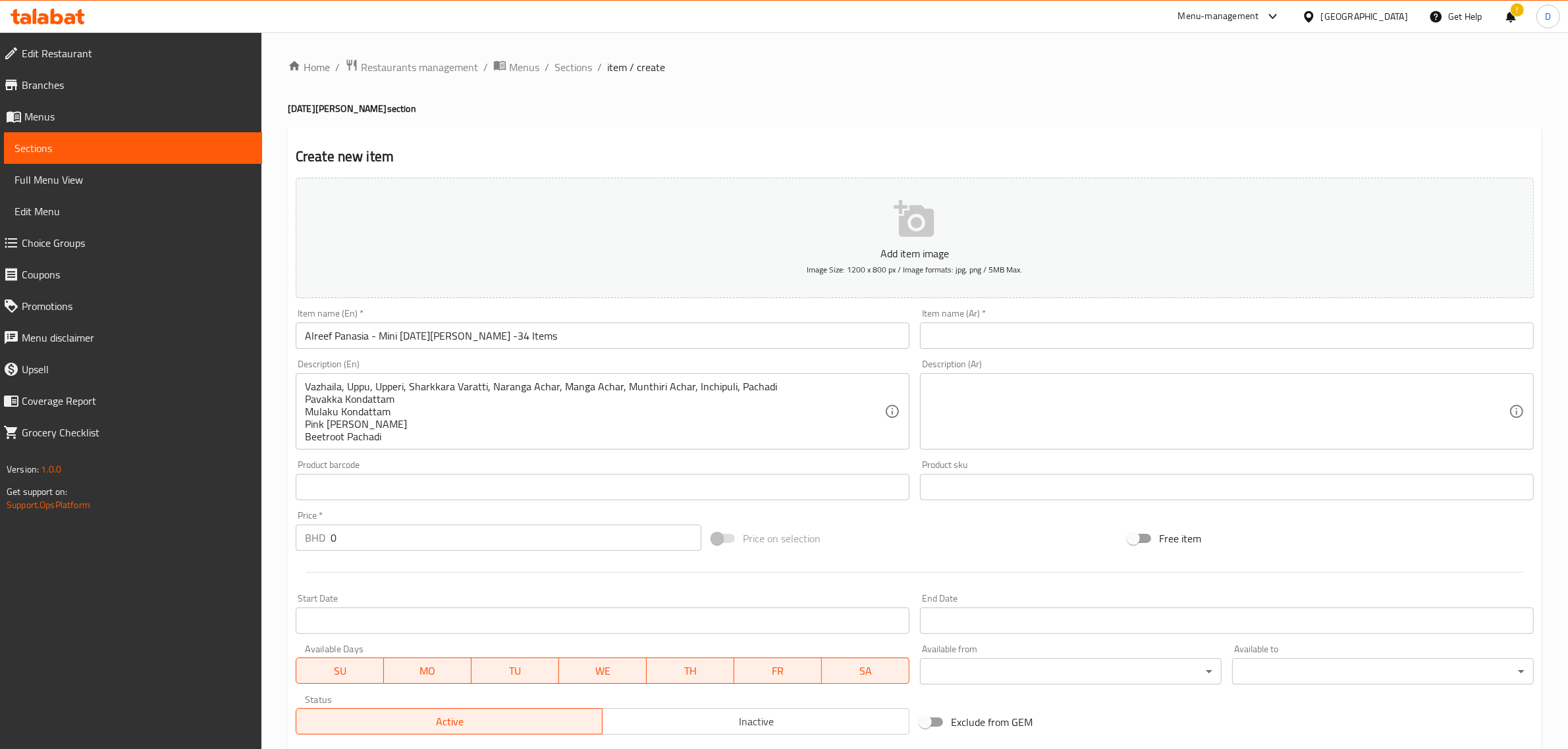
click at [303, 399] on div "Vazhaila, Uppu, Upperi, Sharkkara Varatti, Naranga Achar, Manga Achar, Munthiri…" at bounding box center [603, 411] width 614 height 76
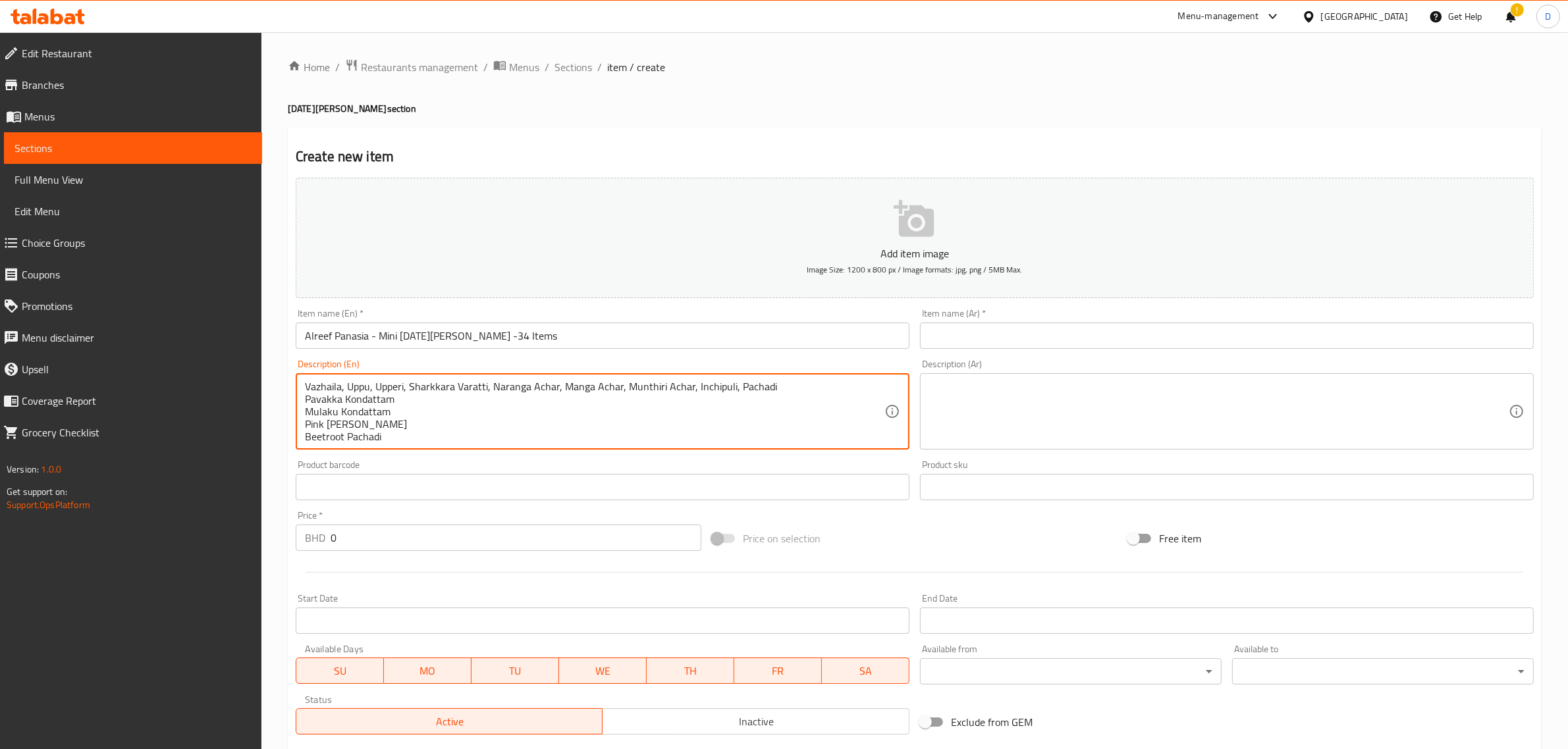
click at [304, 402] on div "Vazhaila, Uppu, Upperi, Sharkkara Varatti, Naranga Achar, Manga Achar, Munthiri…" at bounding box center [603, 411] width 614 height 76
click at [310, 396] on textarea "Vazhaila, Uppu, Upperi, Sharkkara Varatti, Naranga Achar, Manga Achar, Munthiri…" at bounding box center [594, 412] width 579 height 62
click at [327, 400] on textarea "Vazhaila, Uppu, Upperi, Sharkkara Varatti, Naranga Achar, Manga Achar, Munthiri…" at bounding box center [594, 412] width 579 height 62
click at [305, 409] on textarea "Vazhaila, Uppu, Upperi, Sharkkara Varatti, Naranga Achar, Manga Achar, Munthiri…" at bounding box center [594, 412] width 579 height 62
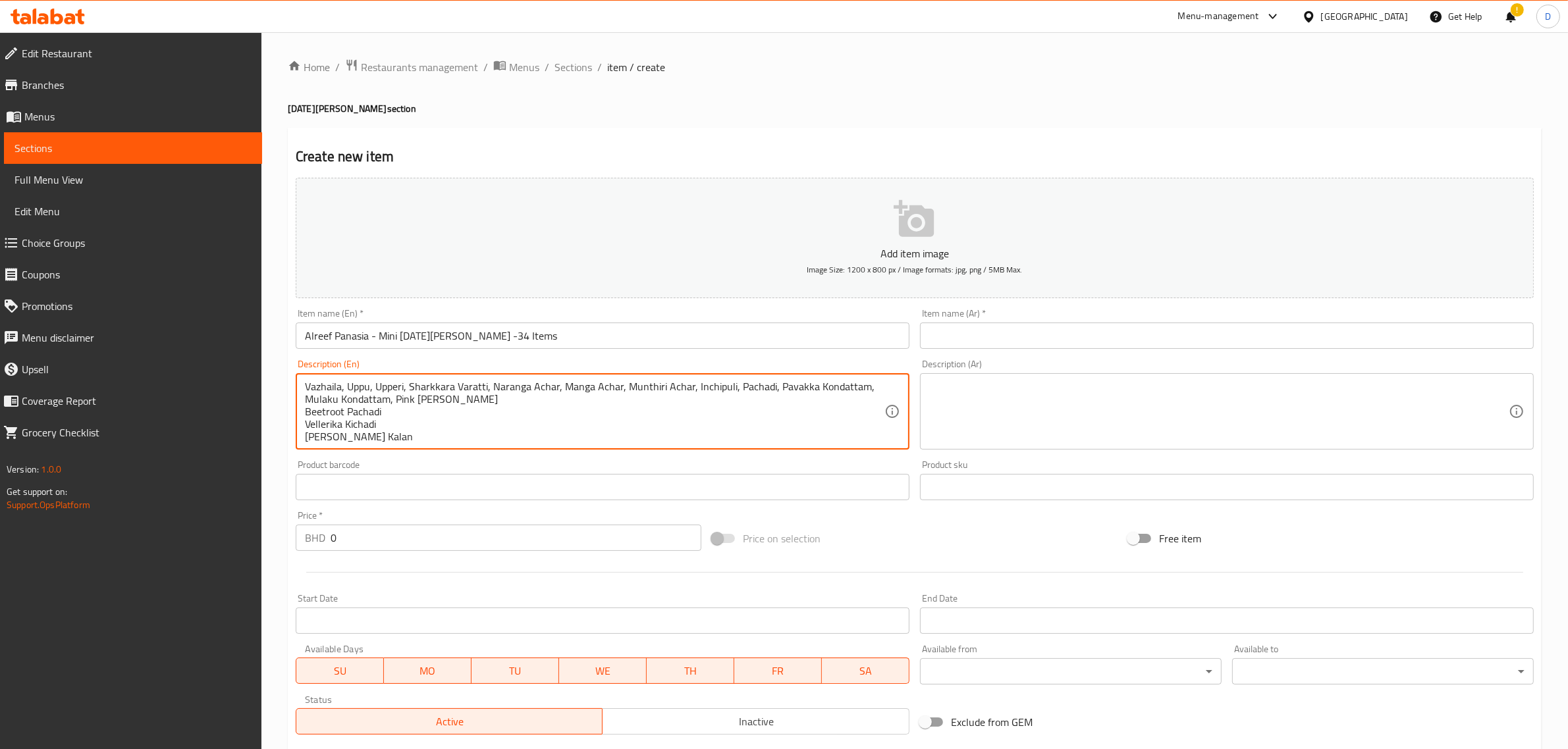
click at [304, 410] on div "Vazhaila, Uppu, Upperi, Sharkkara Varatti, Naranga Achar, Manga Achar, Munthiri…" at bounding box center [603, 411] width 614 height 76
click at [306, 412] on textarea "Vazhaila, Uppu, Upperi, Sharkkara Varatti, Naranga Achar, Manga Achar, Munthiri…" at bounding box center [594, 412] width 579 height 62
click at [307, 409] on textarea "Vazhaila, Uppu, Upperi, Sharkkara Varatti, Naranga Achar, Manga Achar, Munthiri…" at bounding box center [594, 412] width 579 height 62
click at [305, 410] on textarea "Vazhaila, Uppu, Upperi, Sharkkara Varatti, Naranga Achar, Manga Achar, Munthiri…" at bounding box center [594, 412] width 579 height 62
click at [305, 415] on textarea "Vazhaila, Uppu, Upperi, Sharkkara Varatti, Naranga Achar, Manga Achar, Munthiri…" at bounding box center [594, 412] width 579 height 62
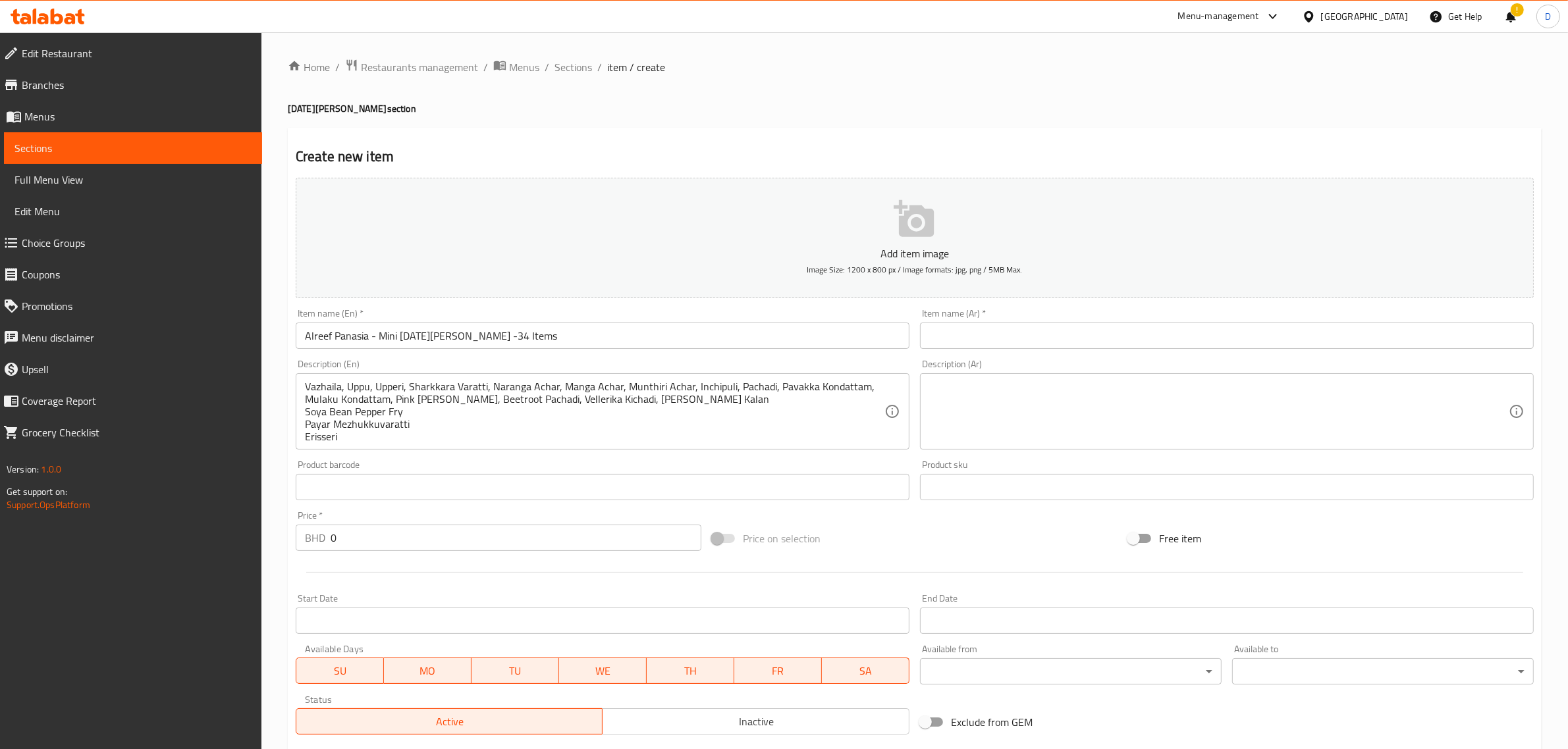
click at [304, 409] on div "Vazhaila, Uppu, Upperi, Sharkkara Varatti, Naranga Achar, Manga Achar, Munthiri…" at bounding box center [603, 411] width 614 height 76
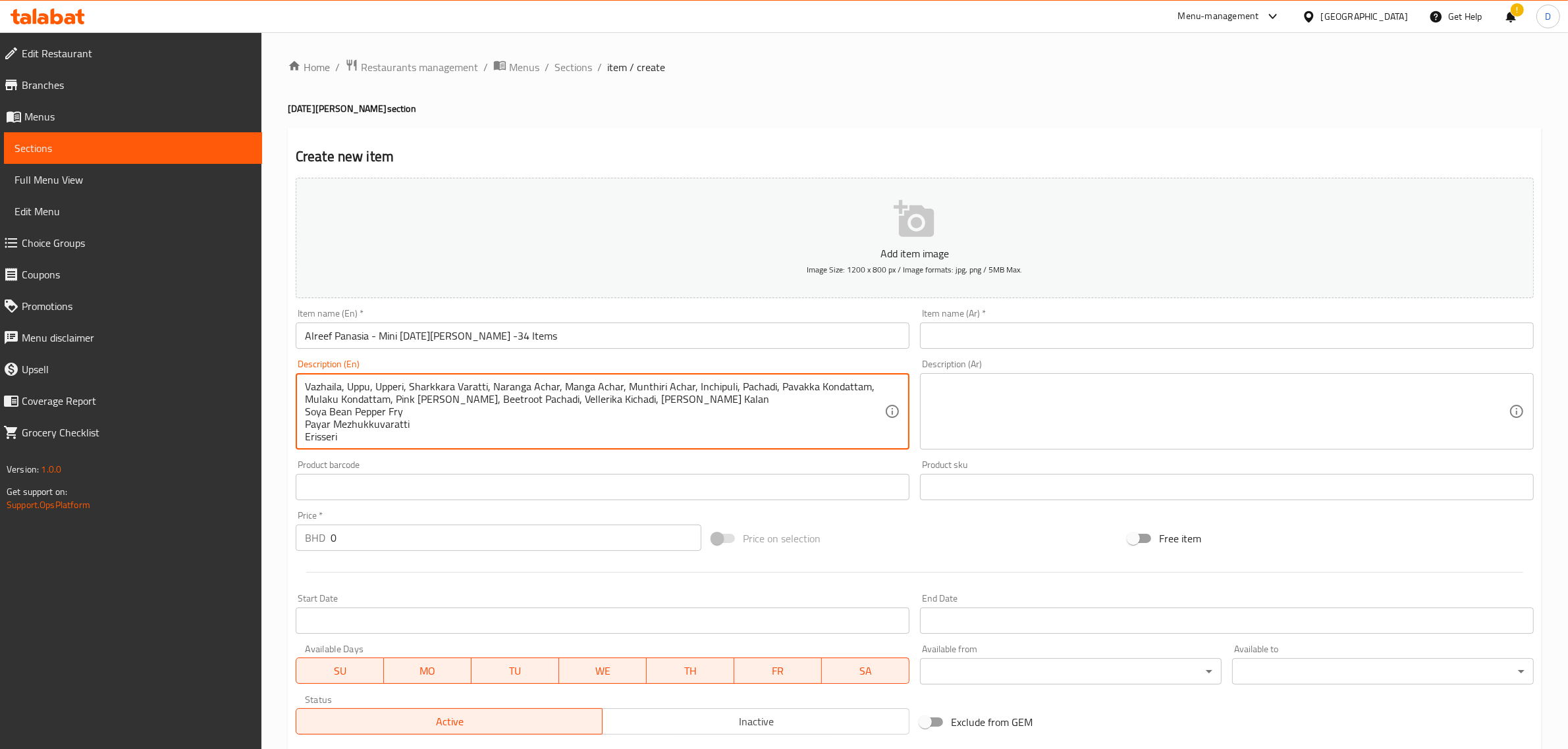
click at [307, 410] on textarea "Vazhaila, Uppu, Upperi, Sharkkara Varatti, Naranga Achar, Manga Achar, Munthiri…" at bounding box center [594, 412] width 579 height 62
click at [308, 413] on textarea "Vazhaila, Uppu, Upperi, Sharkkara Varatti, Naranga Achar, Manga Achar, Munthiri…" at bounding box center [594, 412] width 579 height 62
click at [308, 413] on textarea "Vazhaila, Uppu, Upperi, Sharkkara Varatti, Naranga Achar, Manga Achar, Munthiri…" at bounding box center [594, 412] width 579 height 62
click at [306, 410] on textarea "Vazhaila, Uppu, Upperi, Sharkkara Varatti, Naranga Achar, Manga Achar, Munthiri…" at bounding box center [594, 412] width 579 height 62
click at [303, 412] on div "Vazhaila, Uppu, Upperi, Sharkkara Varatti, Naranga Achar, Manga Achar, Munthiri…" at bounding box center [603, 411] width 614 height 76
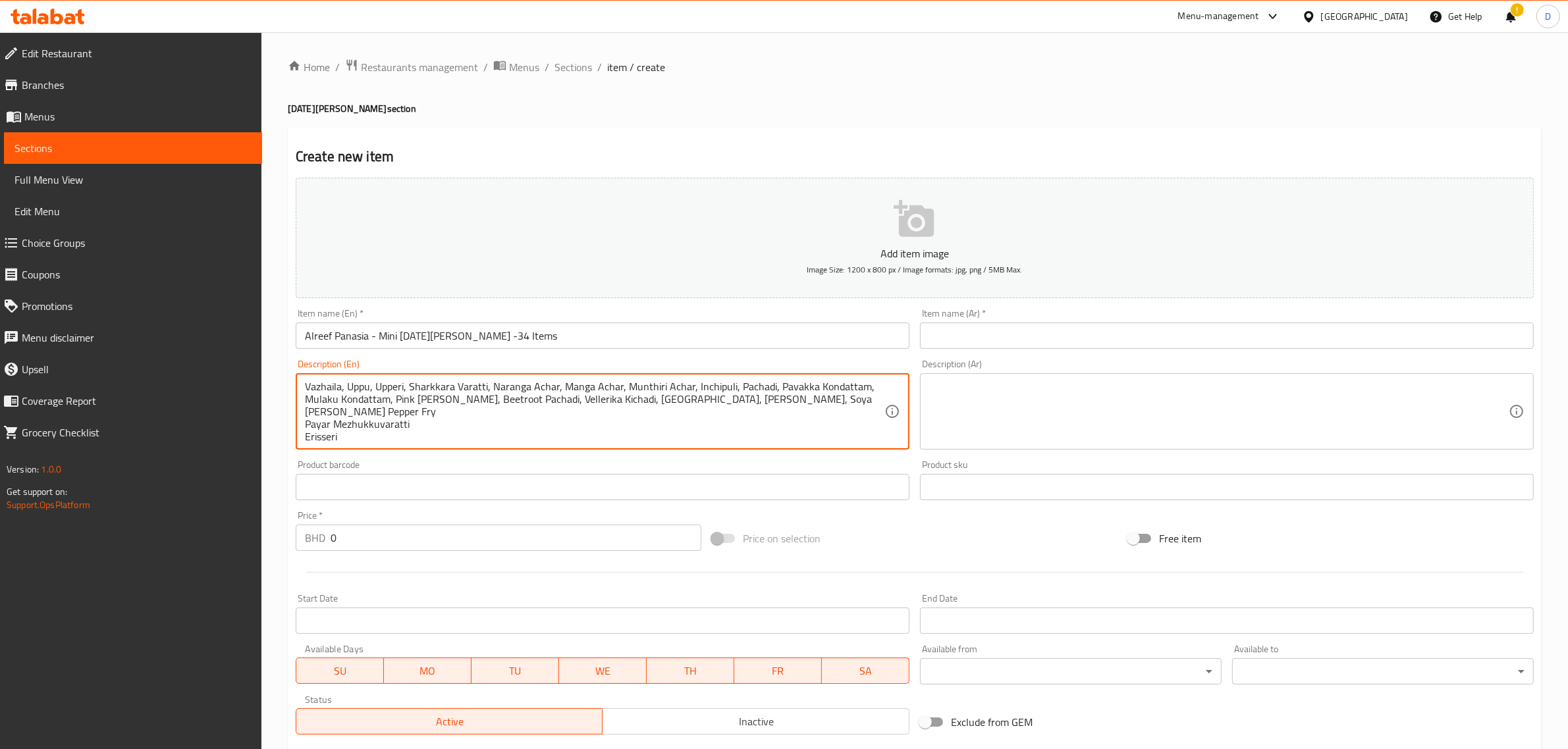
click at [306, 411] on textarea "Vazhaila, Uppu, Upperi, Sharkkara Varatti, Naranga Achar, Manga Achar, Munthiri…" at bounding box center [594, 412] width 579 height 62
click at [305, 411] on textarea "Vazhaila, Uppu, Upperi, Sharkkara Varatti, Naranga Achar, Manga Achar, Munthiri…" at bounding box center [594, 412] width 579 height 62
click at [303, 423] on div "Vazhaila, Uppu, Upperi, Sharkkara Varatti, Naranga Achar, Manga Achar, Munthiri…" at bounding box center [603, 411] width 614 height 76
click at [305, 420] on textarea "Vazhaila, Uppu, Upperi, Sharkkara Varatti, Naranga Achar, Manga Achar, Munthiri…" at bounding box center [594, 412] width 579 height 62
click at [307, 426] on textarea "Vazhaila, Uppu, Upperi, Sharkkara Varatti, Naranga Achar, Manga Achar, Munthiri…" at bounding box center [594, 412] width 579 height 62
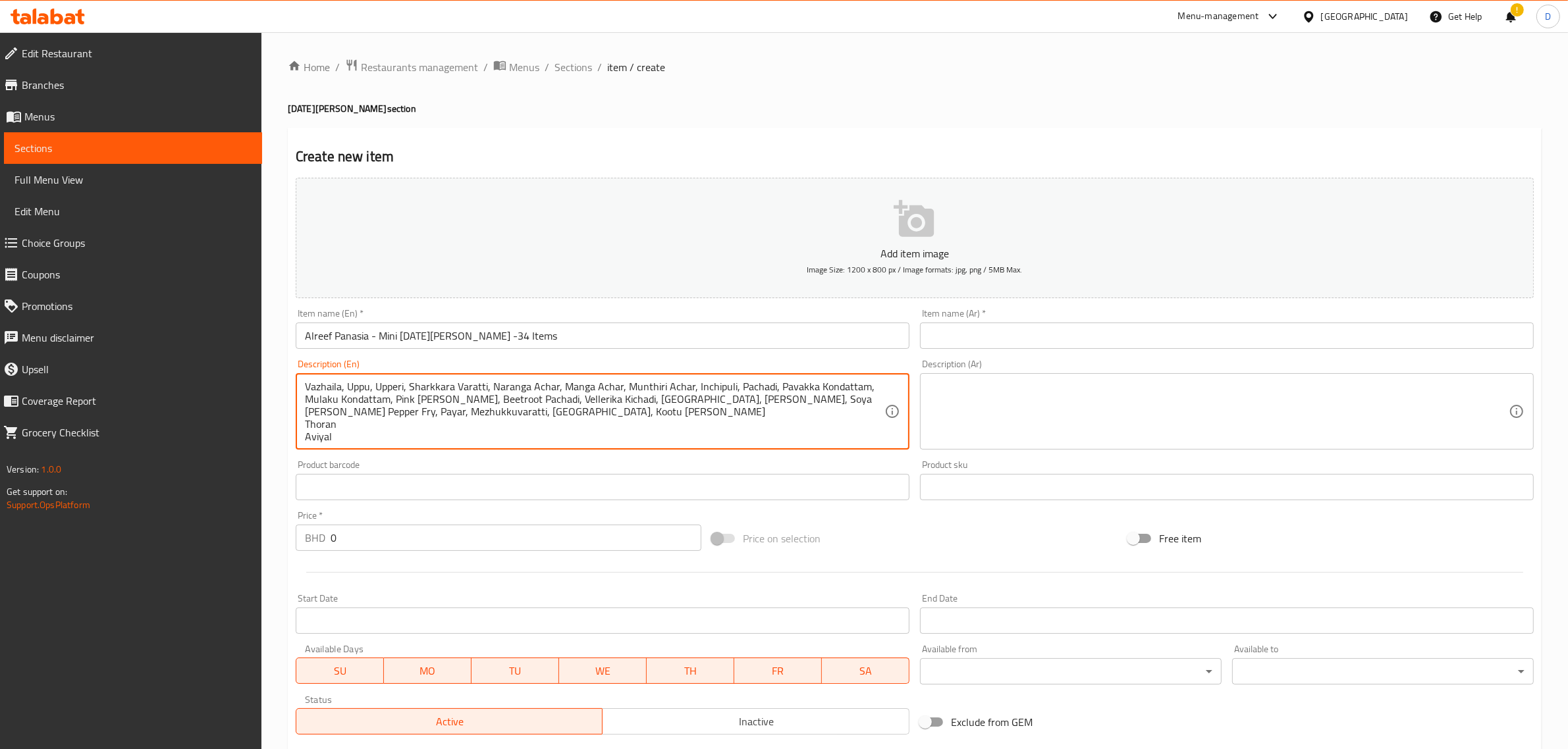
click at [305, 425] on textarea "Vazhaila, Uppu, Upperi, Sharkkara Varatti, Naranga Achar, Manga Achar, Munthiri…" at bounding box center [594, 412] width 579 height 62
click at [305, 426] on textarea "Vazhaila, Uppu, Upperi, Sharkkara Varatti, Naranga Achar, Manga Achar, Munthiri…" at bounding box center [594, 412] width 579 height 62
click at [307, 423] on textarea "Vazhaila, Uppu, Upperi, Sharkkara Varatti, Naranga Achar, Manga Achar, Munthiri…" at bounding box center [594, 412] width 579 height 62
click at [305, 426] on textarea "Vazhaila, Uppu, Upperi, Sharkkara Varatti, Naranga Achar, Manga Achar, Munthiri…" at bounding box center [594, 412] width 579 height 62
click at [304, 420] on div "Vazhaila, Uppu, Upperi, Sharkkara Varatti, Naranga Achar, Manga Achar, Munthiri…" at bounding box center [603, 411] width 614 height 76
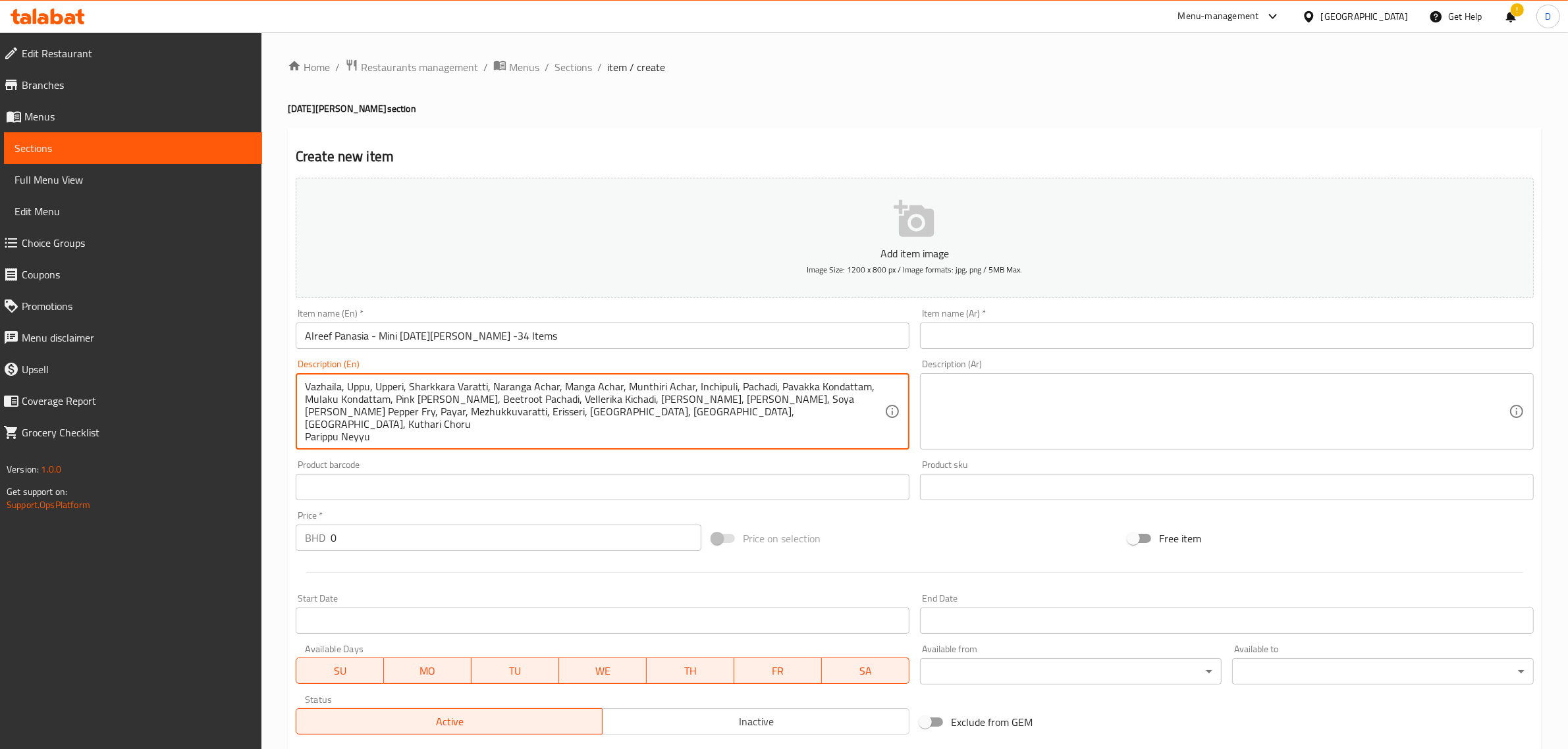
click at [306, 422] on textarea "Vazhaila, Uppu, Upperi, Sharkkara Varatti, Naranga Achar, Manga Achar, Munthiri…" at bounding box center [594, 412] width 579 height 62
click at [305, 423] on textarea "Vazhaila, Uppu, Upperi, Sharkkara Varatti, Naranga Achar, Manga Achar, Munthiri…" at bounding box center [594, 412] width 579 height 62
click at [306, 425] on textarea "Vazhaila, Uppu, Upperi, Sharkkara Varatti, Naranga Achar, Manga Achar, Munthiri…" at bounding box center [594, 412] width 579 height 62
click at [306, 428] on textarea "Vazhaila, Uppu, Upperi, Sharkkara Varatti, Naranga Achar, Manga Achar, Munthiri…" at bounding box center [594, 412] width 579 height 62
click at [305, 423] on textarea "Vazhaila, Uppu, Upperi, Sharkkara Varatti, Naranga Achar, Manga Achar, Munthiri…" at bounding box center [594, 412] width 579 height 62
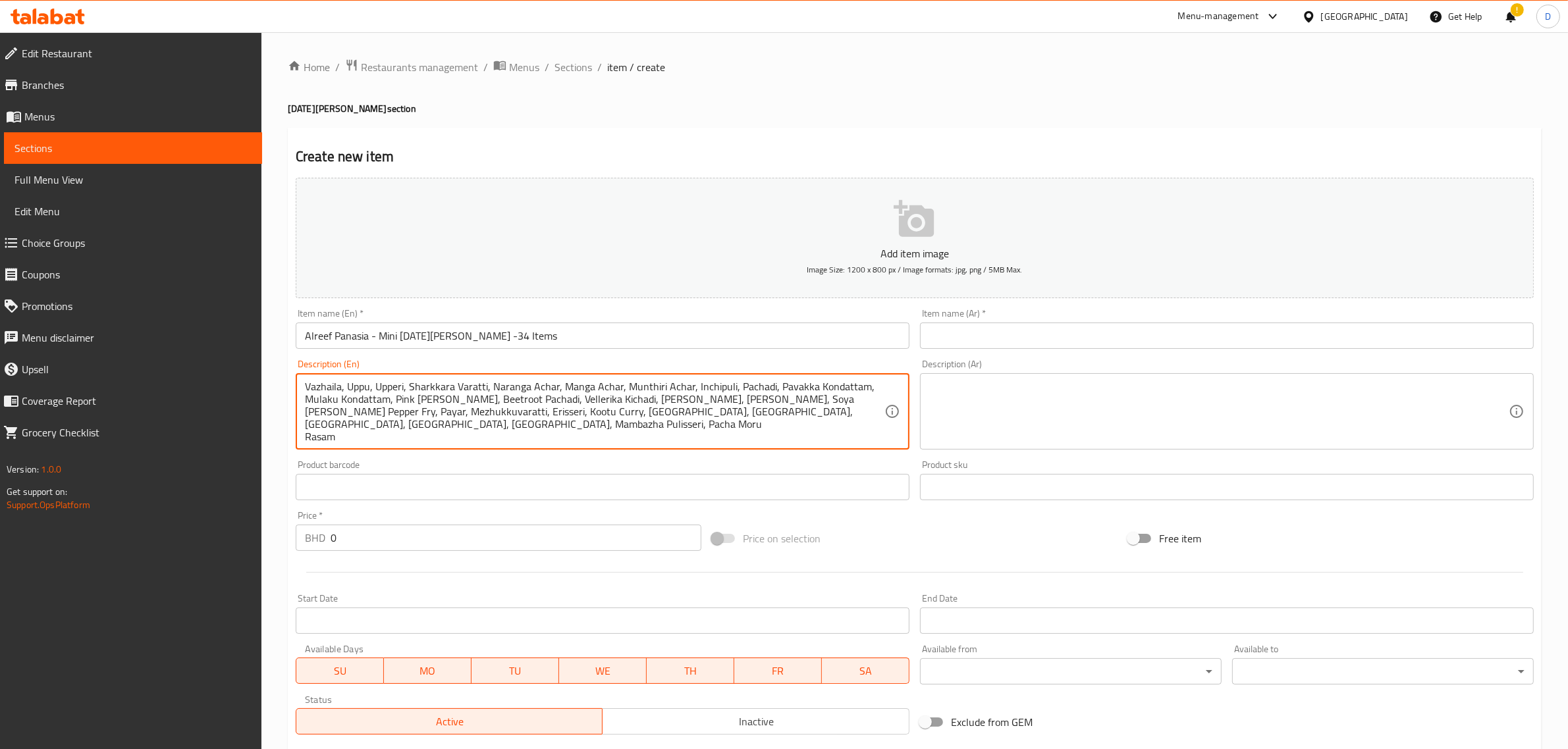
click at [305, 426] on textarea "Vazhaila, Uppu, Upperi, Sharkkara Varatti, Naranga Achar, Manga Achar, Munthiri…" at bounding box center [594, 412] width 579 height 62
click at [305, 422] on textarea "Vazhaila, Uppu, Upperi, Sharkkara Varatti, Naranga Achar, Manga Achar, Munthiri…" at bounding box center [594, 412] width 579 height 62
click at [306, 435] on textarea "Vazhaila, Uppu, Upperi, Sharkkara Varatti, Naranga Achar, Manga Achar, Munthiri…" at bounding box center [594, 412] width 579 height 62
click at [306, 441] on textarea "Vazhaila, Uppu, Upperi, Sharkkara Varatti, Naranga Achar, Manga Achar, Munthiri…" at bounding box center [594, 412] width 579 height 62
click at [306, 436] on textarea "Vazhaila, Uppu, Upperi, Sharkkara Varatti, Naranga Achar, Manga Achar, Munthiri…" at bounding box center [594, 412] width 579 height 62
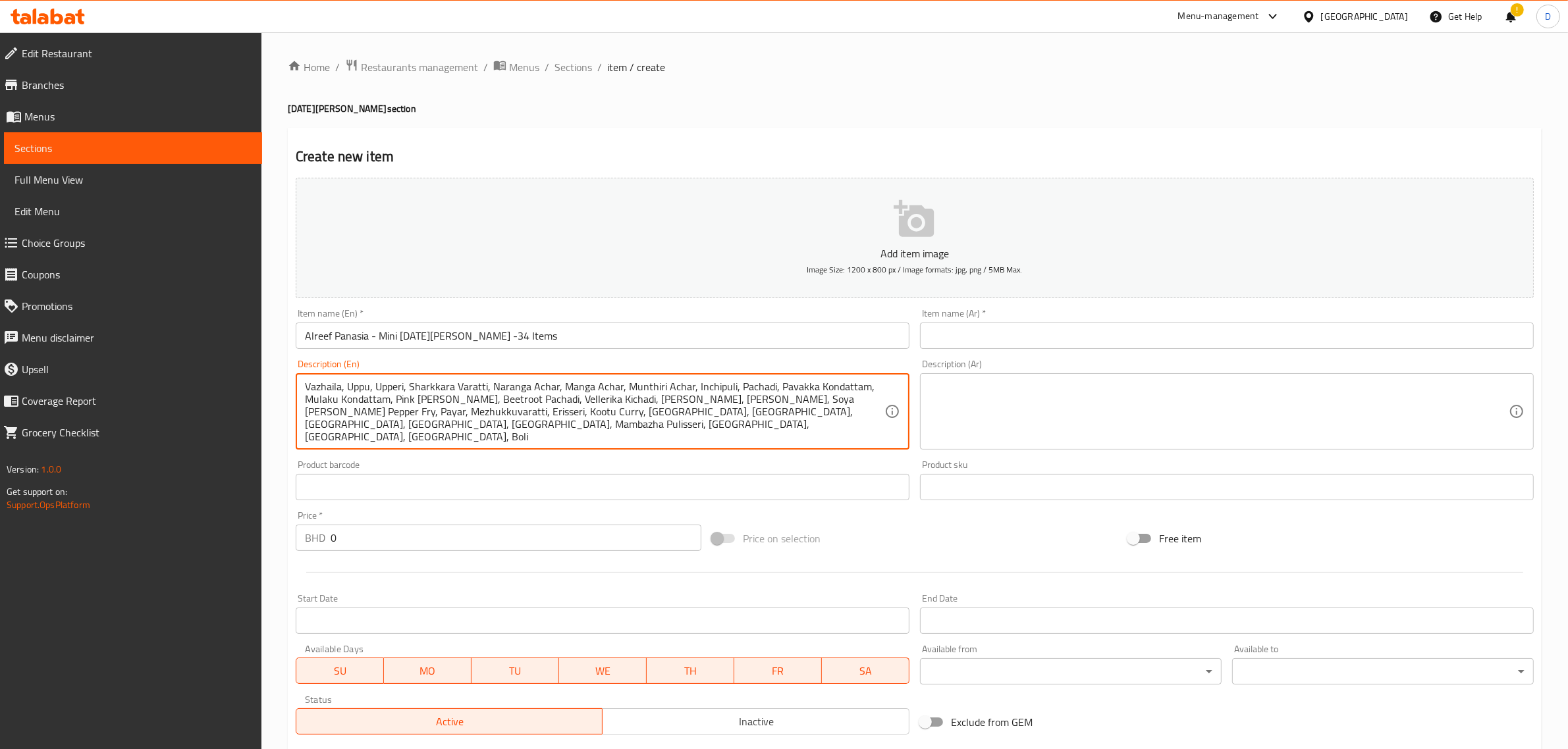
click at [308, 436] on textarea "Vazhaila, Uppu, Upperi, Sharkkara Varatti, Naranga Achar, Manga Achar, Munthiri…" at bounding box center [594, 412] width 579 height 62
click at [304, 436] on div "Vazhaila, Uppu, Upperi, Sharkkara Varatti, Naranga Achar, Manga Achar, Munthiri…" at bounding box center [603, 411] width 614 height 76
click at [305, 435] on textarea "Vazhaila, Uppu, Upperi, Sharkkara Varatti, Naranga Achar, Manga Achar, Munthiri…" at bounding box center [594, 412] width 579 height 62
click at [304, 438] on div "Vazhaila, Uppu, Upperi, Sharkkara Varatti, Naranga Achar, Manga Achar, Munthiri…" at bounding box center [603, 411] width 614 height 76
click at [306, 436] on textarea "Vazhaila, Uppu, Upperi, Sharkkara Varatti, Naranga Achar, Manga Achar, Munthiri…" at bounding box center [594, 412] width 579 height 62
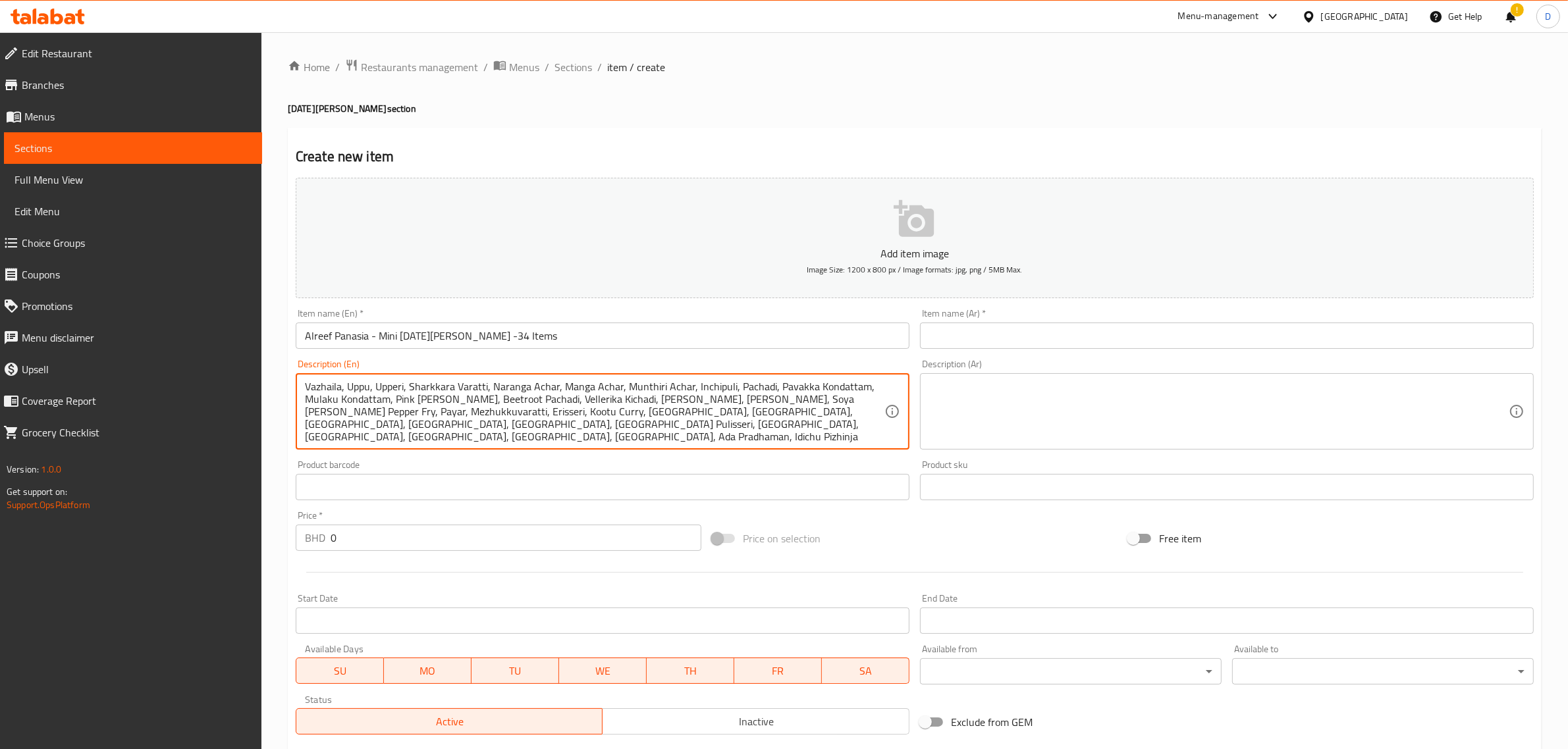
click at [304, 432] on div "Vazhaila, Uppu, Upperi, Sharkkara Varatti, Naranga Achar, Manga Achar, Munthiri…" at bounding box center [603, 411] width 614 height 76
click at [305, 435] on textarea "Vazhaila, Uppu, Upperi, Sharkkara Varatti, Naranga Achar, Manga Achar, Munthiri…" at bounding box center [594, 412] width 579 height 62
click at [841, 428] on textarea "Vazhaila, Uppu, Upperi, Sharkkara Varatti, Naranga Achar, Manga Achar, Munthiri…" at bounding box center [594, 412] width 579 height 62
type textarea "Vazhaila, Uppu, Upperi, Sharkkara Varatti, Naranga Achar, Manga Achar, Munthiri…"
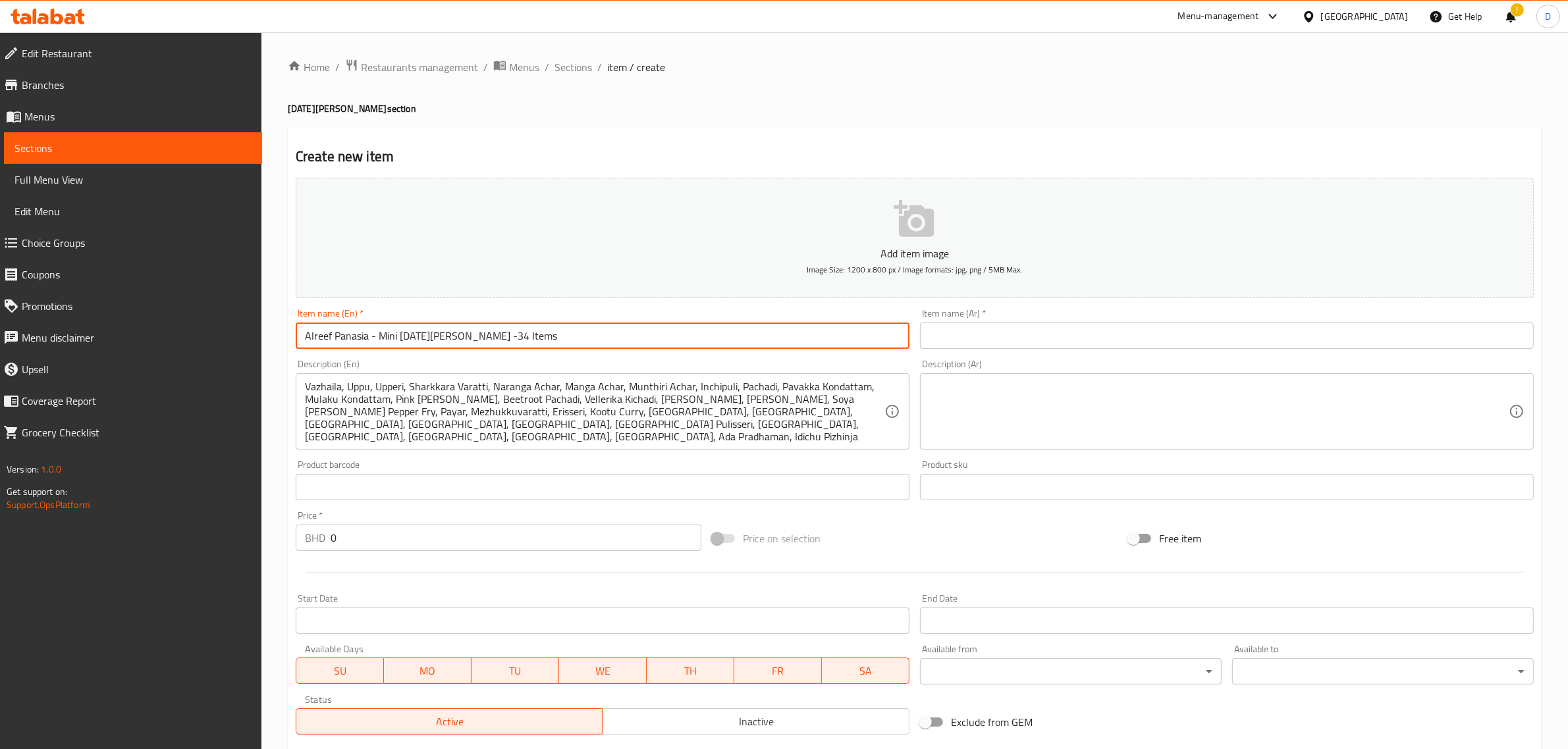
drag, startPoint x: 539, startPoint y: 346, endPoint x: 286, endPoint y: 334, distance: 253.3
click at [286, 334] on div "Home / Restaurants management / Menus / Sections / item / create [DATE] Sadhya …" at bounding box center [914, 481] width 1306 height 898
click at [1103, 331] on input "text" at bounding box center [1226, 336] width 614 height 26
paste input "الريف باناسيا - ميني أونام ساديا -34 قطعة"
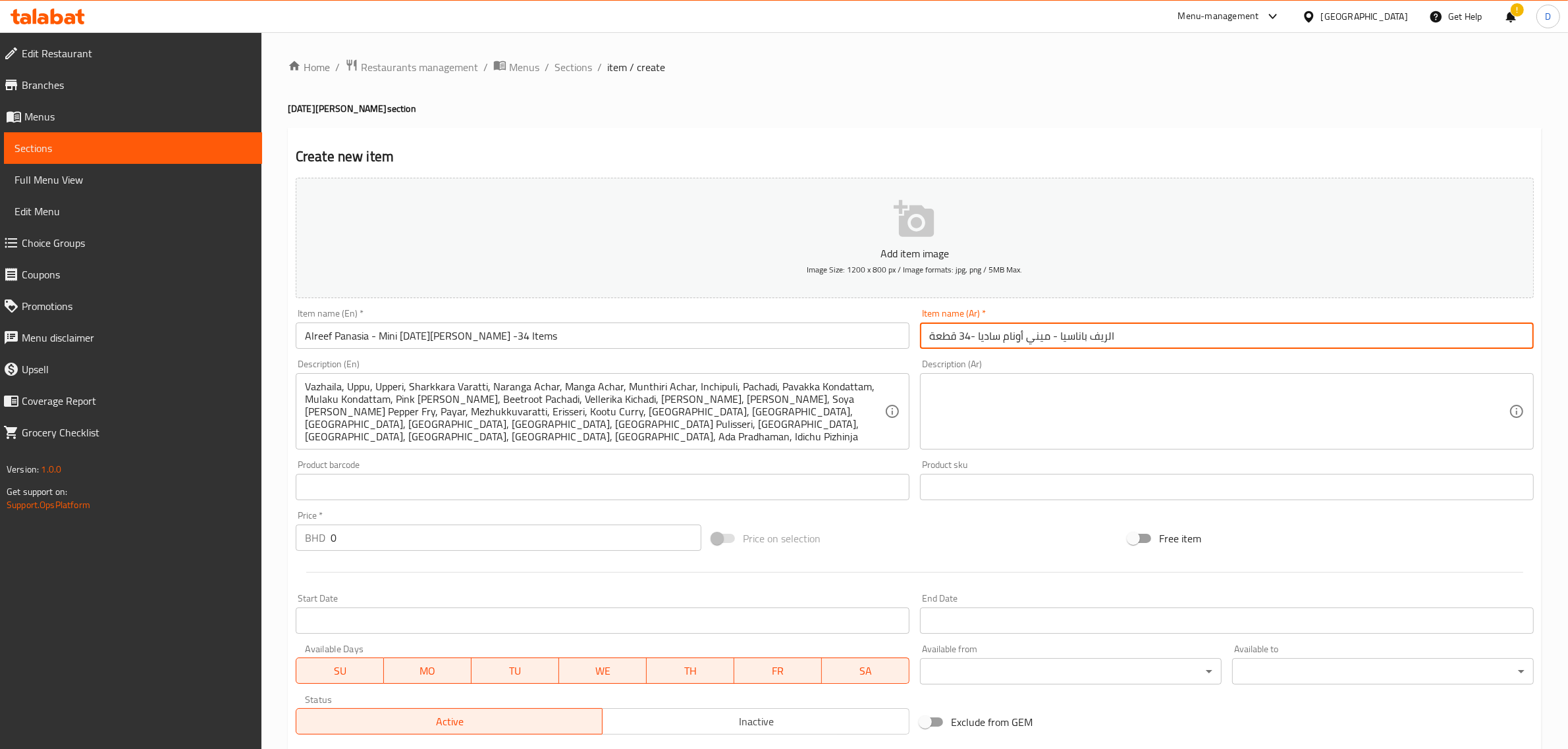
type input "الريف باناسيا - ميني أونام ساديا -34 قطعة"
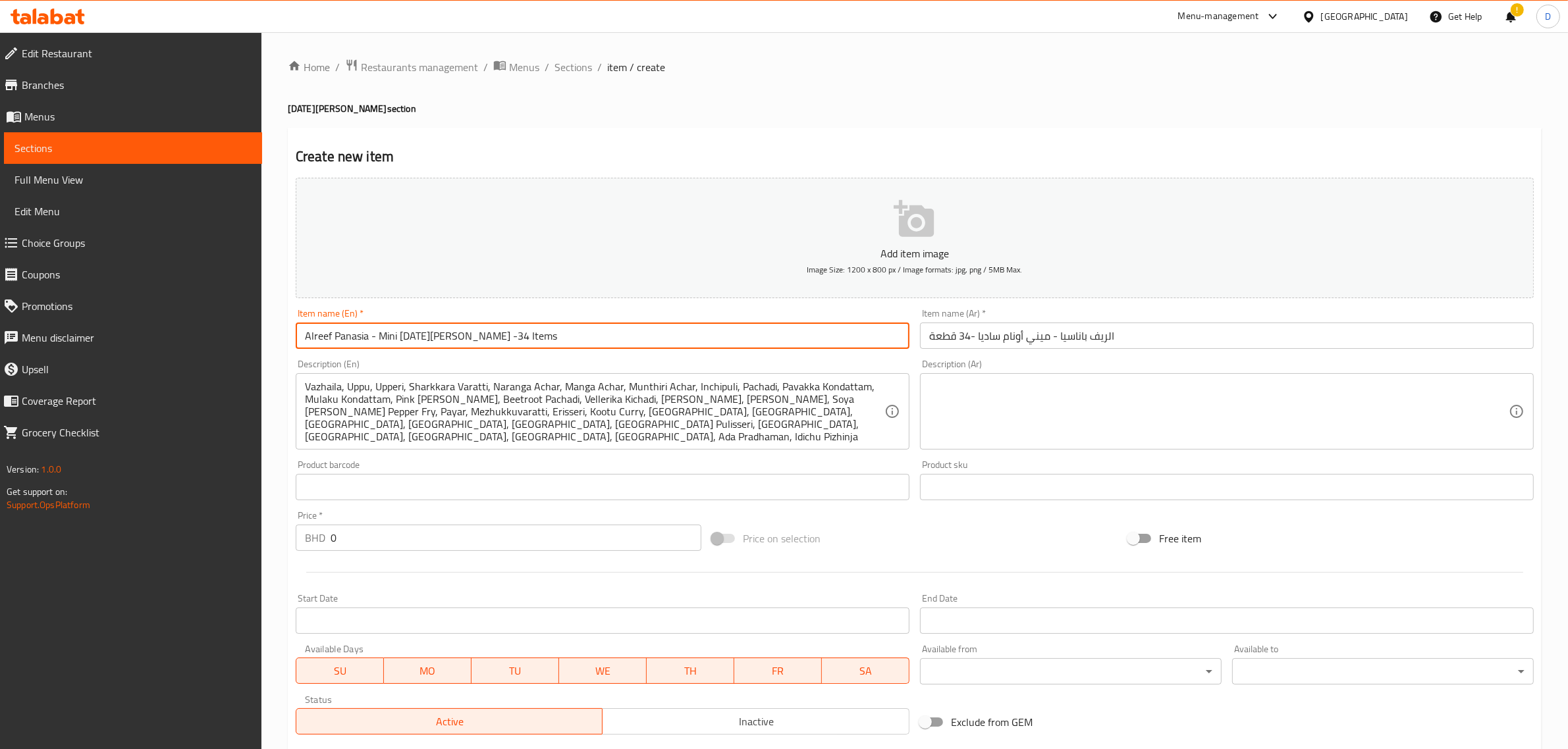
drag, startPoint x: 395, startPoint y: 339, endPoint x: 387, endPoint y: 338, distance: 8.1
click at [387, 338] on input "Alreef Panasia - Mini [DATE][PERSON_NAME] -34 Items" at bounding box center [603, 336] width 614 height 26
drag, startPoint x: 397, startPoint y: 336, endPoint x: 376, endPoint y: 339, distance: 21.2
click at [376, 339] on input "Alreef Panasia - Mini [DATE][PERSON_NAME] -34 Items" at bounding box center [603, 336] width 614 height 26
drag, startPoint x: 535, startPoint y: 339, endPoint x: 535, endPoint y: 347, distance: 8.0
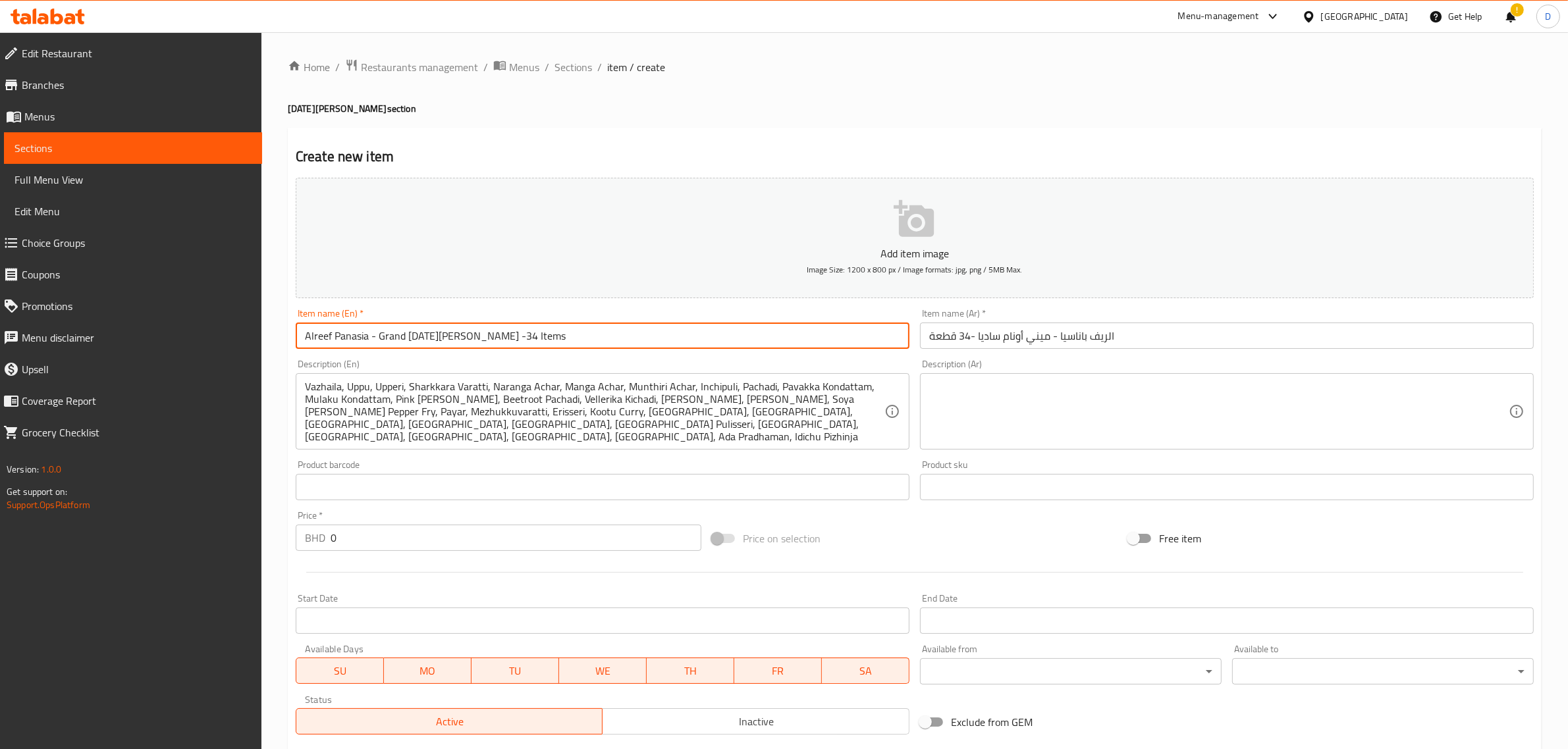
click at [485, 340] on input "Alreef Panasia - Grand [DATE][PERSON_NAME] -34 Items" at bounding box center [603, 336] width 614 height 26
click at [594, 347] on input "Alreef Panasia - Grand [DATE][PERSON_NAME] -34 Items" at bounding box center [603, 336] width 614 height 26
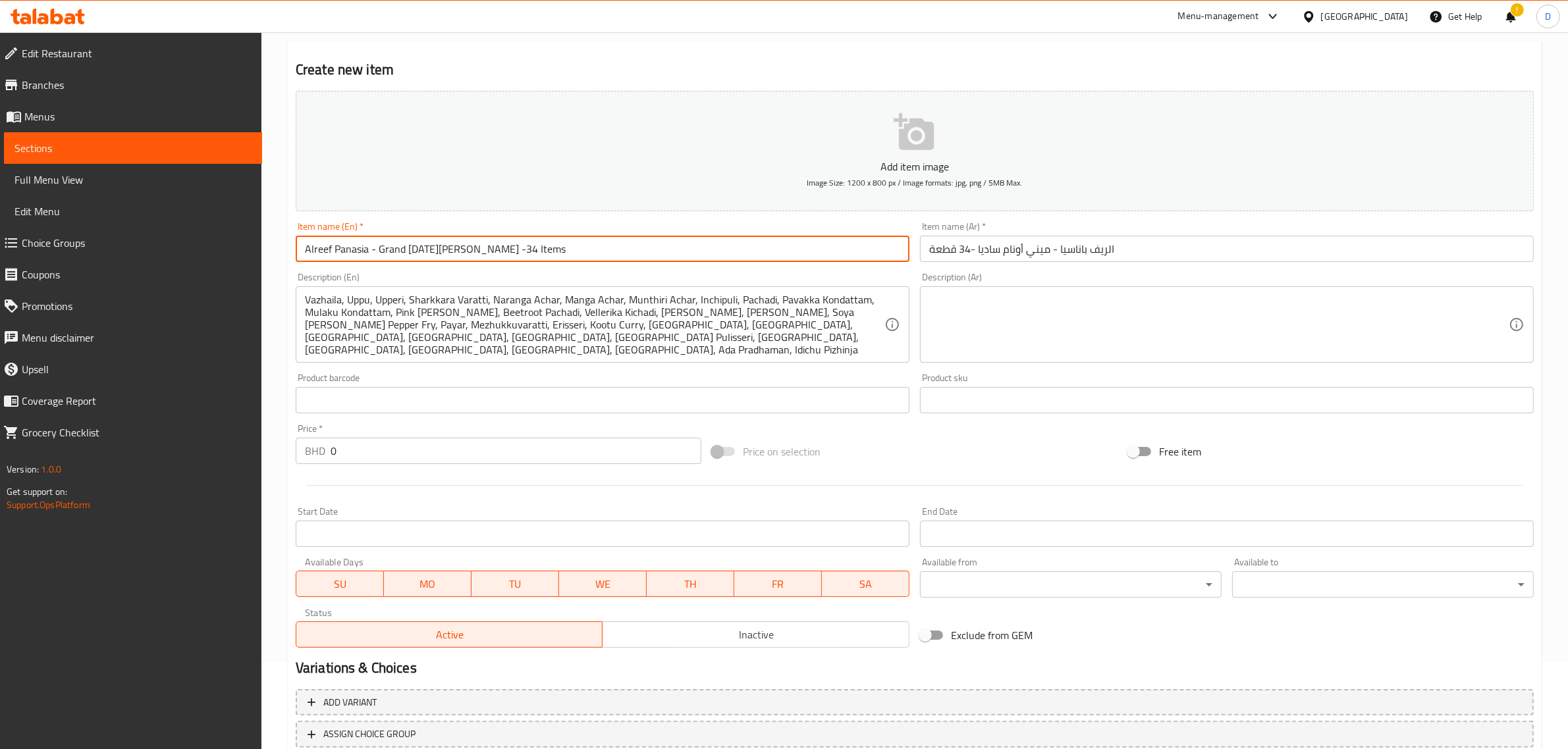
scroll to position [165, 0]
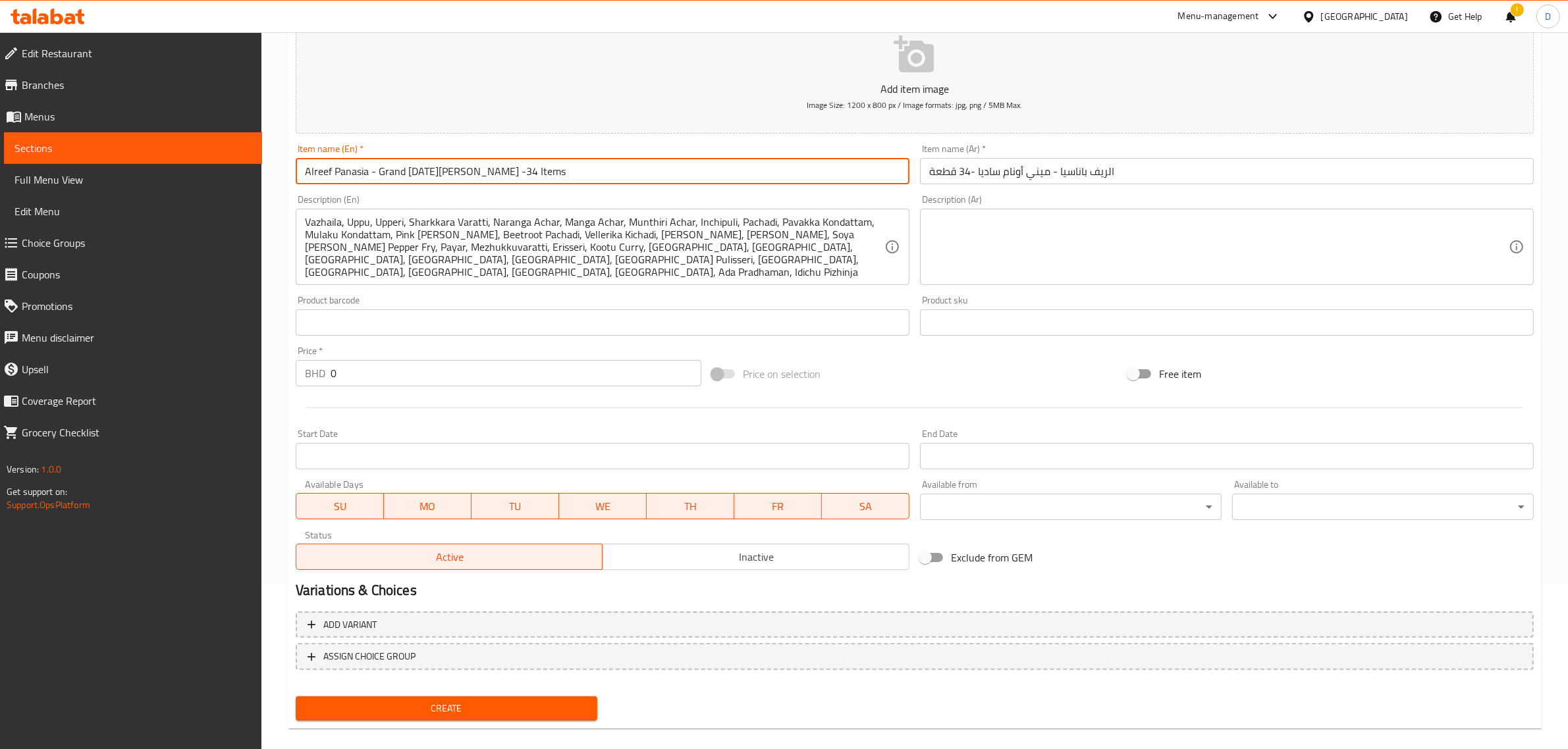
type input "Alreef Panasia - Grand [DATE][PERSON_NAME] -34 Items"
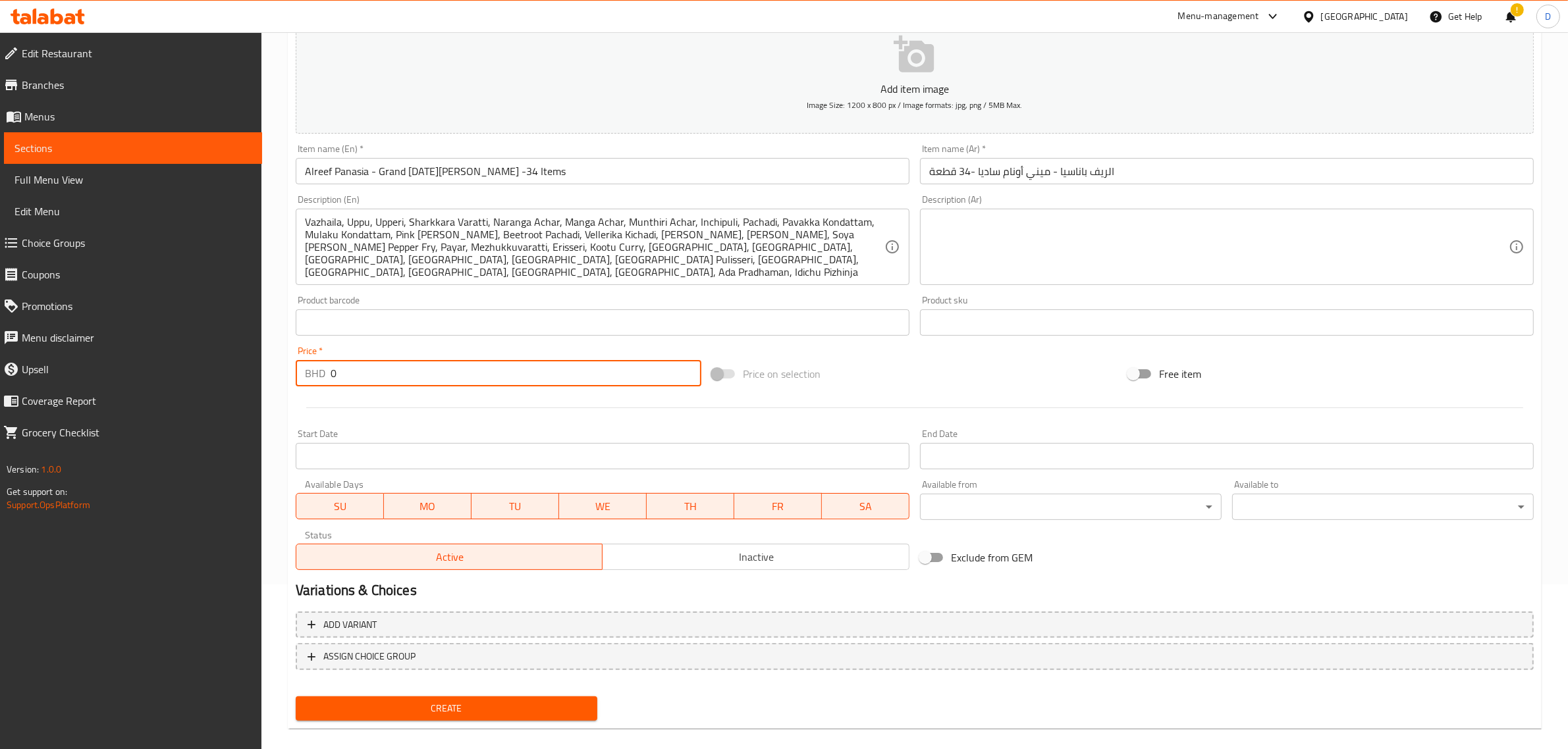
drag, startPoint x: 372, startPoint y: 380, endPoint x: 318, endPoint y: 375, distance: 54.2
click at [318, 375] on div "BHD 0 Price *" at bounding box center [498, 373] width 405 height 26
type input "5.6"
click at [454, 333] on input "text" at bounding box center [603, 323] width 614 height 26
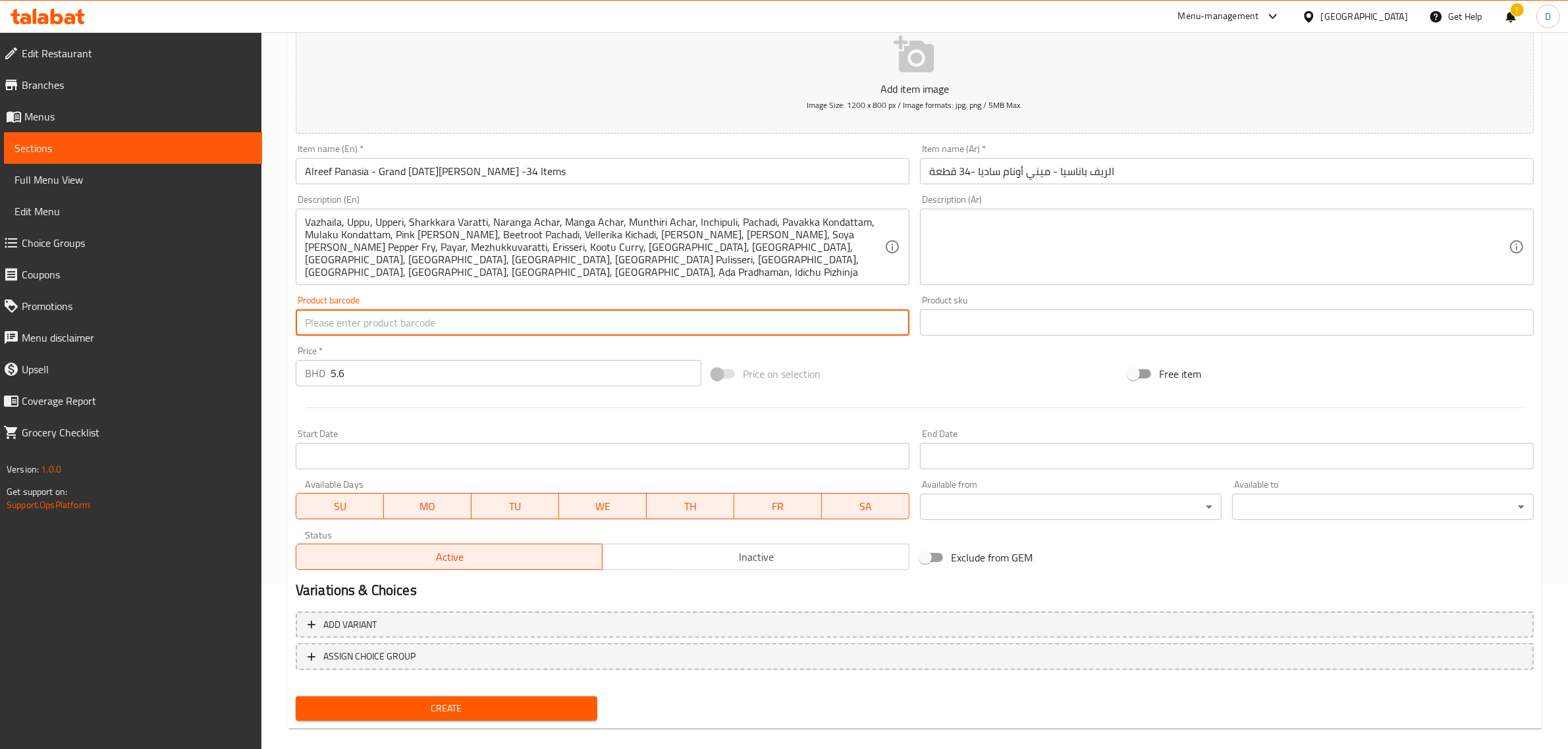
click at [969, 515] on body "​ Menu-management [GEOGRAPHIC_DATA] Get Help ! D Edit Restaurant Branches Menus…" at bounding box center [784, 226] width 1568 height 717
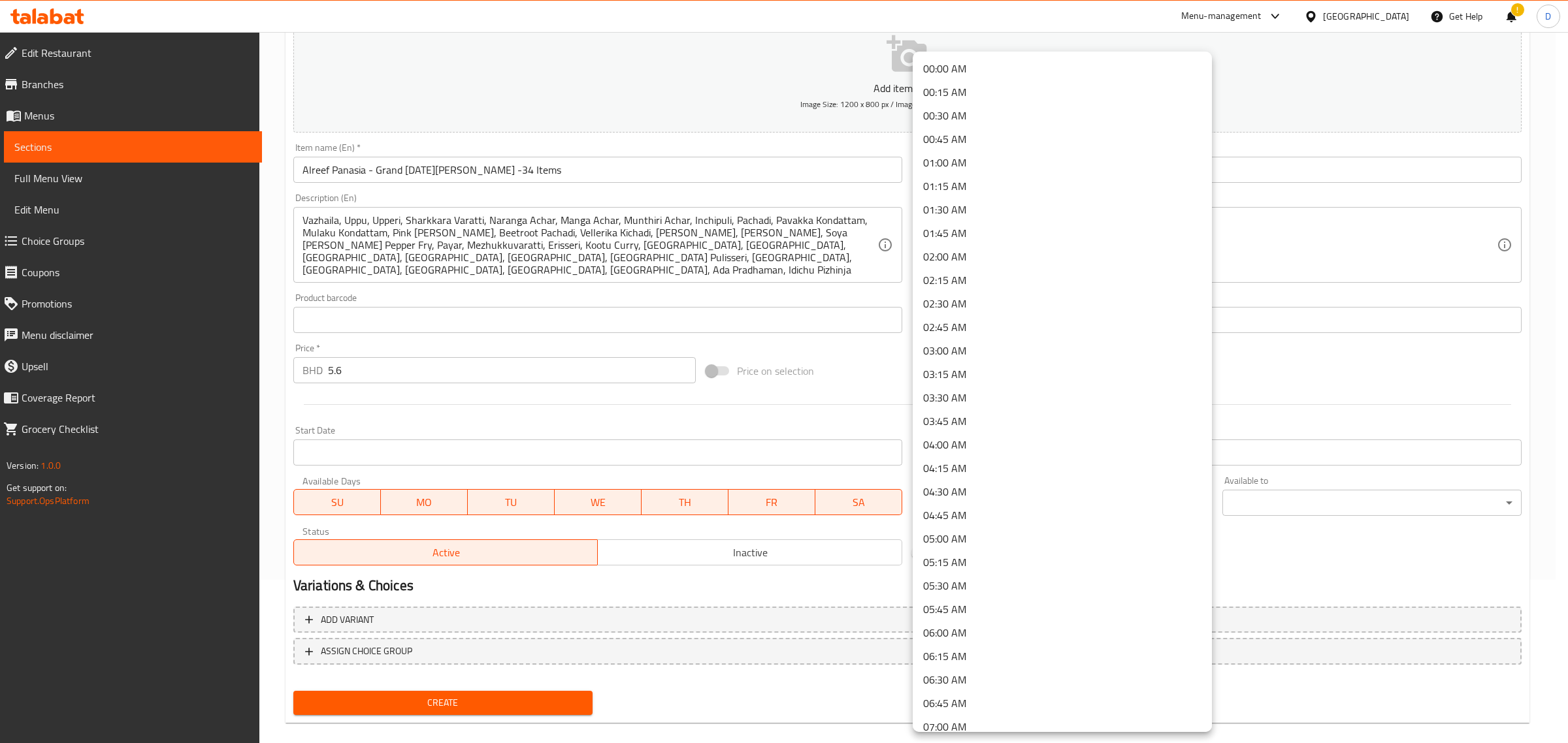
click at [1295, 415] on div at bounding box center [784, 371] width 1568 height 743
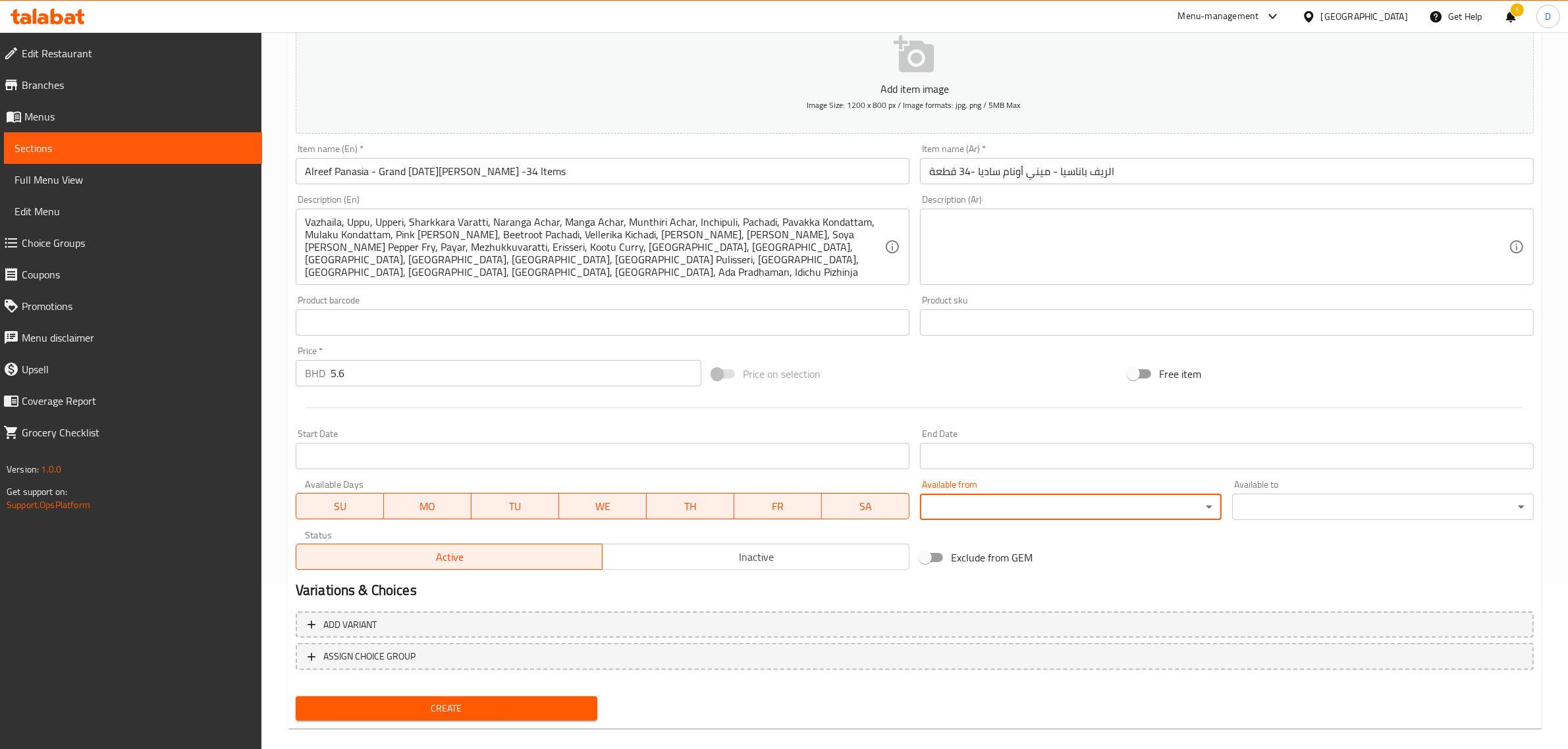
click at [626, 473] on div "Start Date Start Date" at bounding box center [602, 450] width 624 height 51
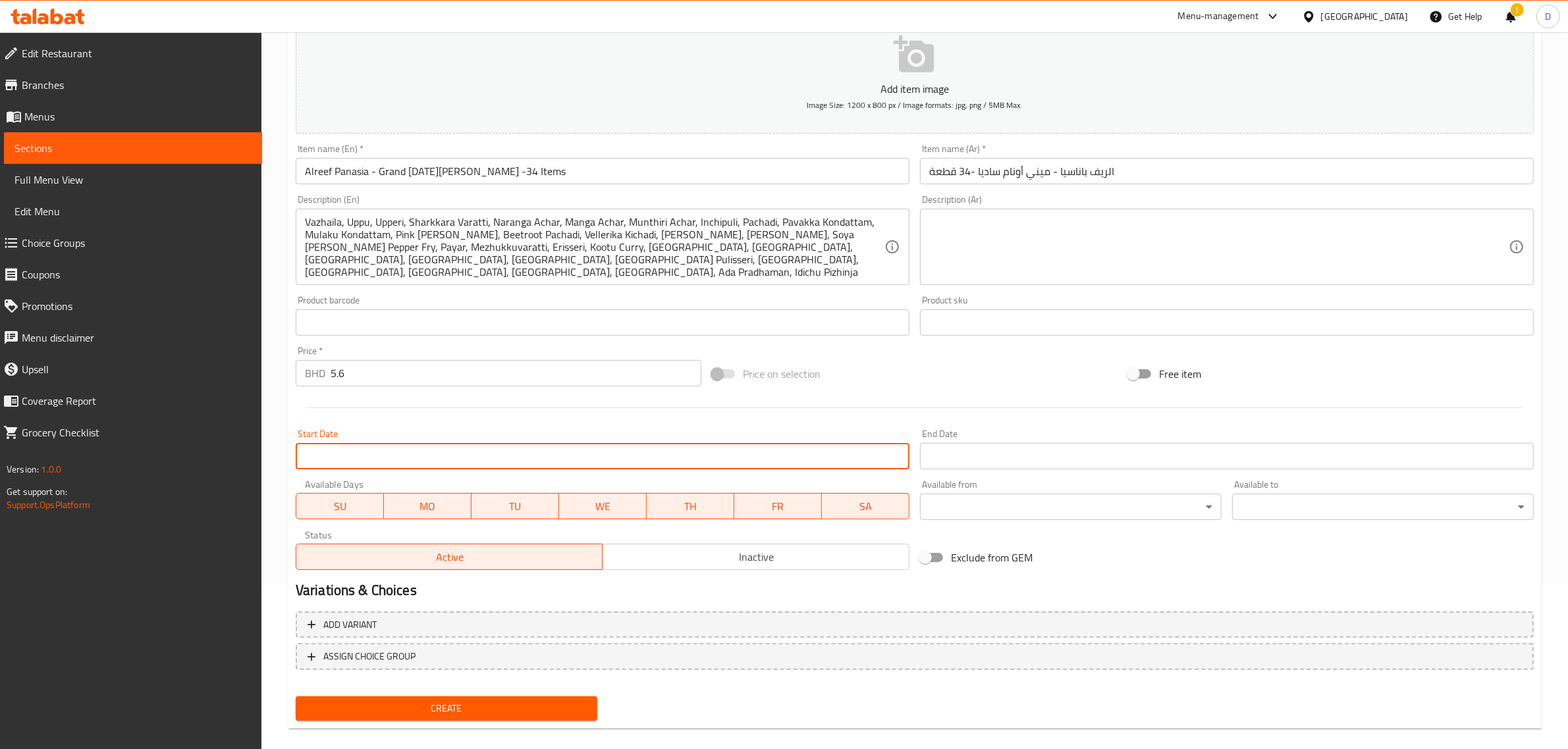
click at [619, 464] on input "Start Date" at bounding box center [603, 456] width 614 height 26
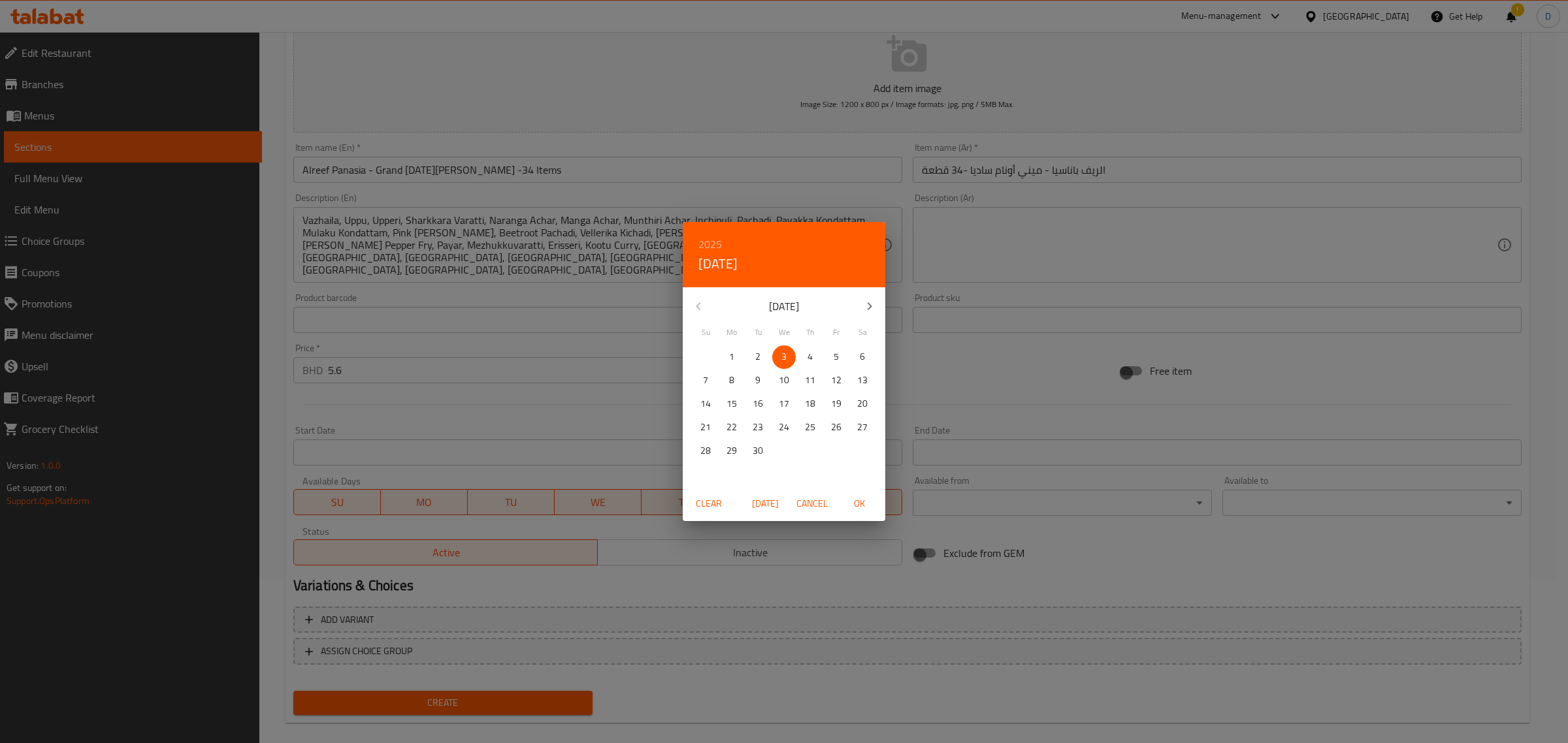
click at [833, 353] on p "5" at bounding box center [835, 357] width 5 height 17
click at [851, 500] on span "OK" at bounding box center [859, 503] width 32 height 17
type input "[DATE]"
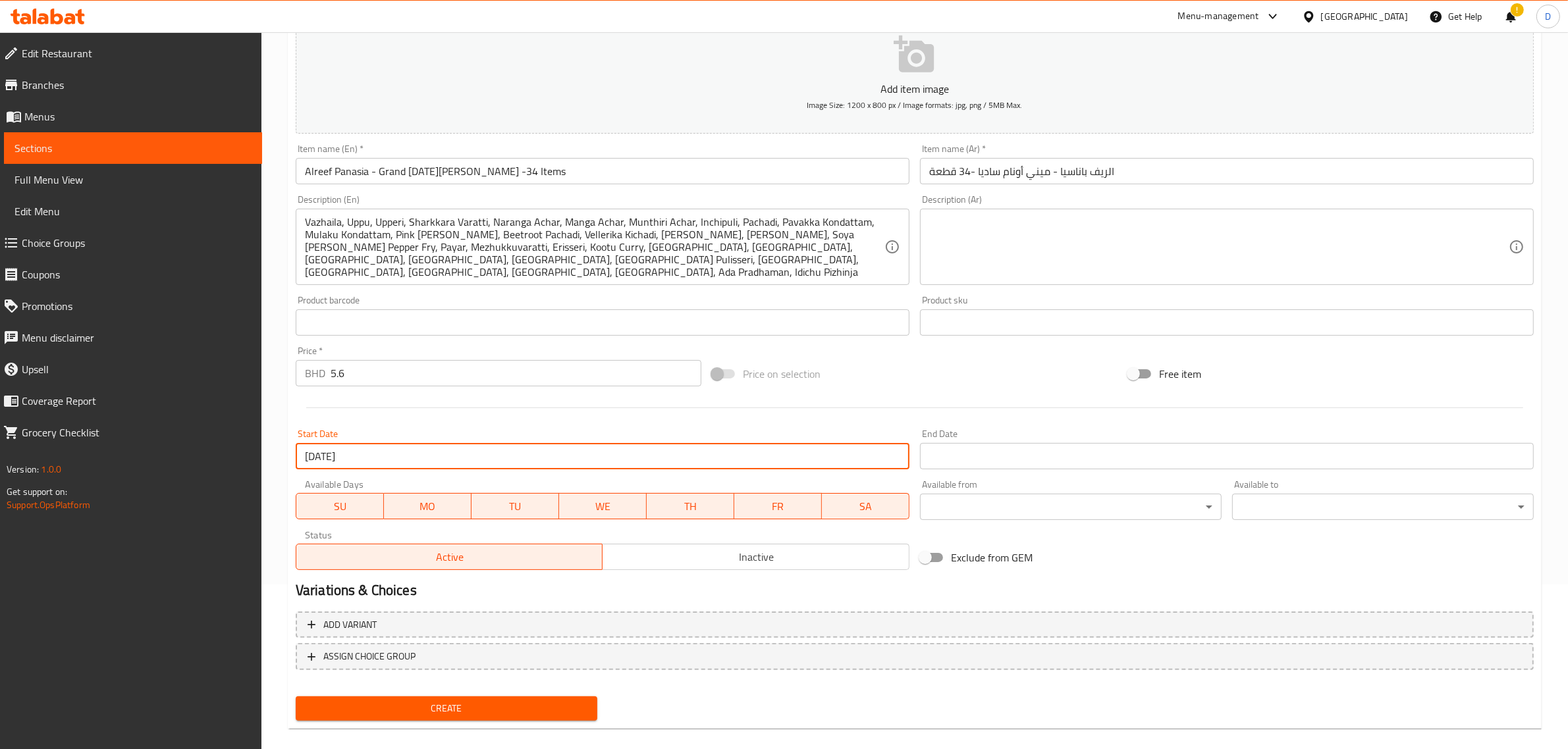
click at [997, 459] on input "Start Date" at bounding box center [1226, 456] width 614 height 26
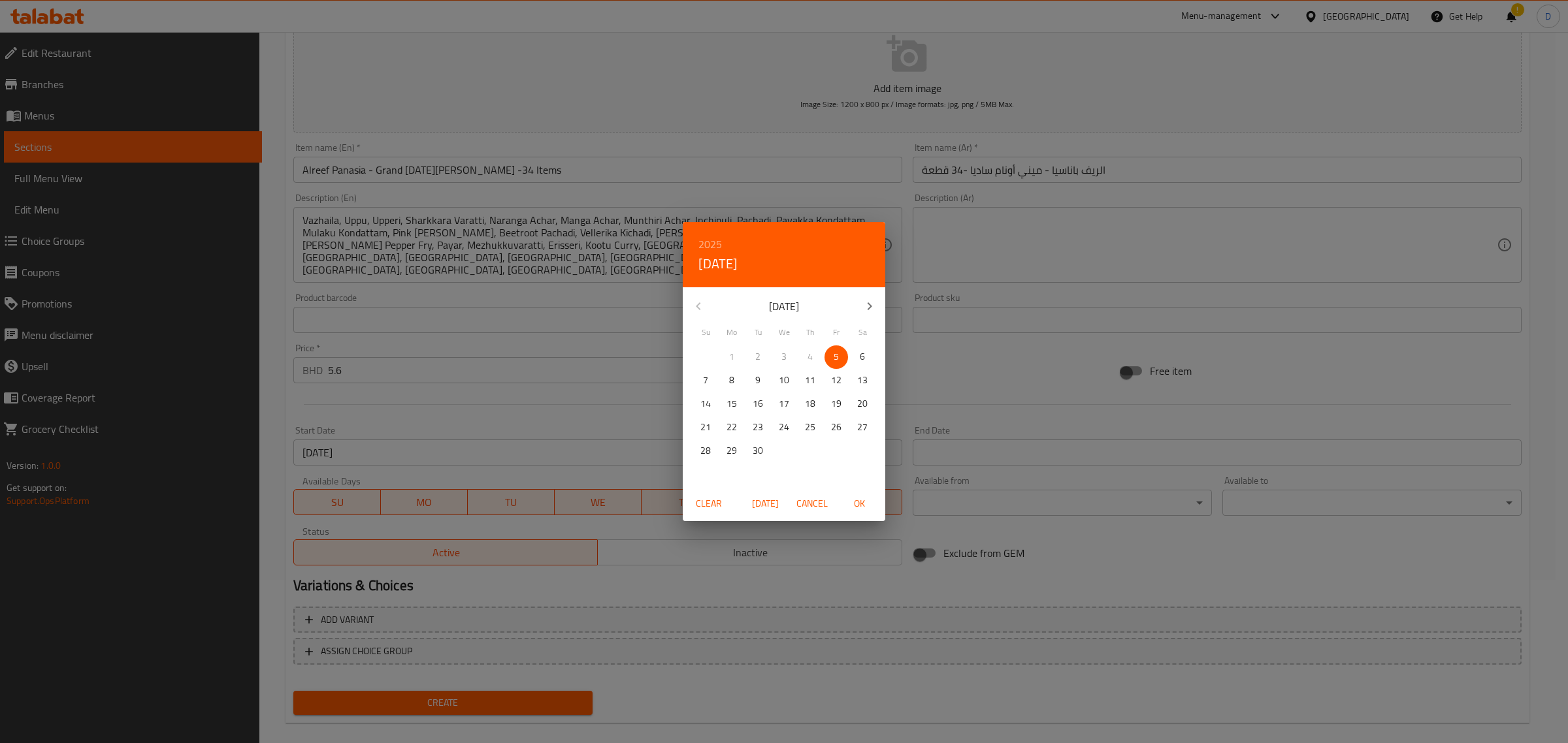
click at [830, 360] on span "5" at bounding box center [836, 357] width 24 height 17
click at [860, 508] on span "OK" at bounding box center [859, 503] width 32 height 17
type input "[DATE]"
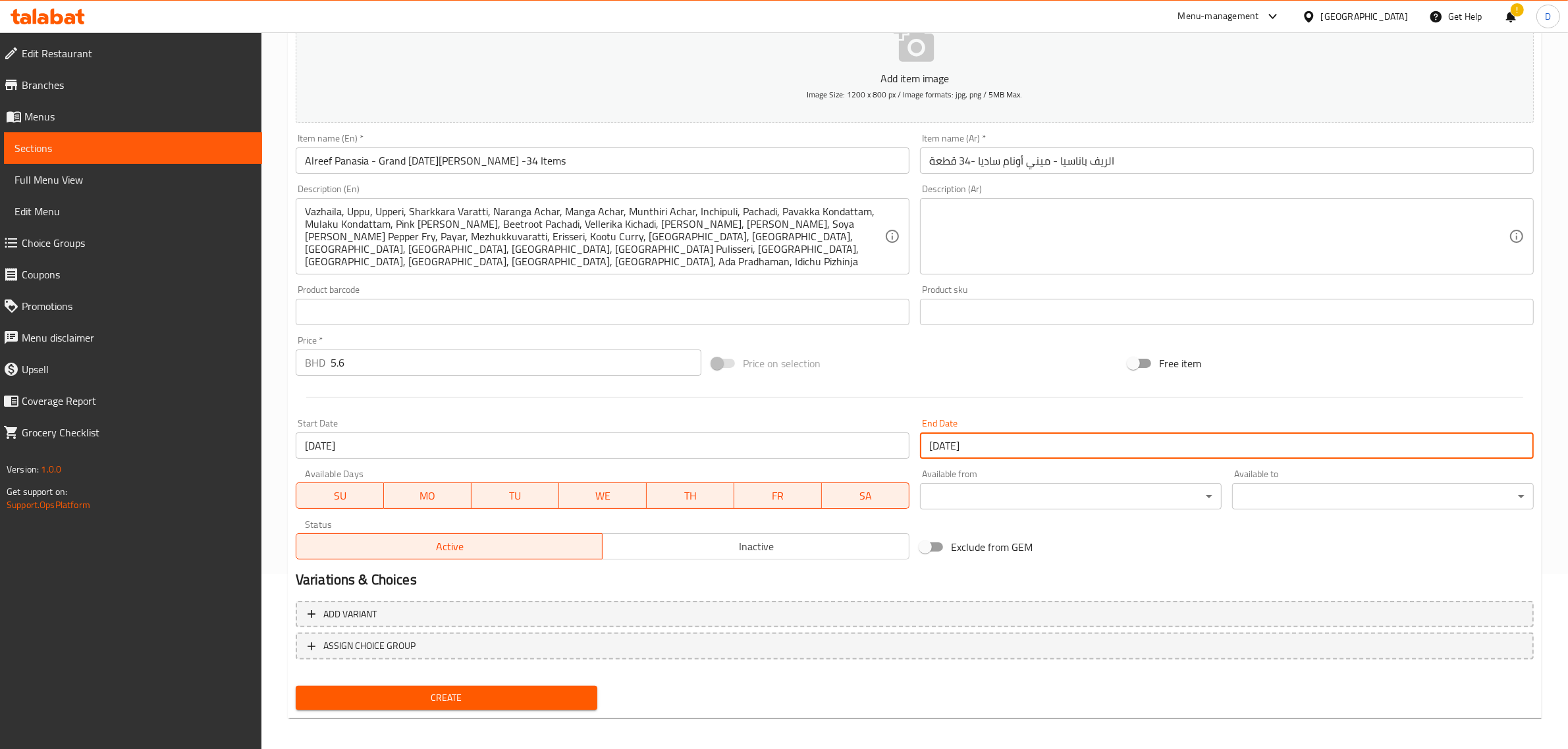
scroll to position [178, 0]
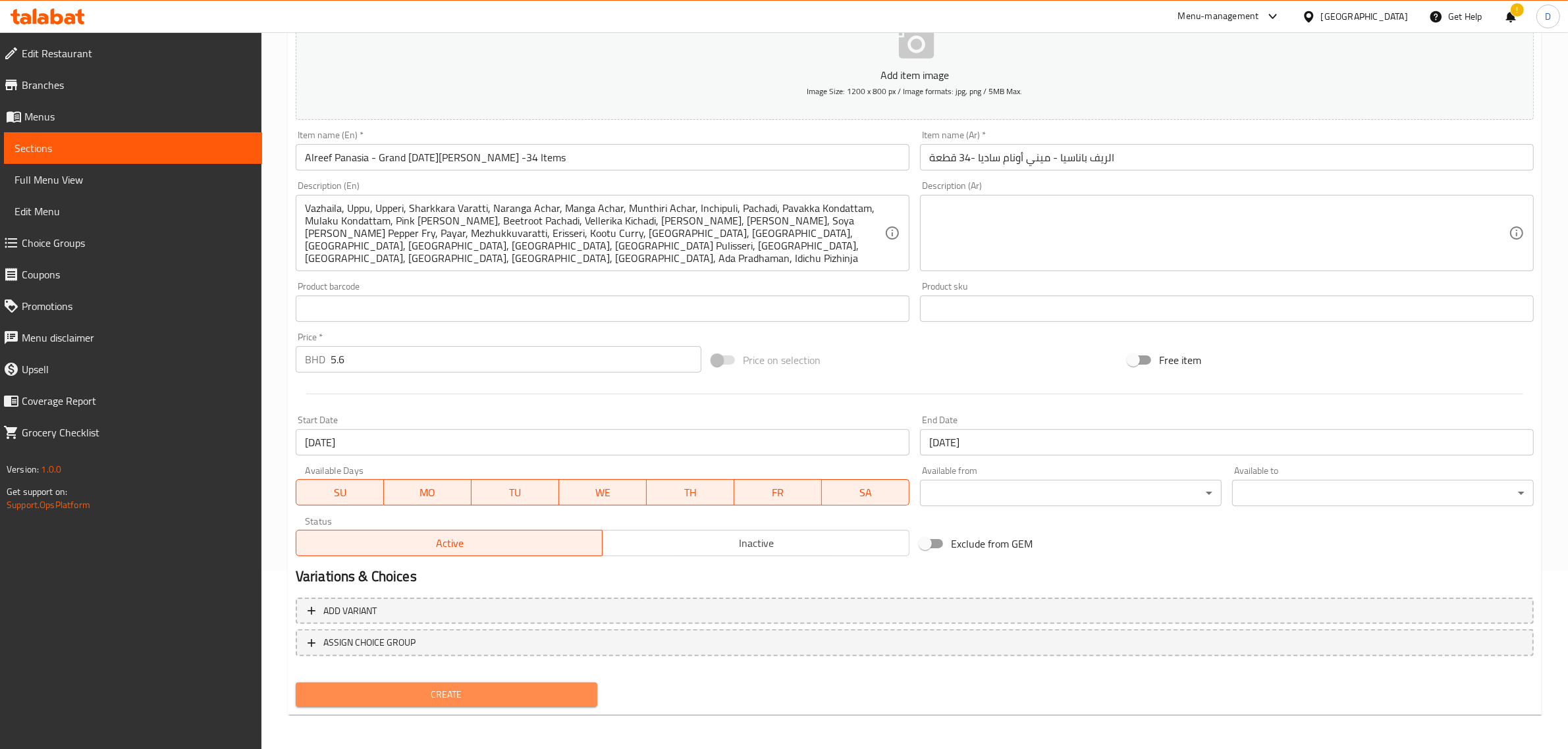
click at [580, 693] on span "Create" at bounding box center [446, 695] width 281 height 17
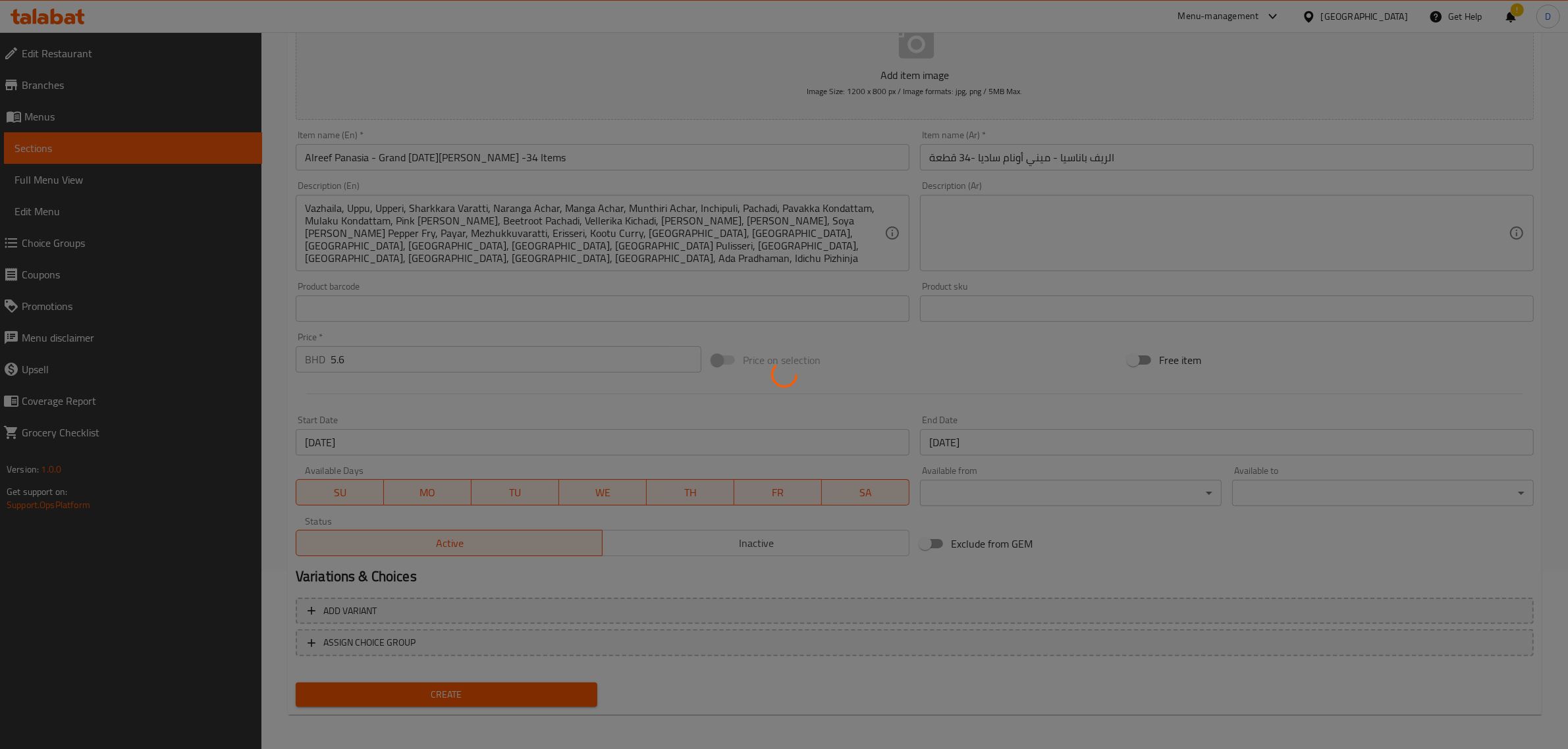
type input "0"
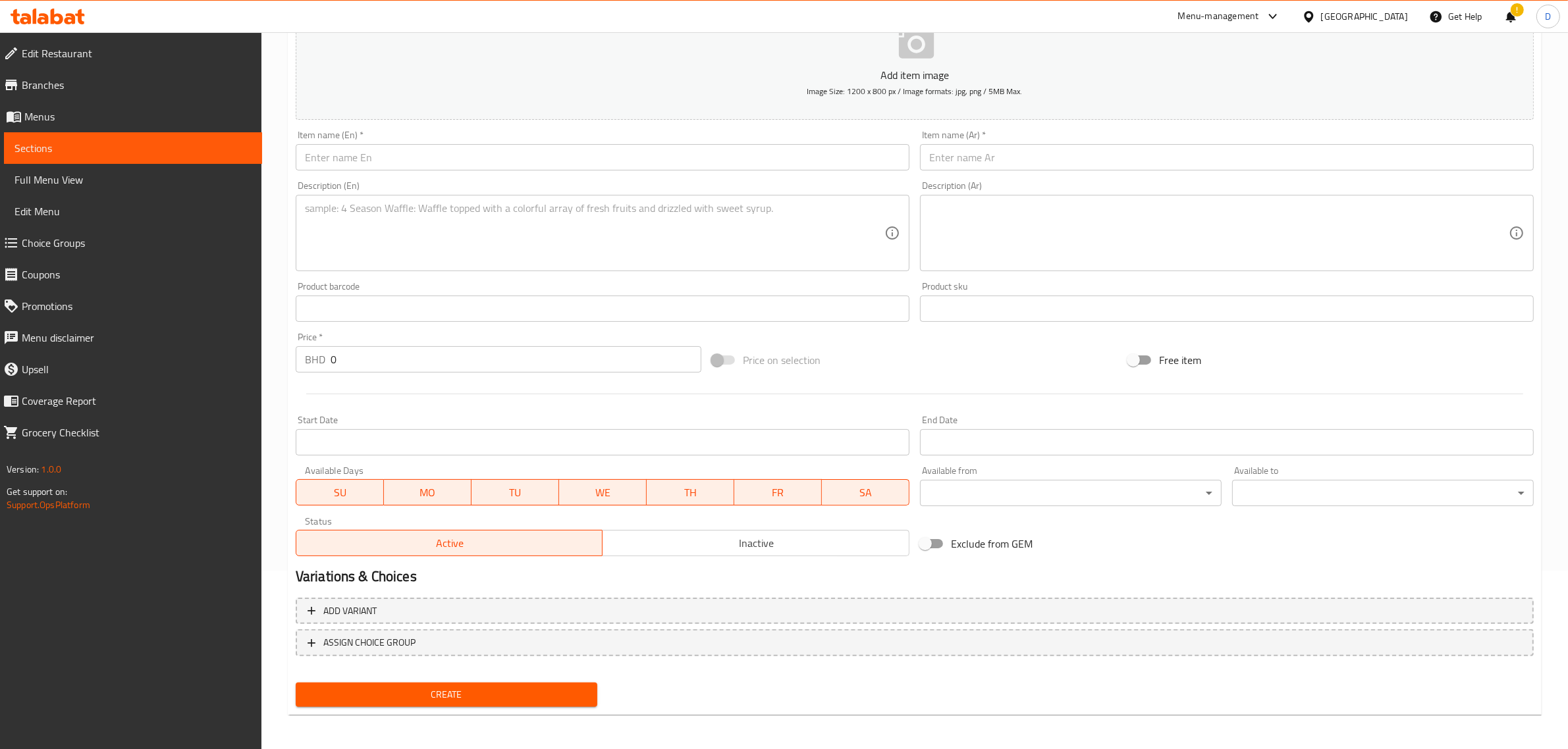
click at [400, 240] on textarea at bounding box center [594, 233] width 579 height 62
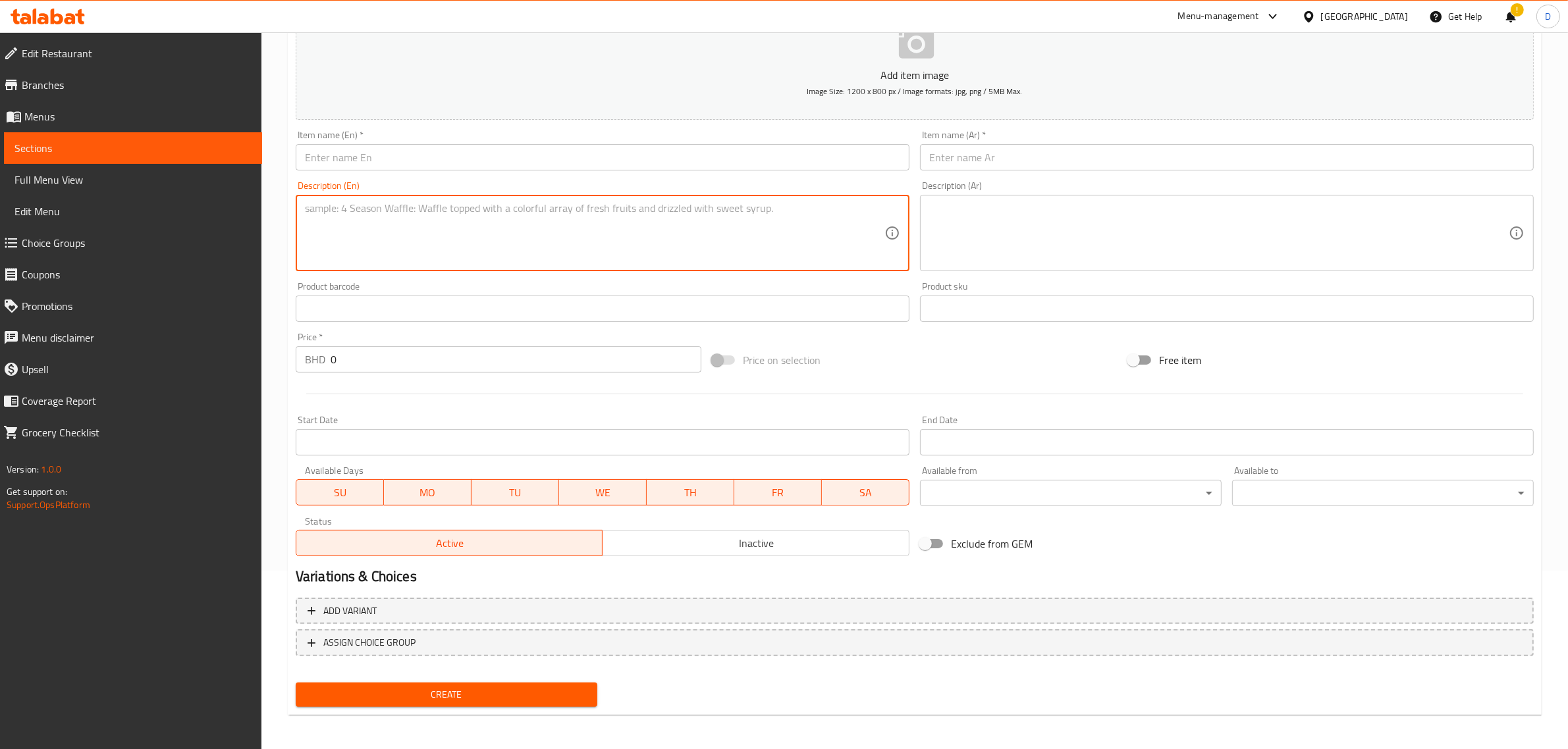
paste textarea "Vazhaila Uppu Upperi Sharkkara Varatti Naranga Achar Manga Achar Inchipuli Pach…"
type textarea "Vazhaila Uppu Upperi Sharkkara Varatti Naranga Achar Manga Achar Inchipuli Pach…"
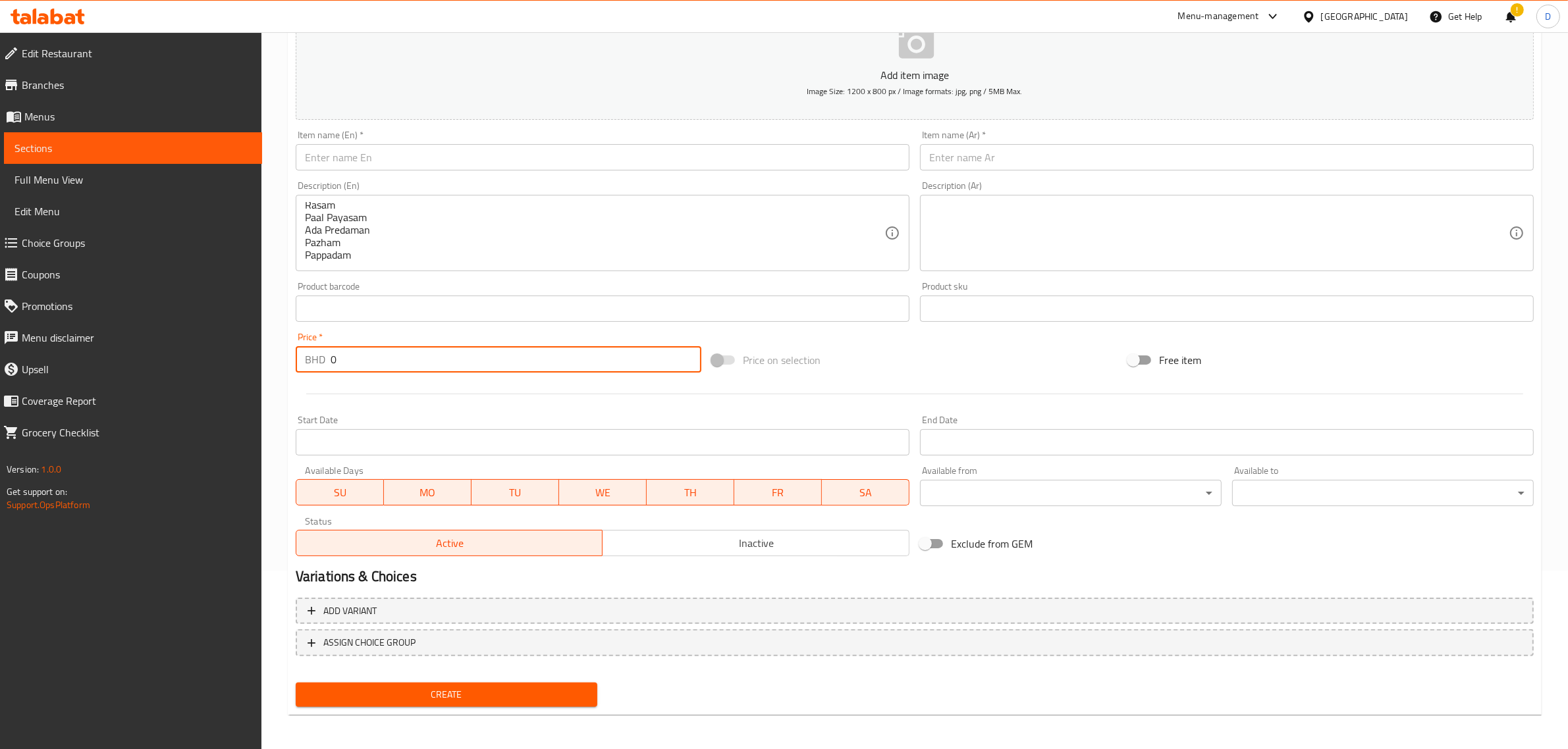
drag, startPoint x: 363, startPoint y: 355, endPoint x: 289, endPoint y: 357, distance: 74.0
click at [289, 357] on div "Create new item Add item image Image Size: 1200 x 800 px / Image formats: jpg, …" at bounding box center [915, 332] width 1253 height 766
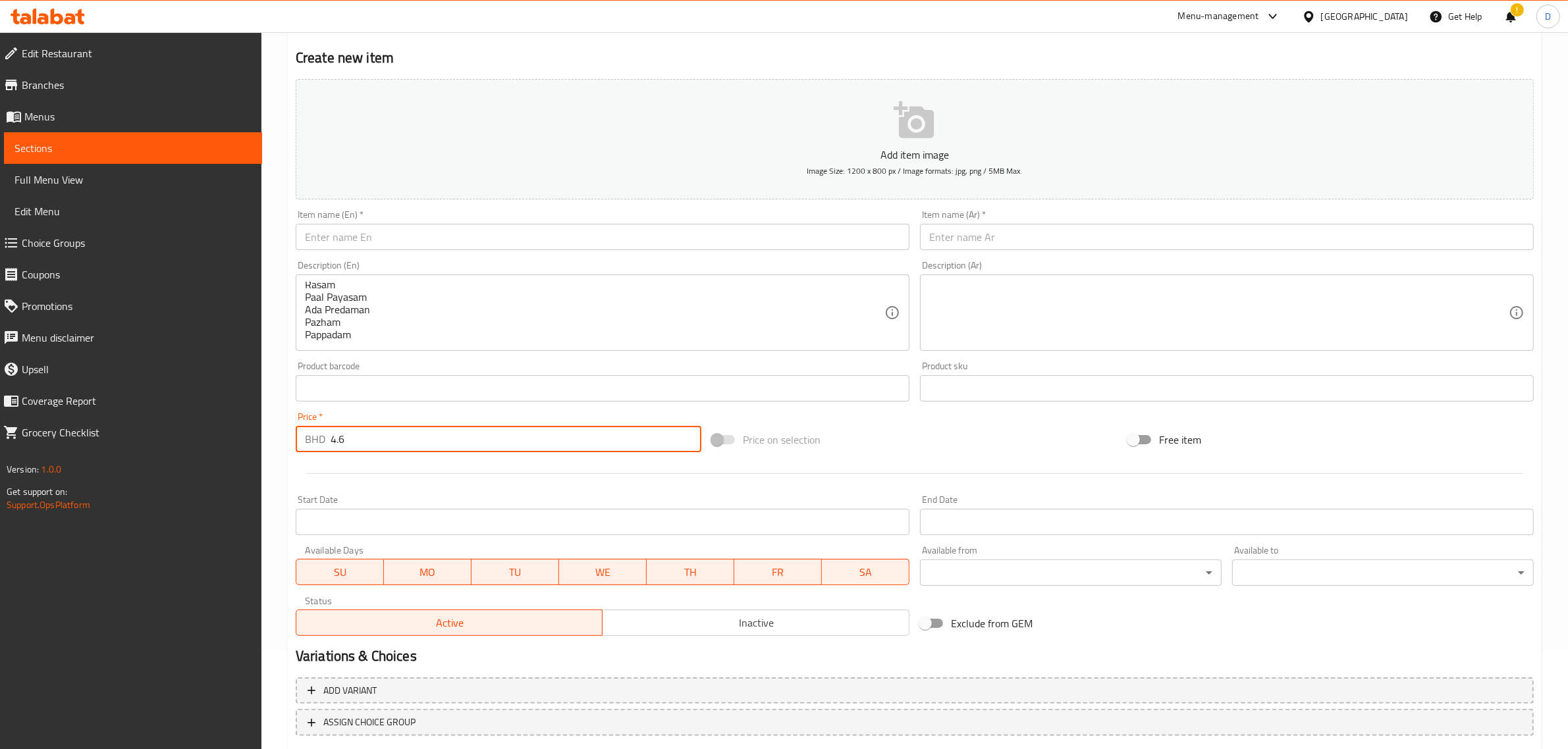
scroll to position [0, 0]
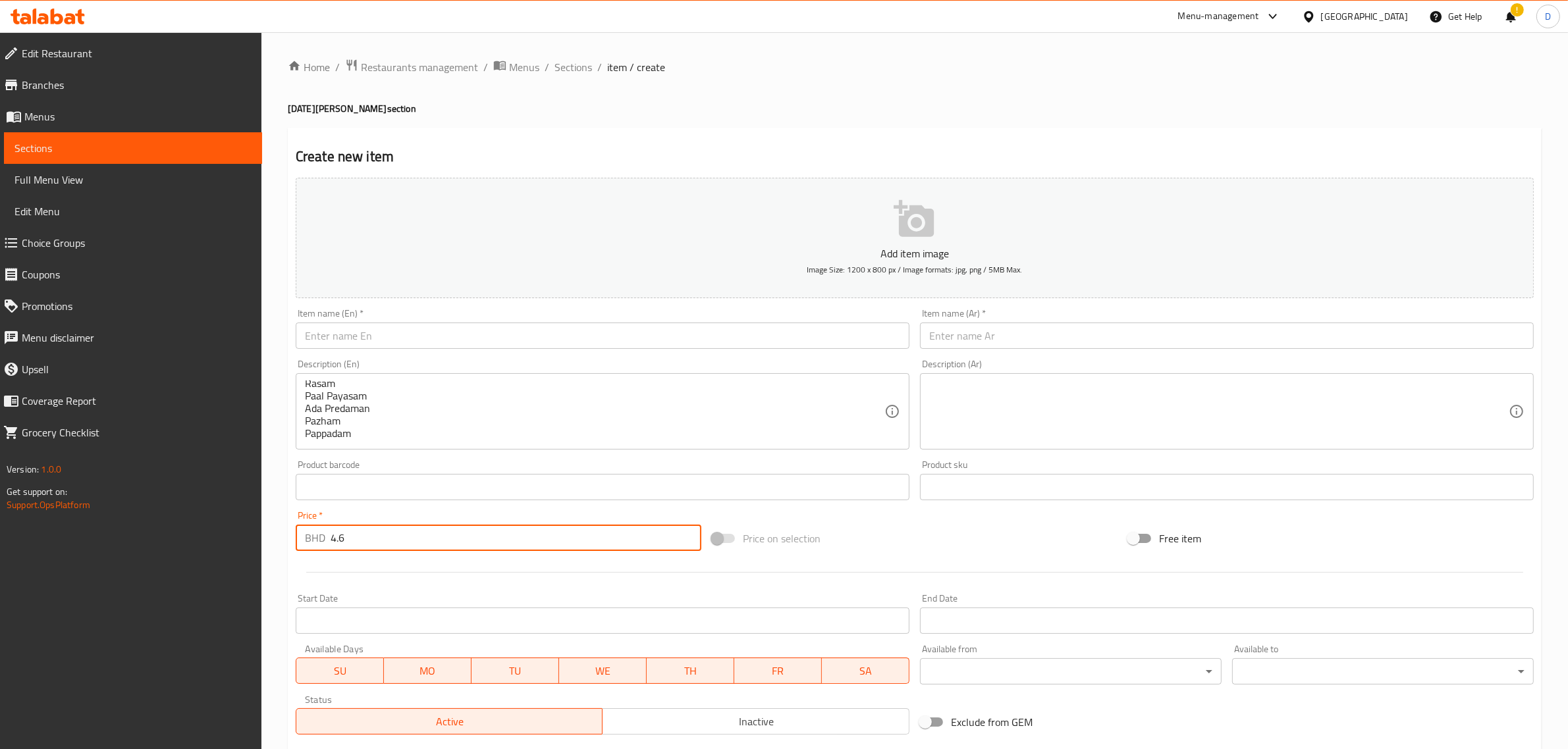
type input "4.6"
click at [413, 327] on input "text" at bounding box center [603, 336] width 614 height 26
paste input "[PERSON_NAME][DATE] 34 Items - BD 5.600"
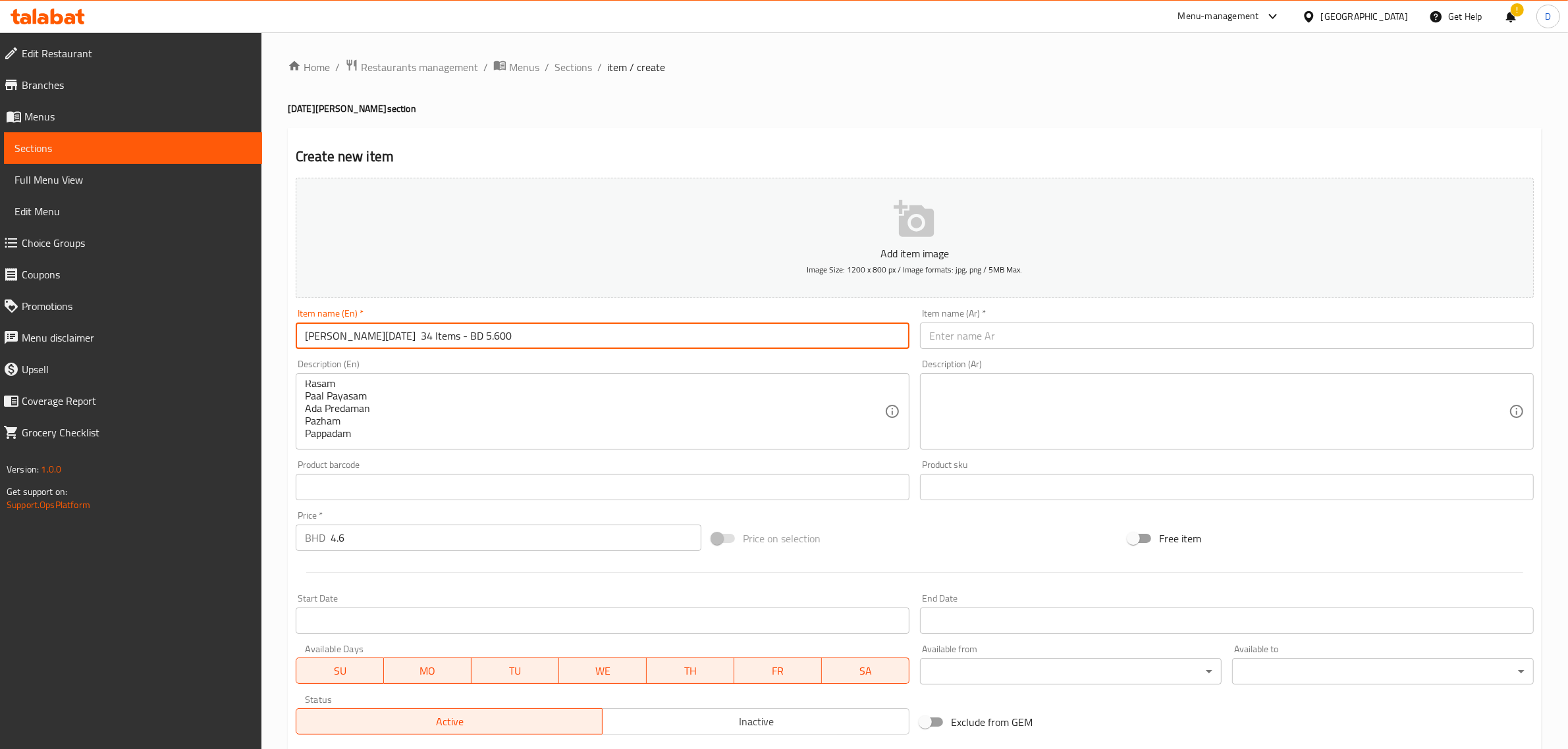
click at [376, 331] on input "[PERSON_NAME][DATE] 34 Items - BD 5.600" at bounding box center [603, 336] width 614 height 26
click at [591, 347] on input "Alreef Panasia - Mini [DATE] Sadhya 34 Items - BD 5.600" at bounding box center [603, 336] width 614 height 26
drag, startPoint x: 586, startPoint y: 346, endPoint x: 504, endPoint y: 341, distance: 82.2
click at [504, 341] on input "Alreef Panasia - Mini [DATE] Sadhya 34 Items - BD 5.600" at bounding box center [603, 336] width 614 height 26
drag, startPoint x: 503, startPoint y: 334, endPoint x: 461, endPoint y: 334, distance: 42.0
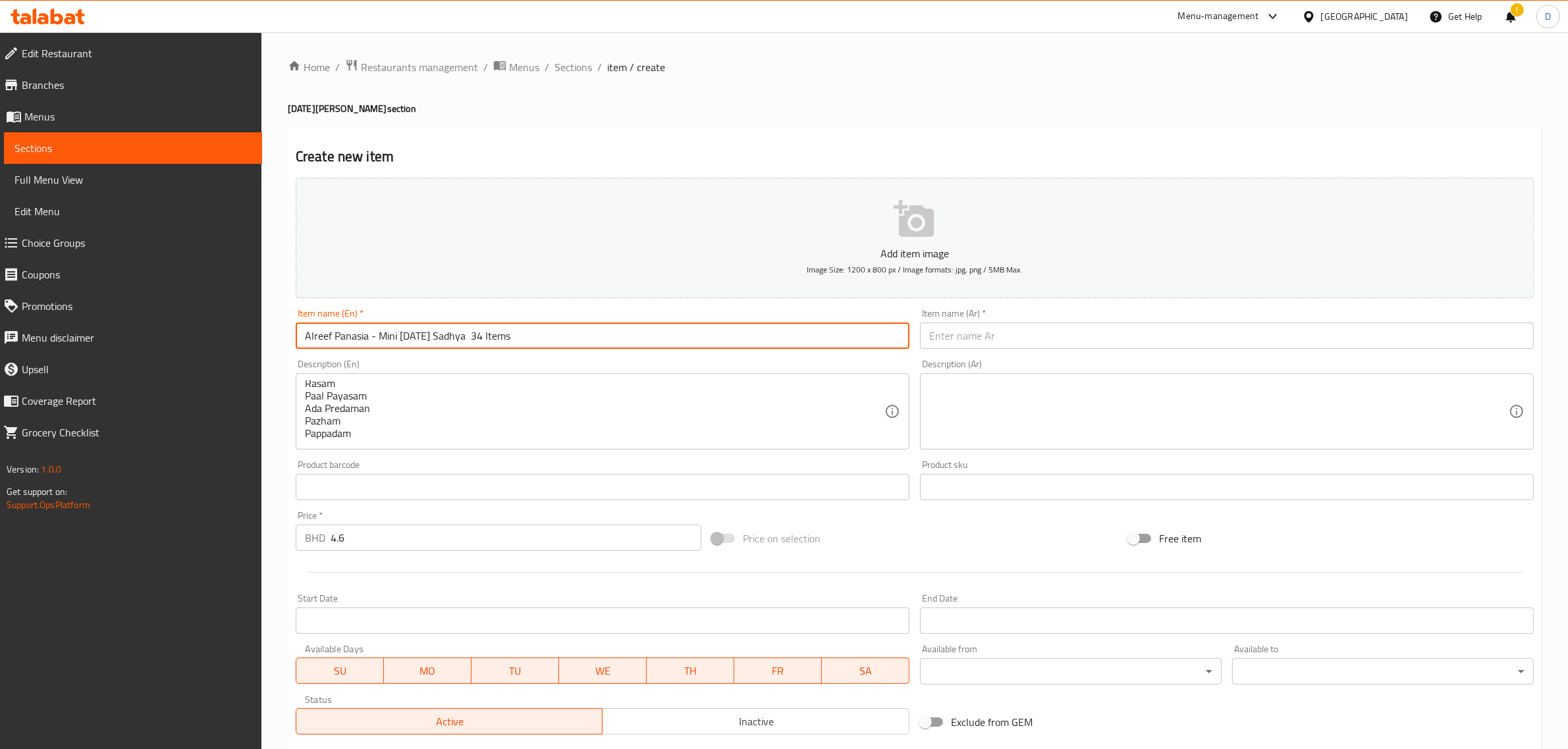
click at [461, 334] on input "Alreef Panasia - Mini [DATE] Sadhya 34 Items" at bounding box center [603, 336] width 614 height 26
type input "Alreef Panasia - Mini [DATE][PERSON_NAME]"
drag, startPoint x: 482, startPoint y: 332, endPoint x: 206, endPoint y: 344, distance: 276.3
click at [208, 344] on div "Edit Restaurant Branches Menus Sections Full Menu View Edit Menu Choice Groups …" at bounding box center [784, 481] width 1568 height 898
click at [1014, 344] on input "text" at bounding box center [1226, 336] width 614 height 26
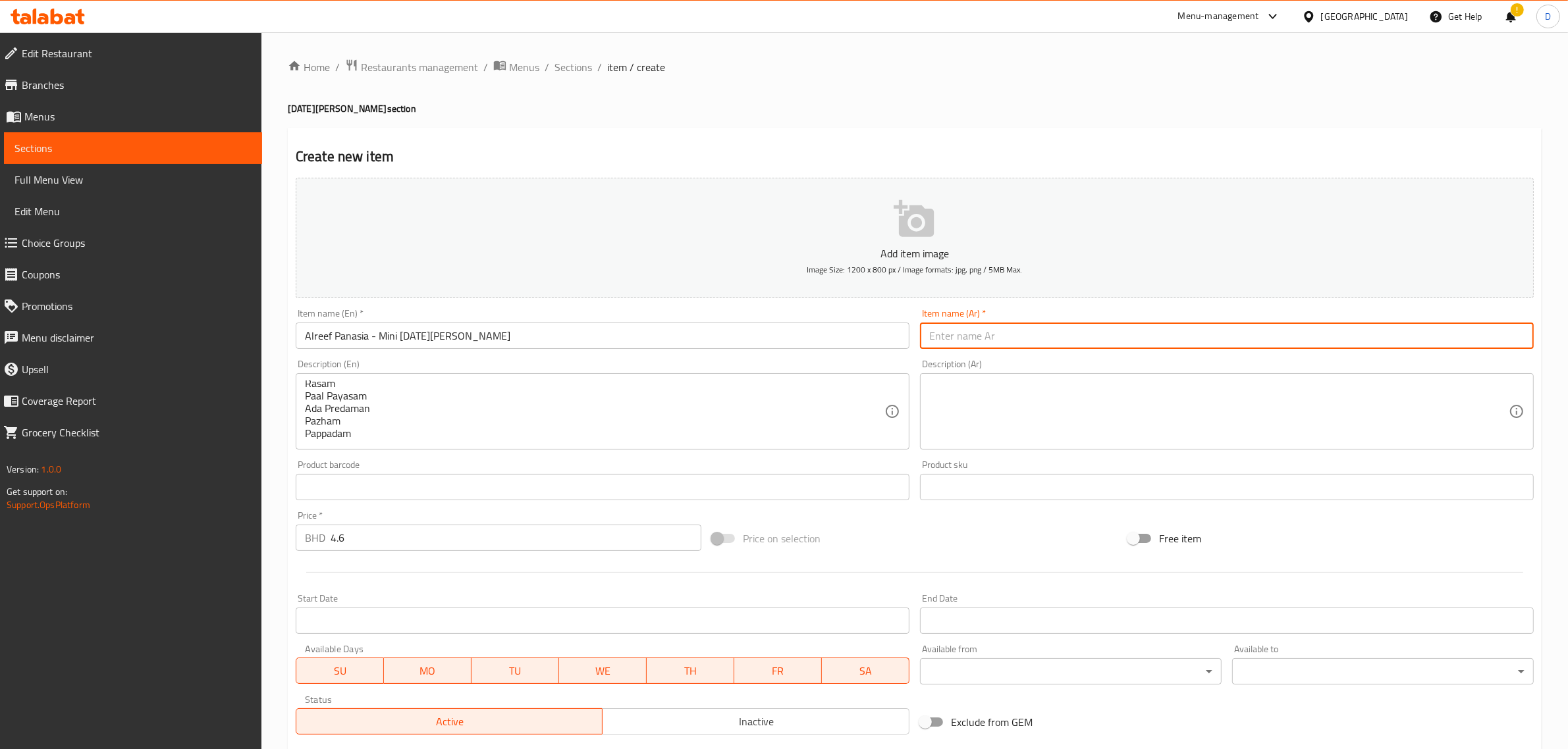
paste input "الريف باناسيا - ميني أونام ساديا"
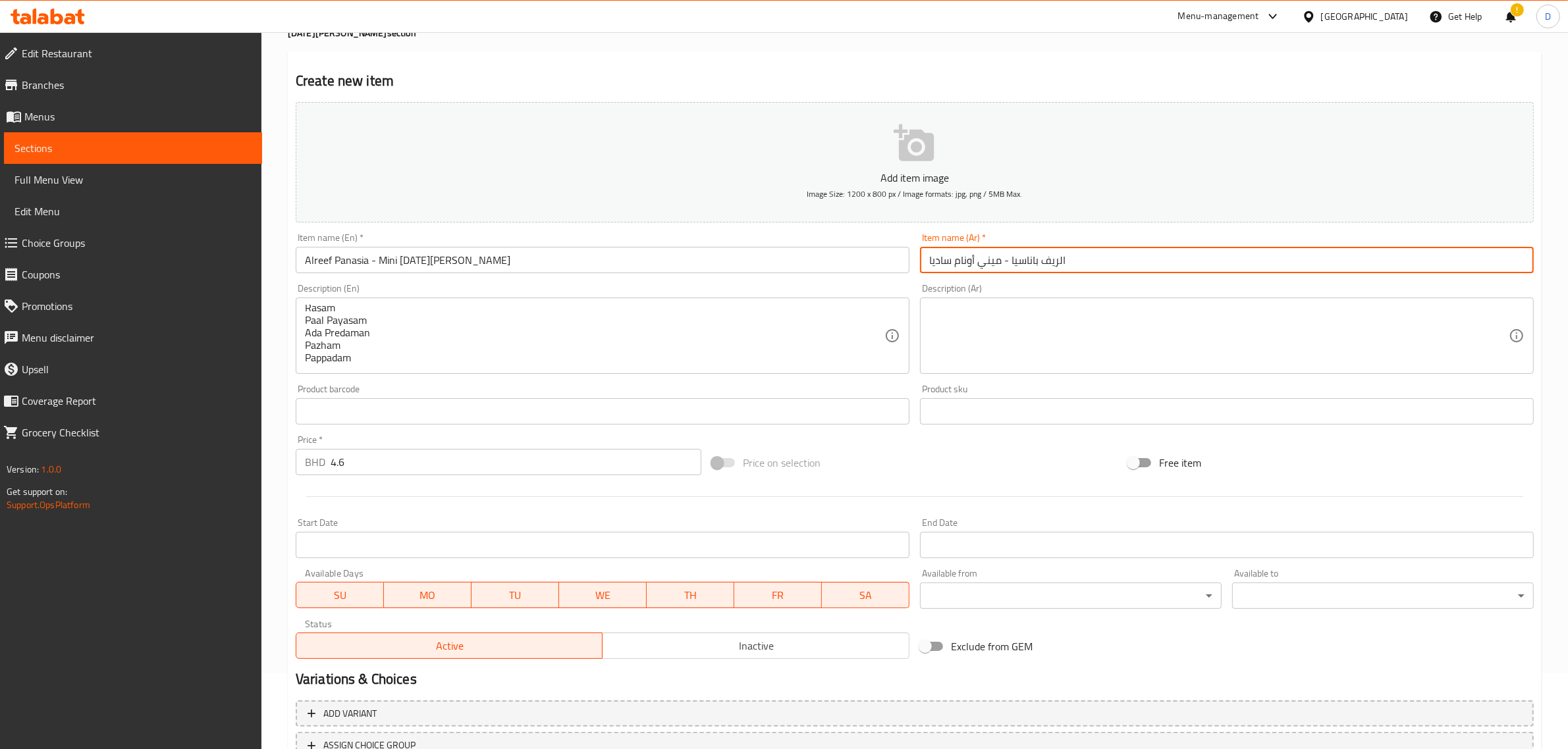
scroll to position [178, 0]
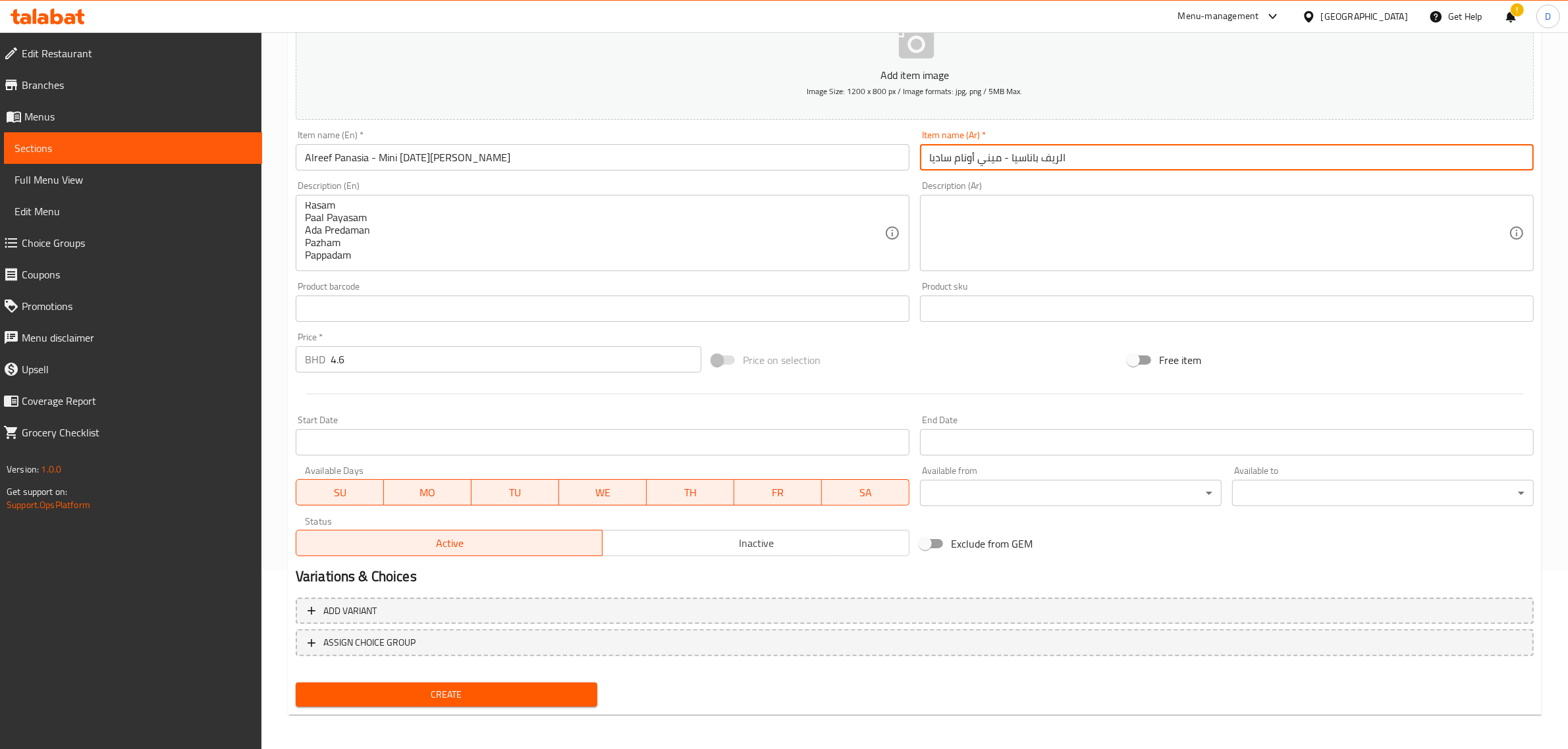
type input "الريف باناسيا - ميني أونام ساديا"
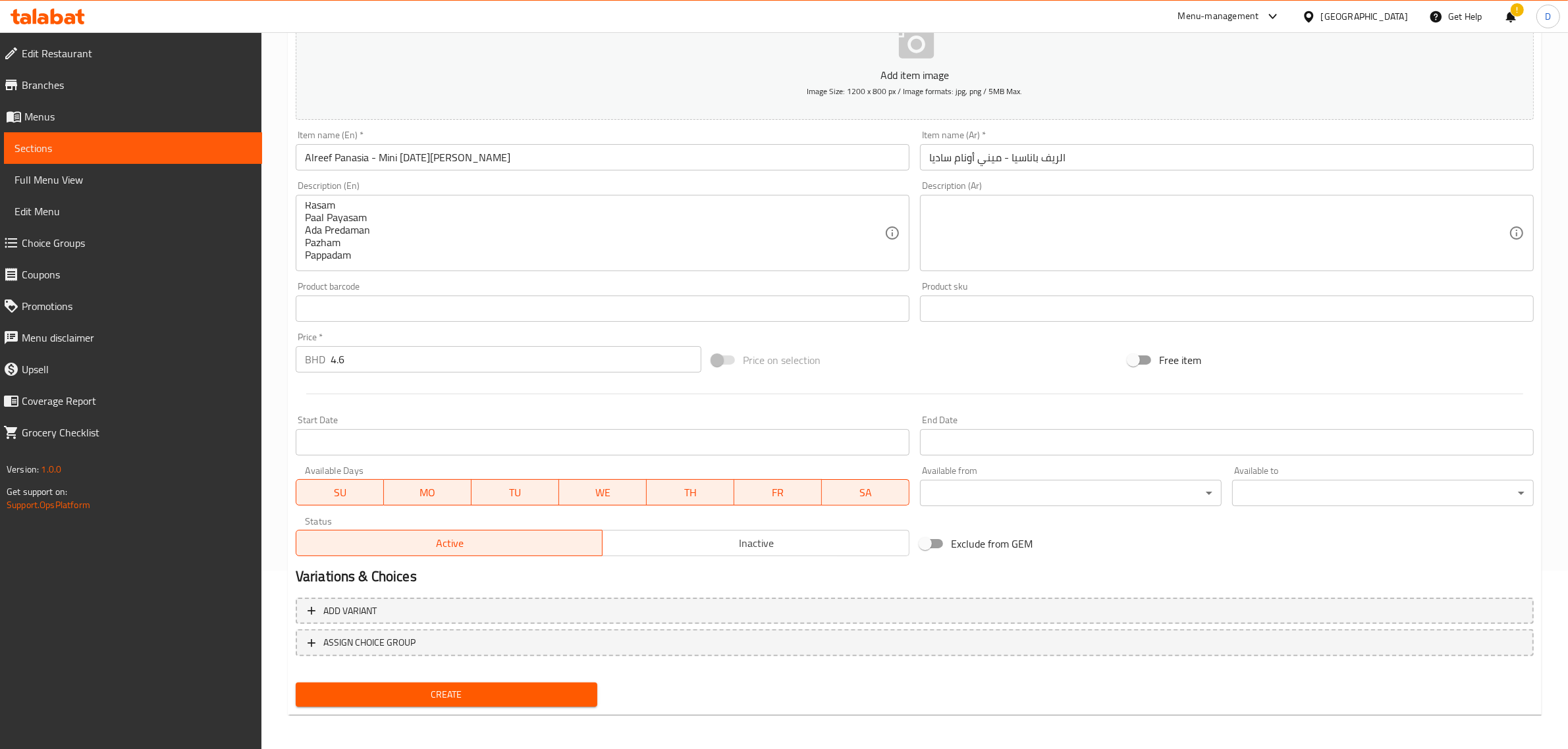
click at [355, 492] on span "SU" at bounding box center [340, 492] width 77 height 19
click at [443, 494] on span "MO" at bounding box center [428, 492] width 77 height 19
click at [529, 492] on span "TU" at bounding box center [515, 492] width 77 height 19
click at [607, 492] on span "WE" at bounding box center [603, 492] width 77 height 19
click at [769, 494] on span "FR" at bounding box center [777, 492] width 77 height 19
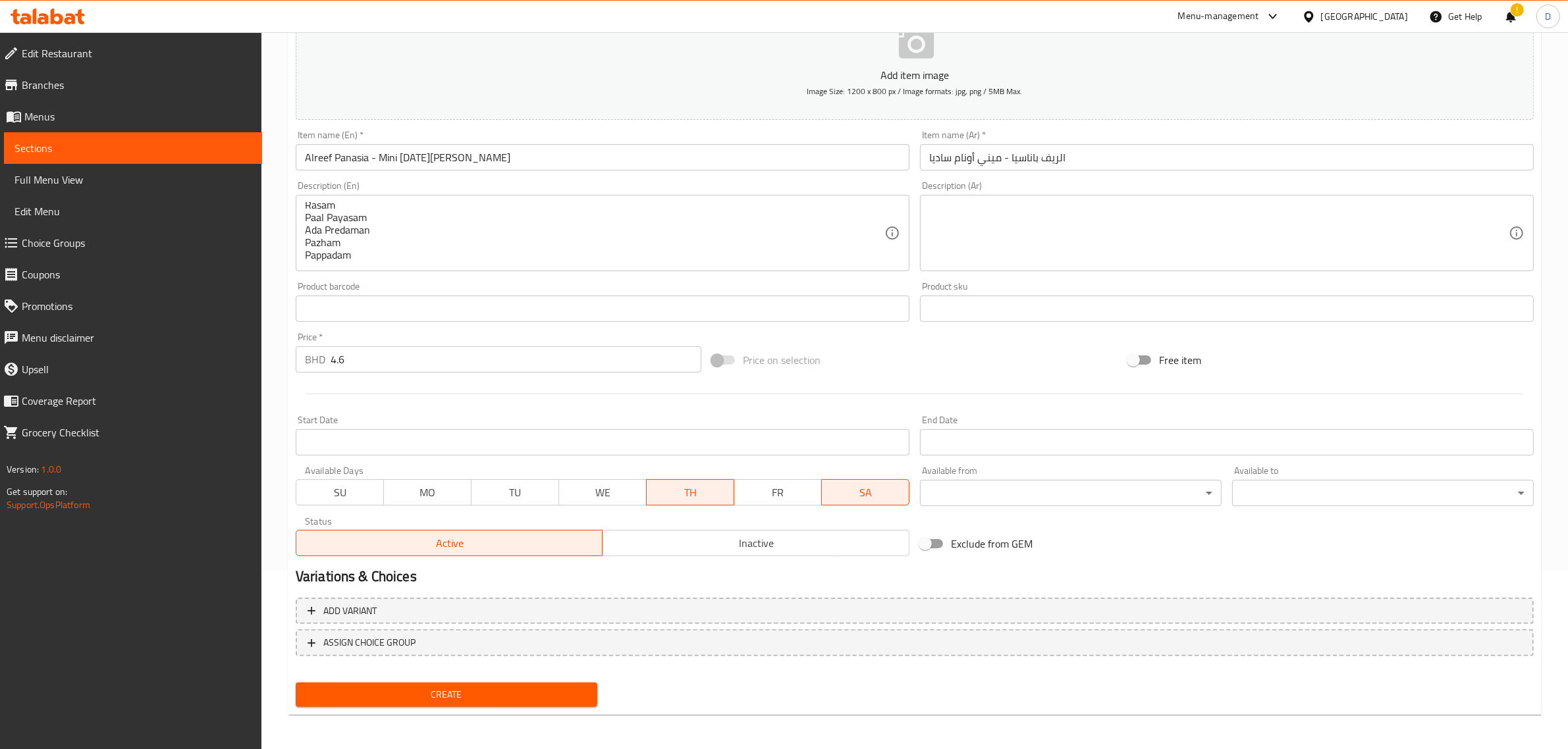
click at [492, 682] on button "Create" at bounding box center [447, 695] width 302 height 25
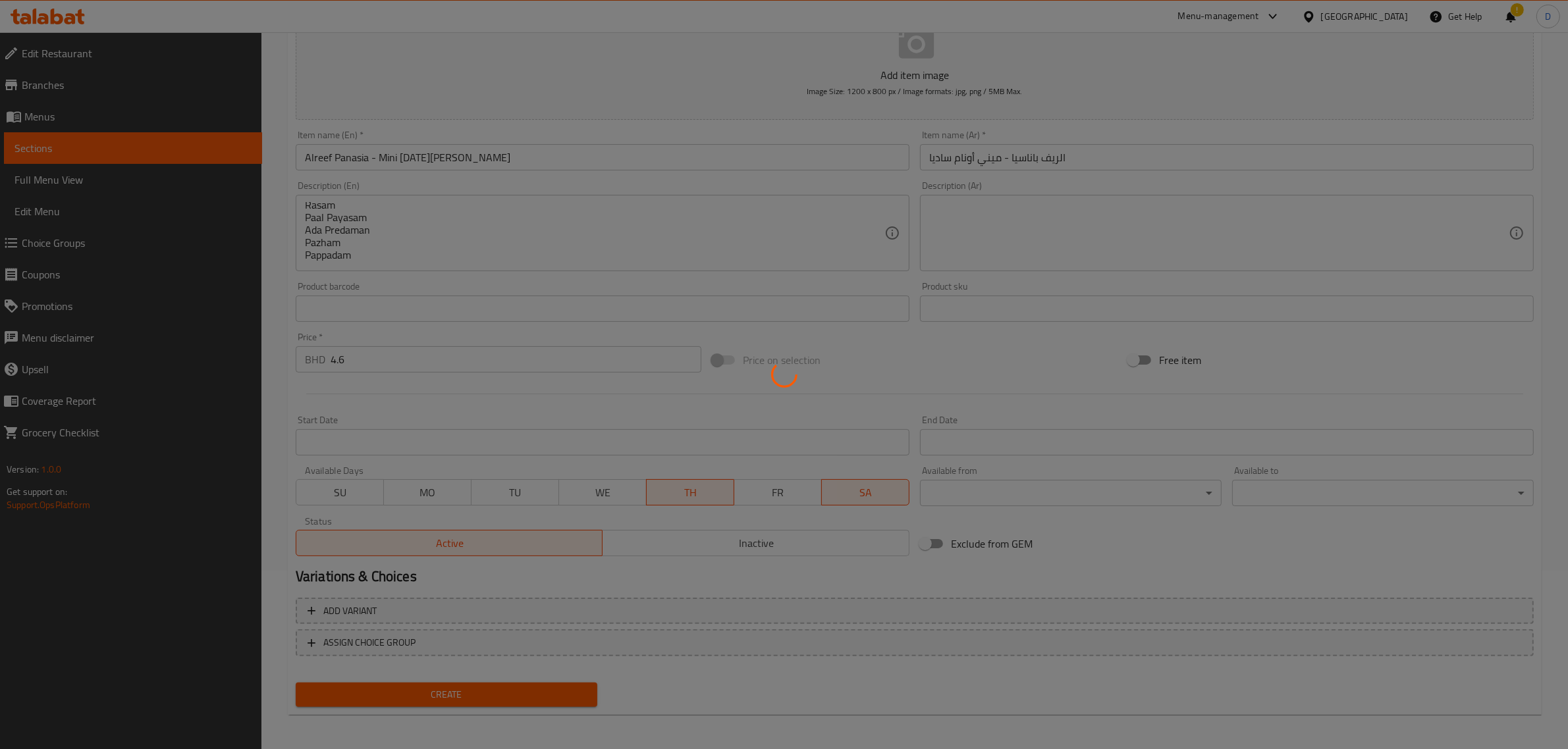
type input "0"
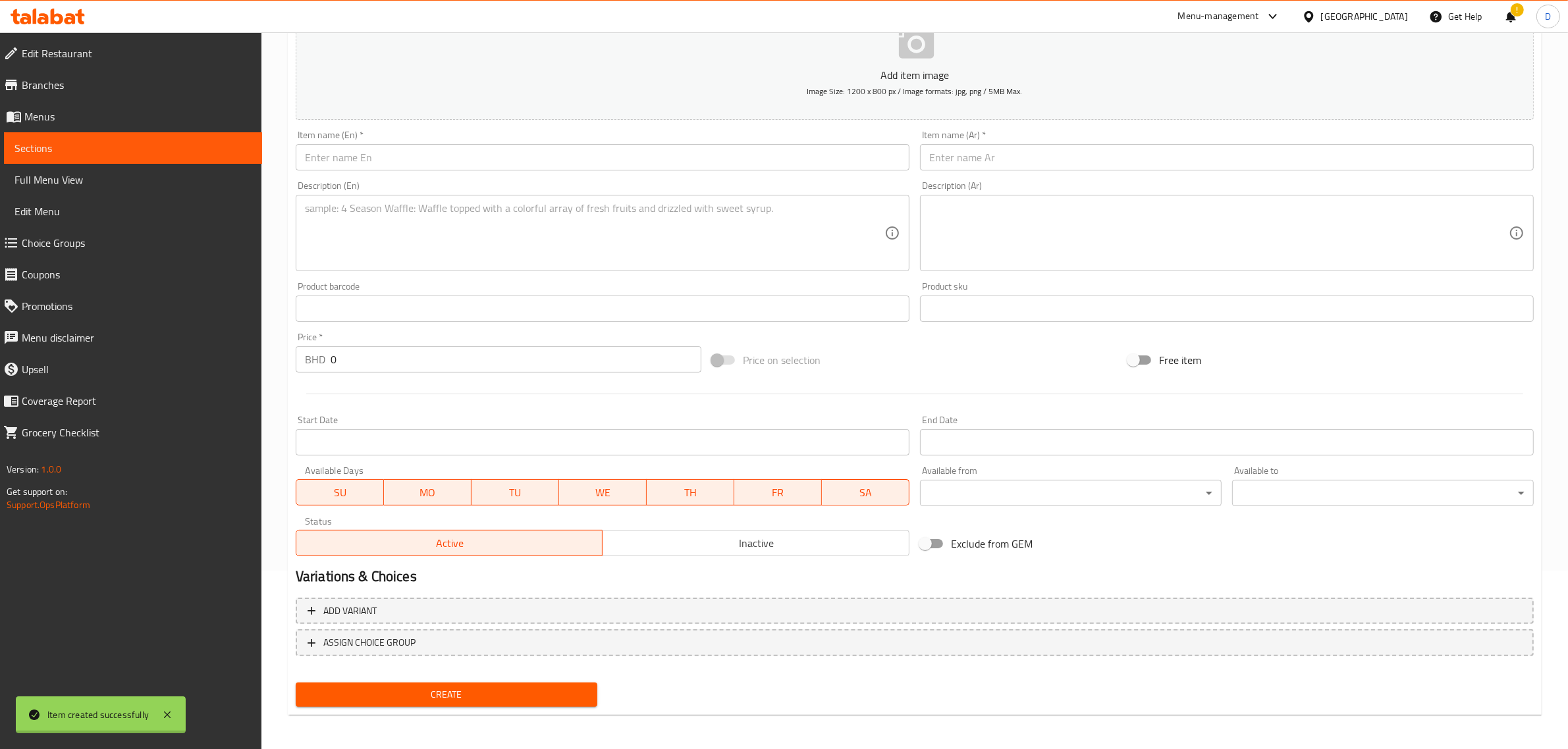
scroll to position [0, 0]
